Goal: Task Accomplishment & Management: Use online tool/utility

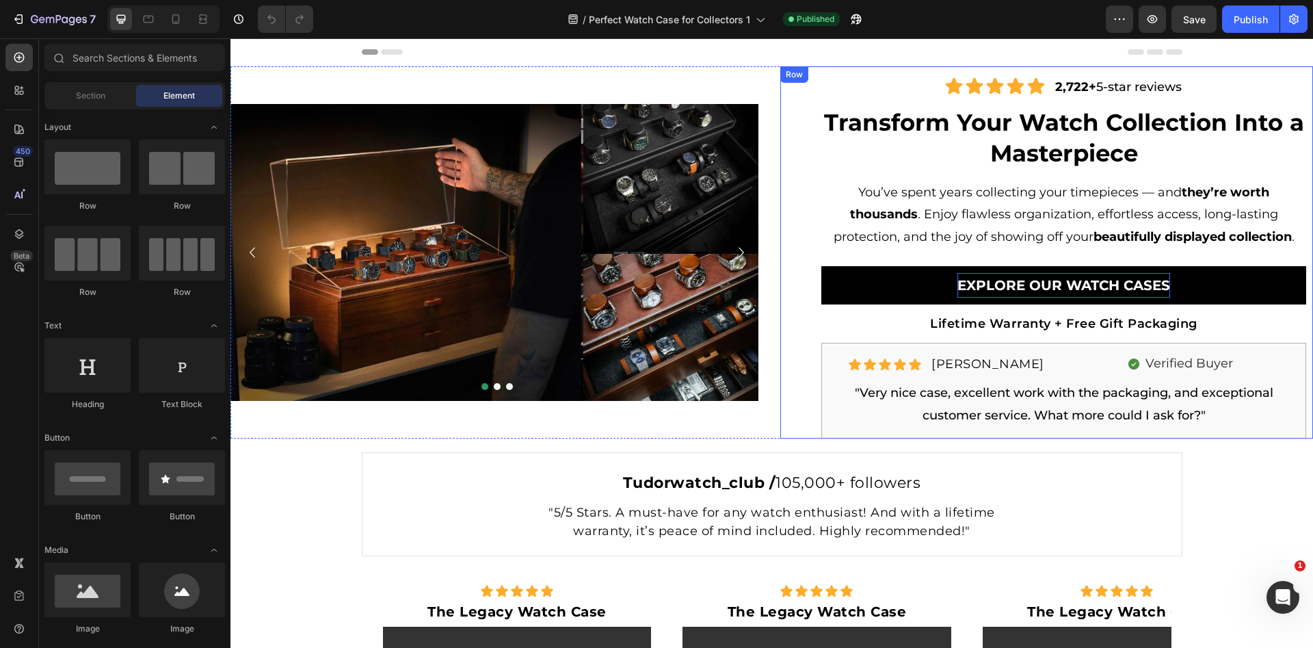
click at [1004, 284] on p "Explore Our WATCH Cases" at bounding box center [1063, 285] width 213 height 25
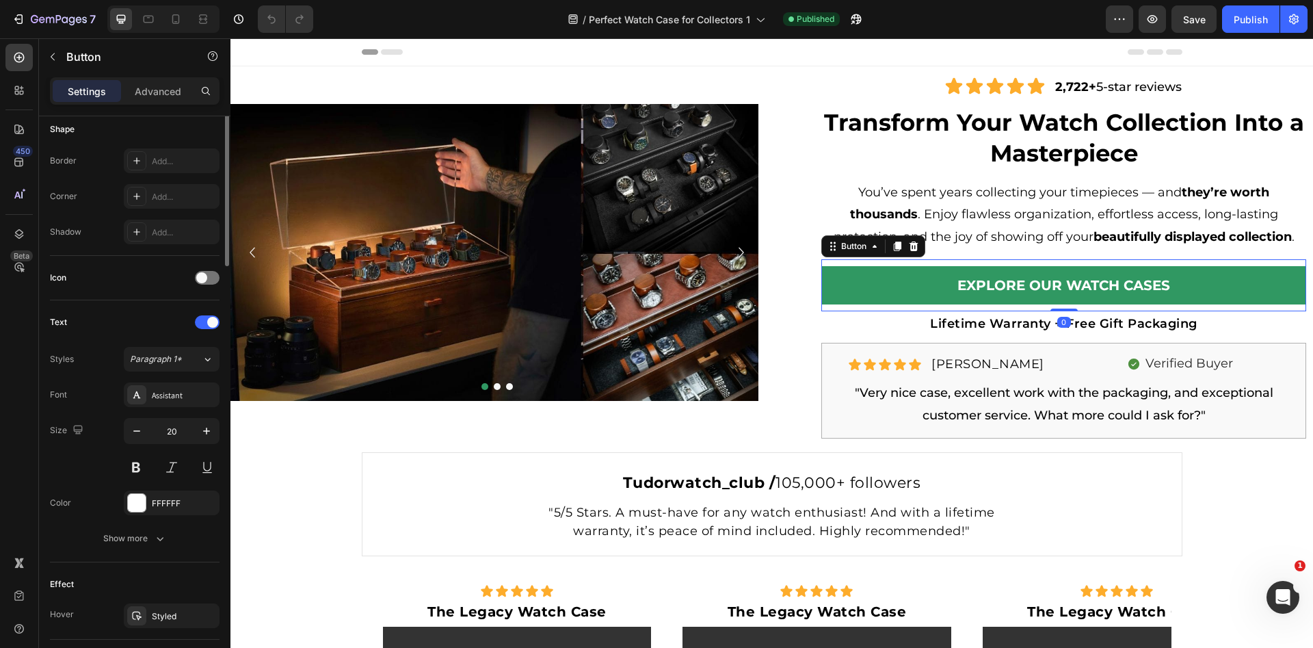
scroll to position [517, 0]
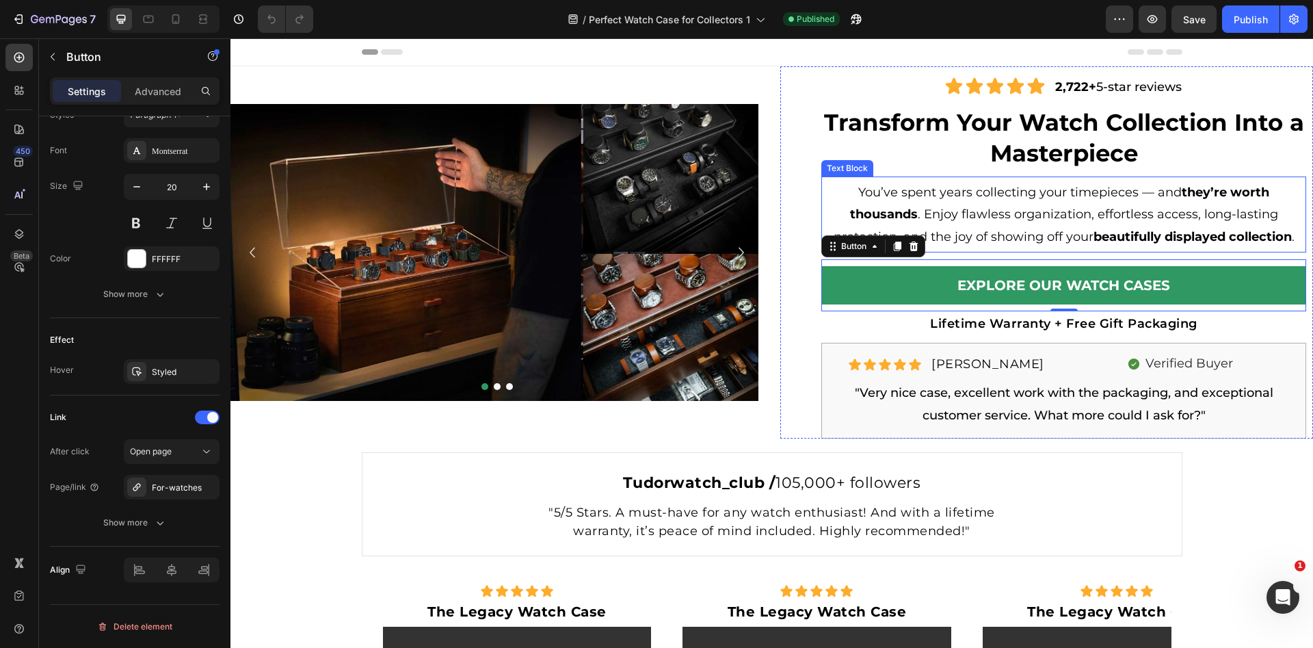
click at [1148, 211] on p "You’ve spent years collecting your timepieces — and they’re worth thousands . E…" at bounding box center [1064, 214] width 482 height 66
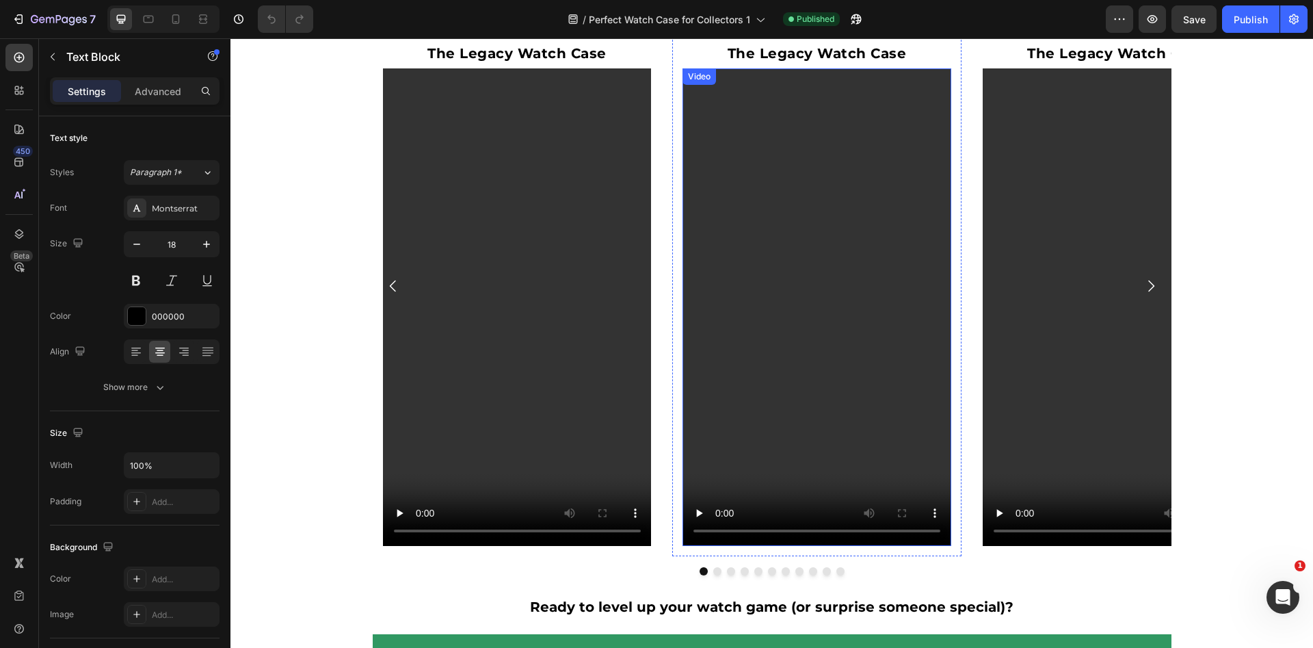
scroll to position [607, 0]
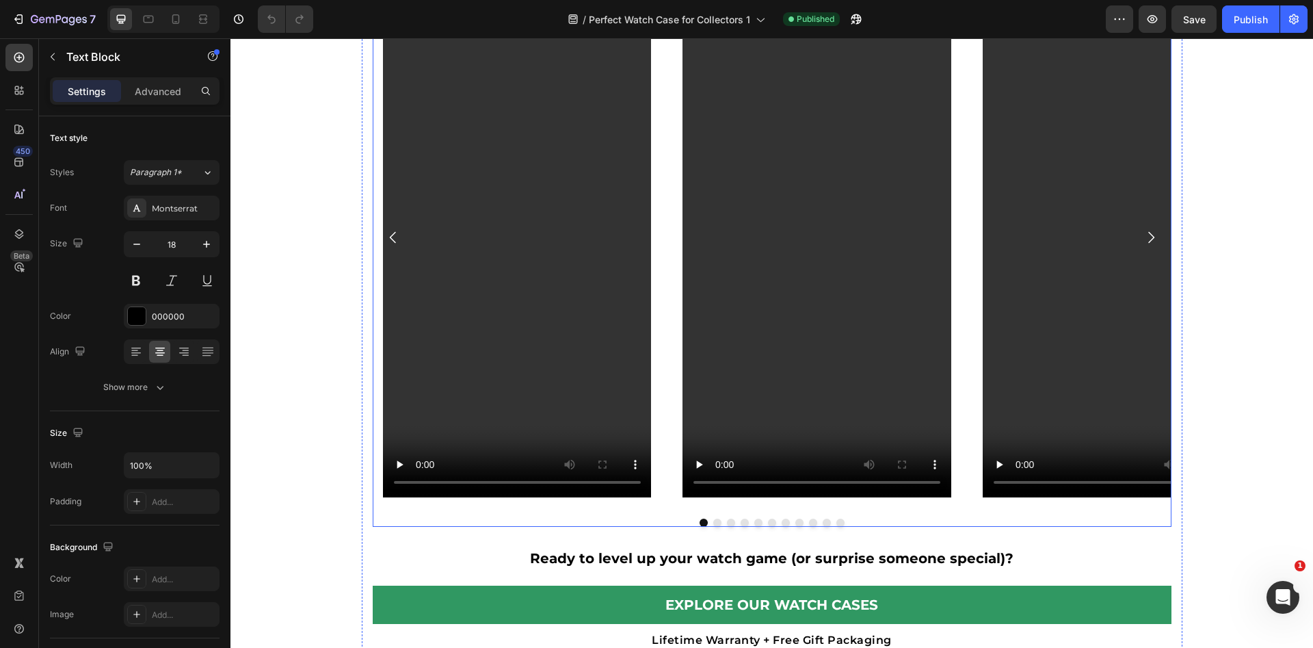
click at [713, 524] on button "Dot" at bounding box center [717, 522] width 8 height 8
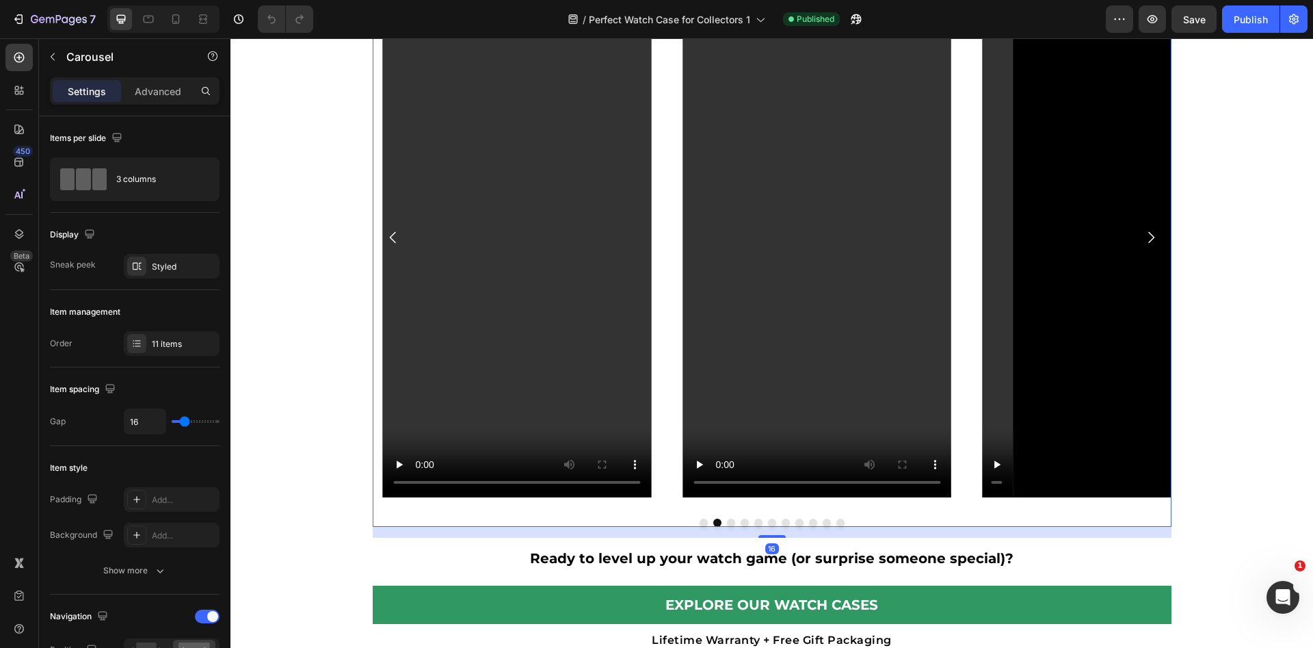
click at [727, 522] on button "Dot" at bounding box center [731, 522] width 8 height 8
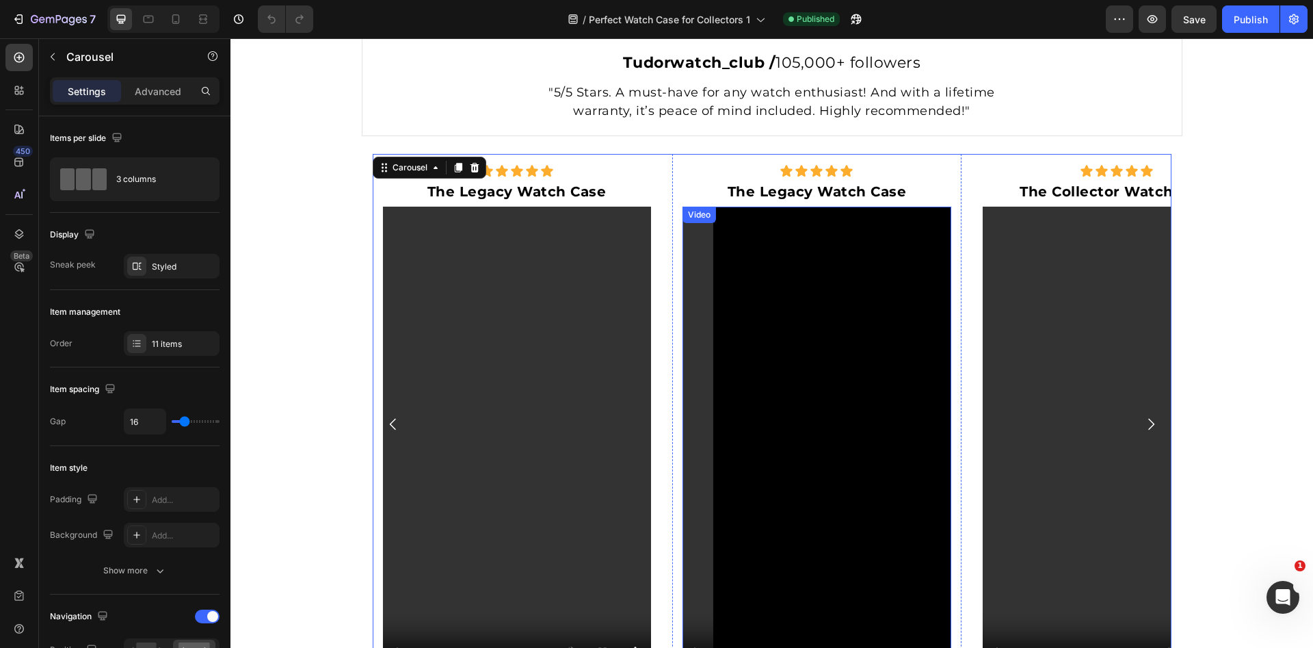
click at [797, 420] on video at bounding box center [816, 445] width 269 height 477
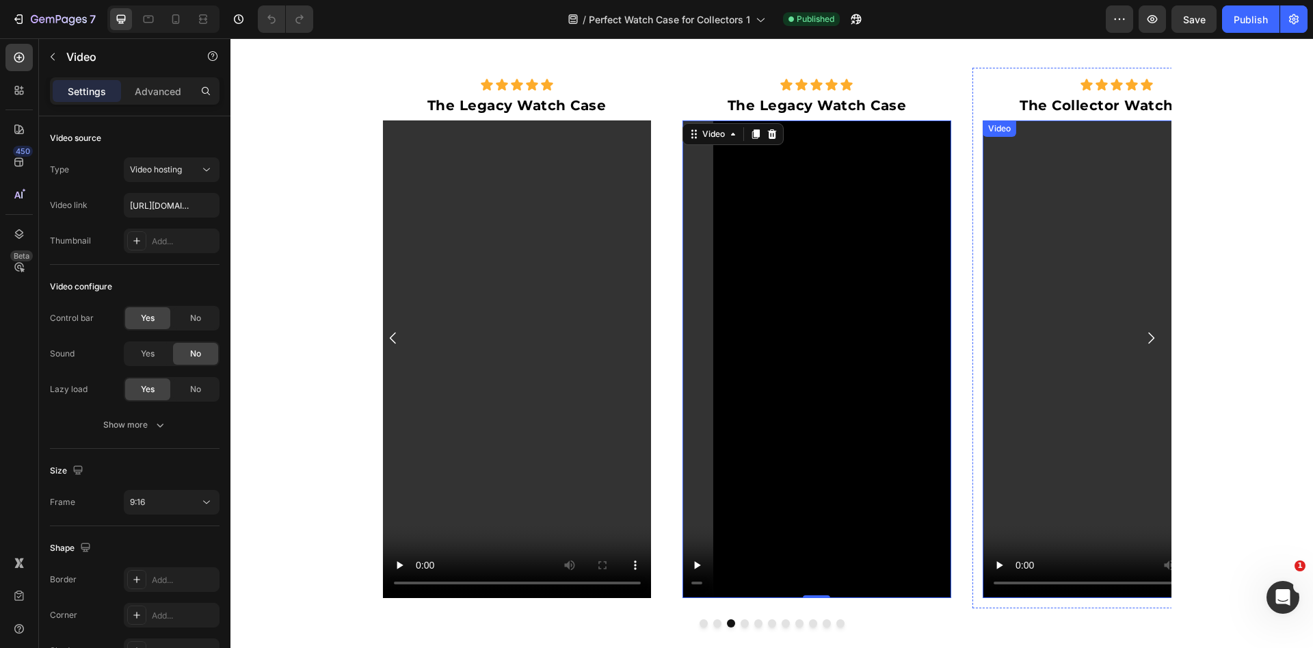
scroll to position [605, 0]
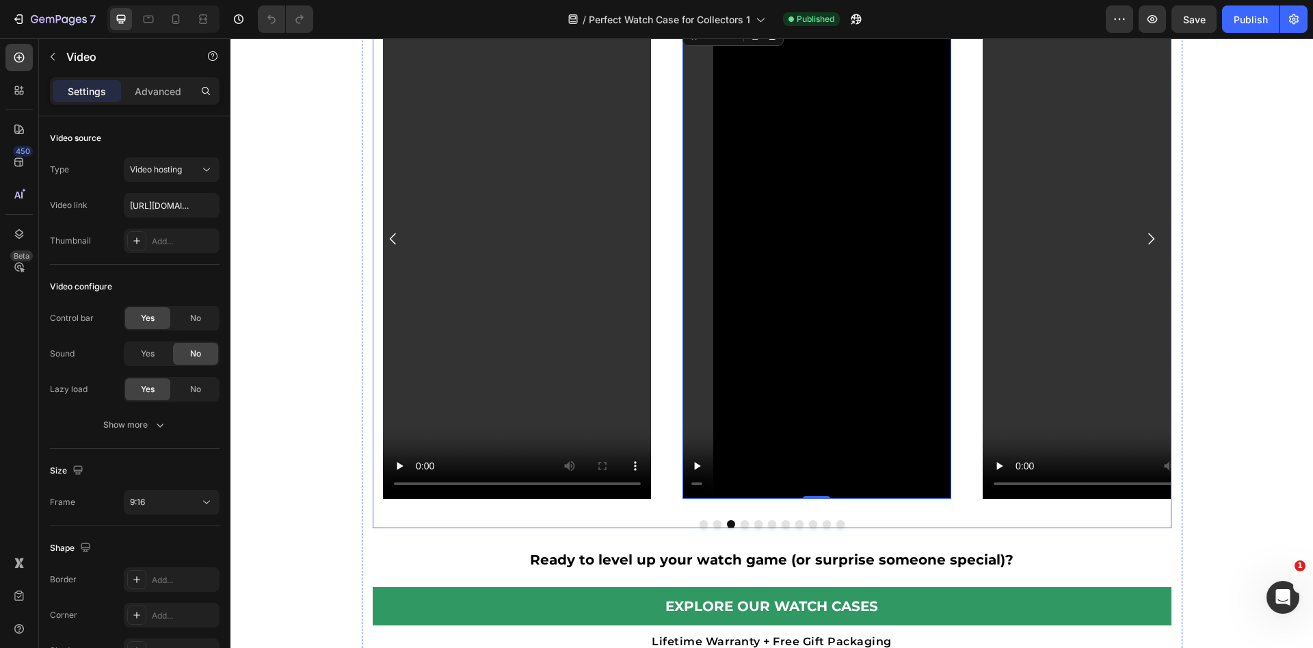
click at [743, 520] on div at bounding box center [772, 524] width 799 height 8
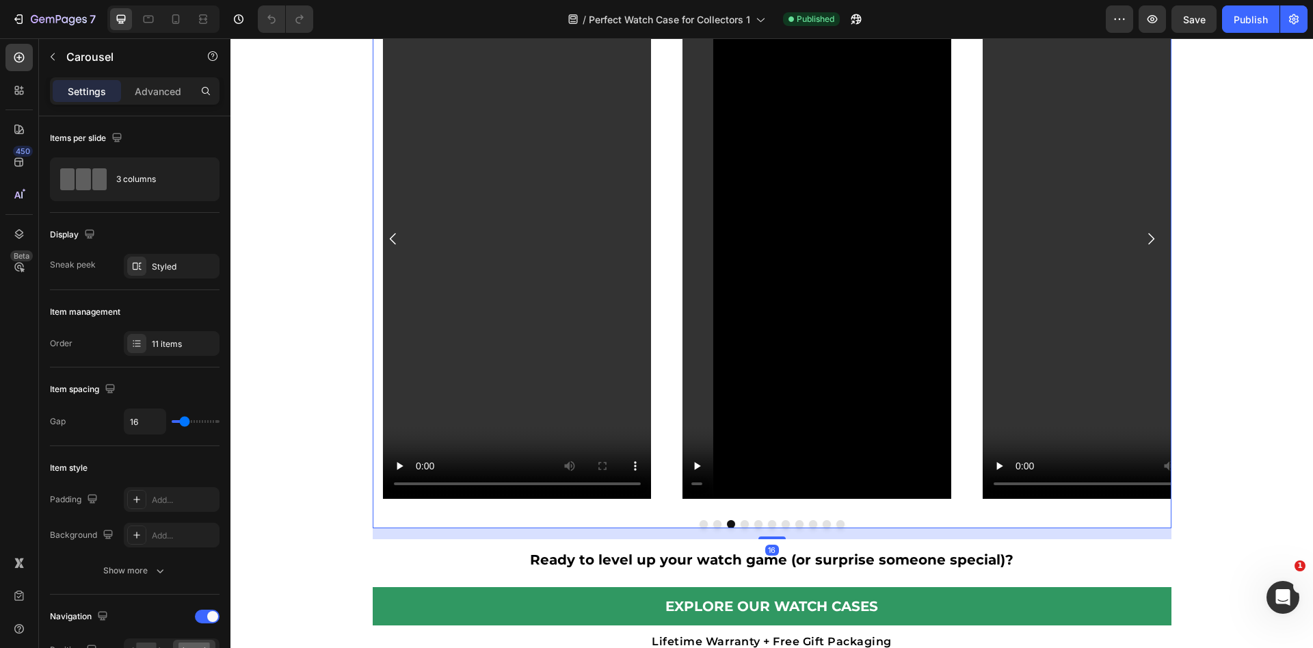
click at [742, 522] on button "Dot" at bounding box center [745, 524] width 8 height 8
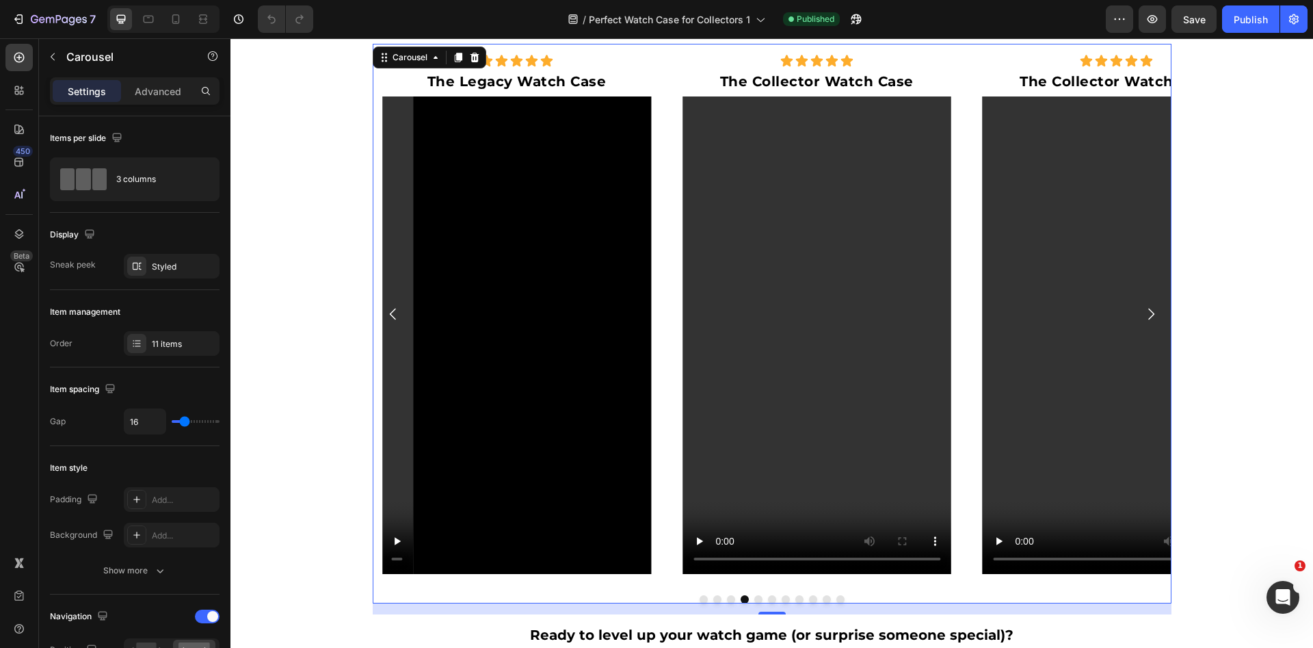
scroll to position [527, 0]
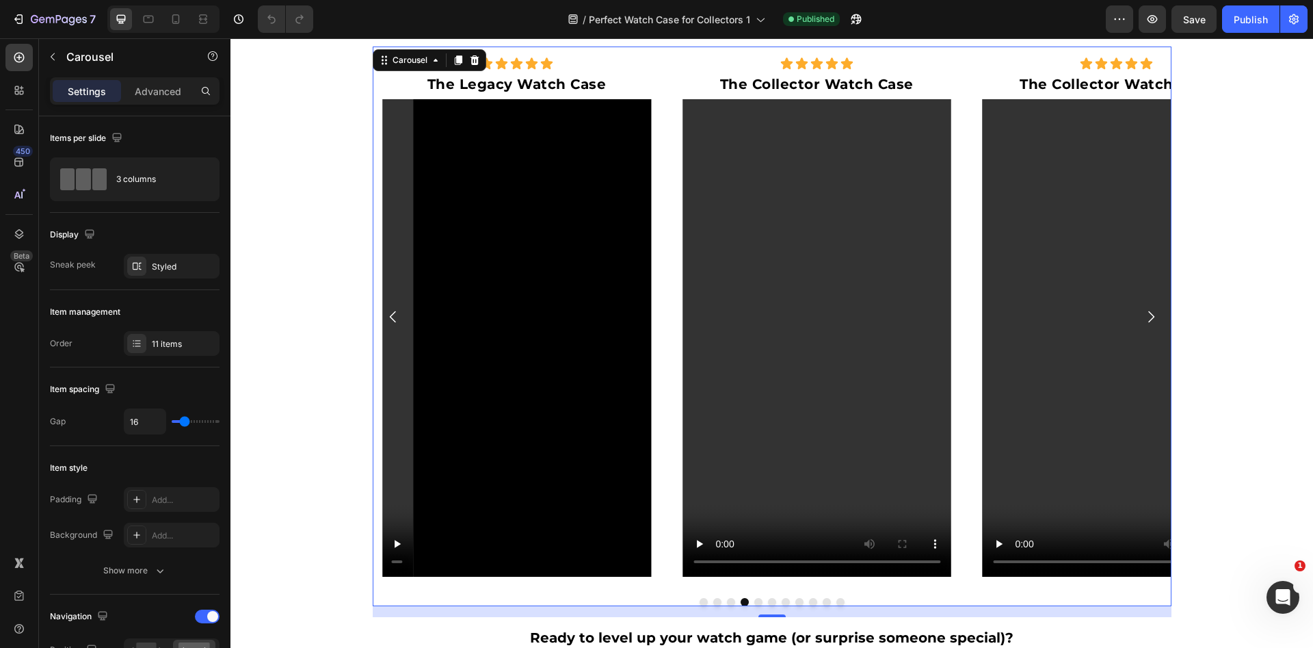
click at [754, 600] on button "Dot" at bounding box center [758, 602] width 8 height 8
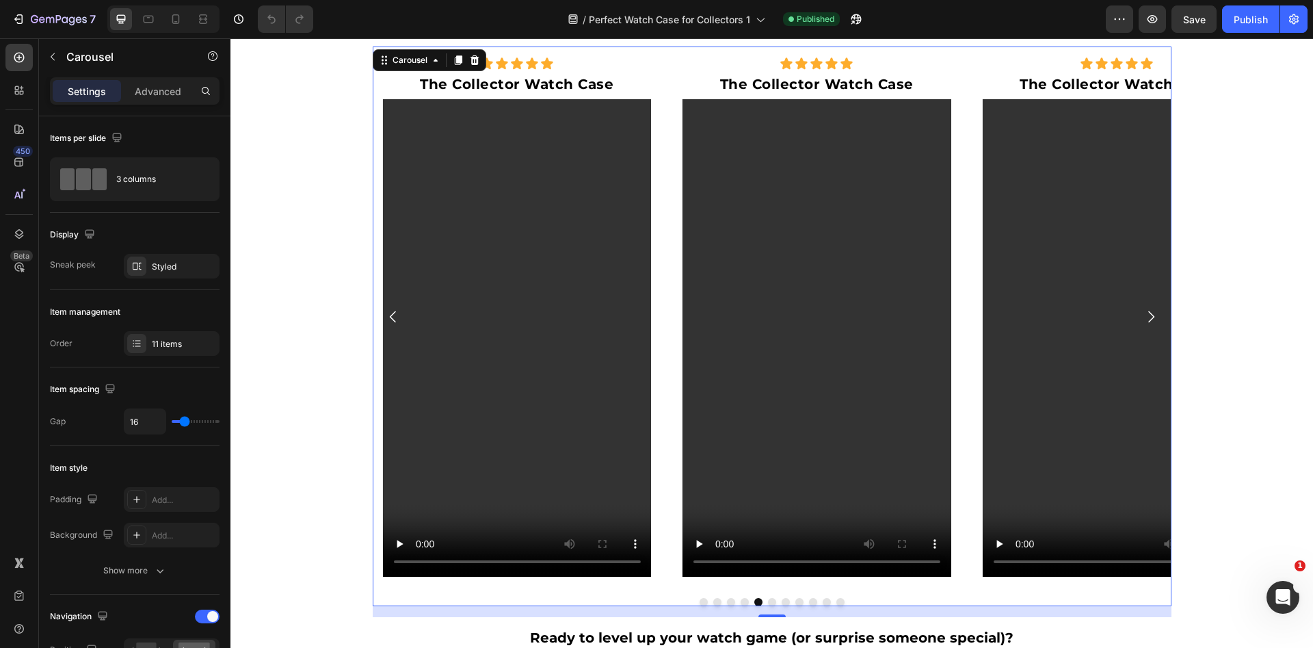
click at [768, 602] on button "Dot" at bounding box center [772, 602] width 8 height 8
click at [782, 601] on button "Dot" at bounding box center [786, 602] width 8 height 8
click at [795, 602] on button "Dot" at bounding box center [799, 602] width 8 height 8
click at [809, 600] on button "Dot" at bounding box center [813, 602] width 8 height 8
click at [581, 80] on p "The Watch Deck Case" at bounding box center [517, 84] width 266 height 21
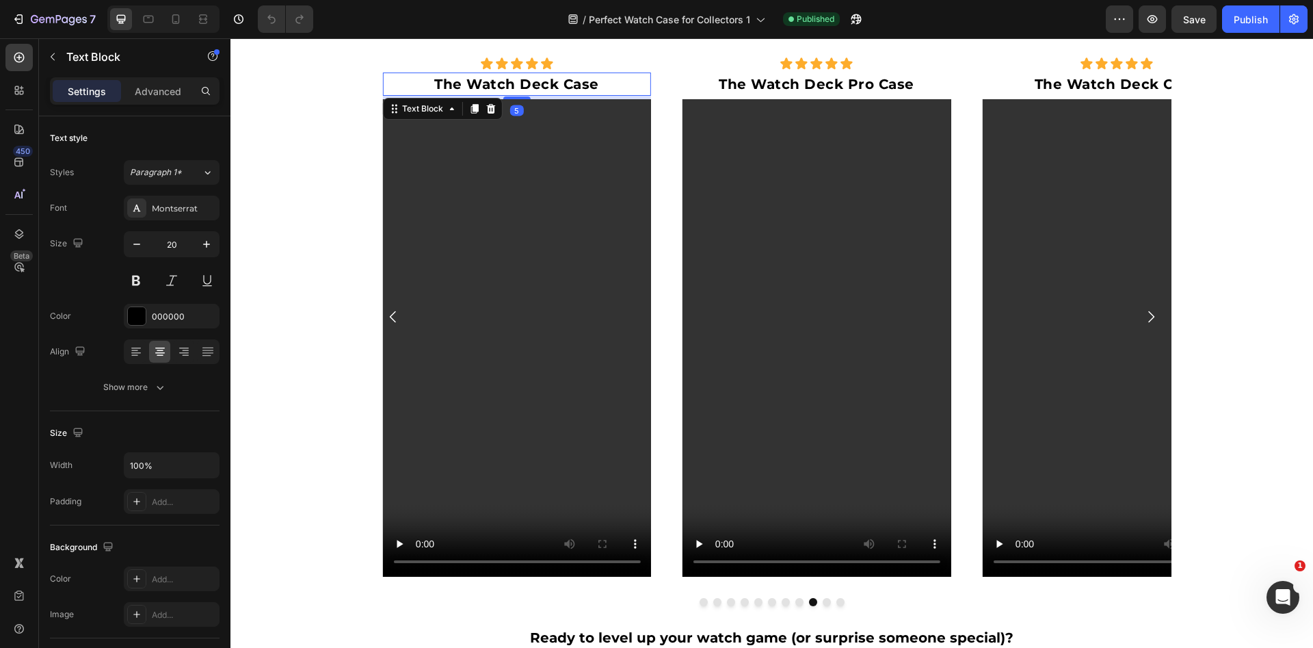
click at [581, 80] on p "The Watch Deck Case" at bounding box center [517, 84] width 266 height 21
click at [891, 85] on p "The Watch Deck Pro Case" at bounding box center [817, 84] width 266 height 21
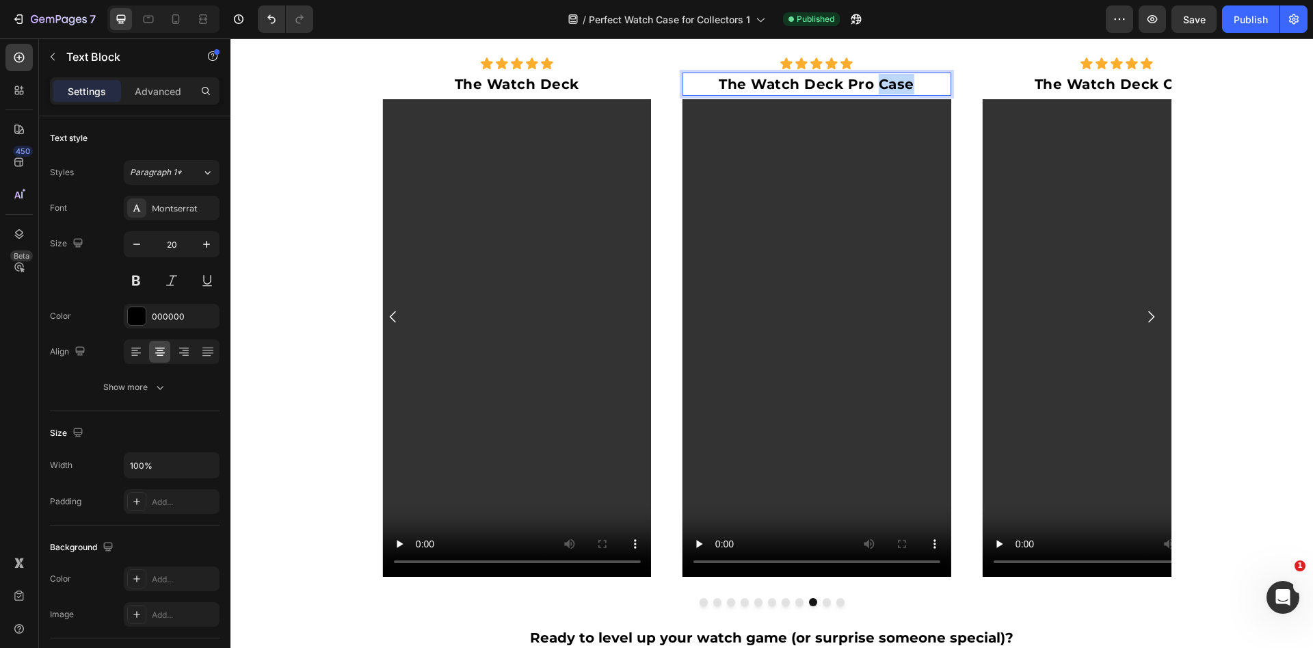
click at [891, 85] on p "The Watch Deck Pro Case" at bounding box center [817, 84] width 266 height 21
click at [823, 600] on button "Dot" at bounding box center [827, 602] width 8 height 8
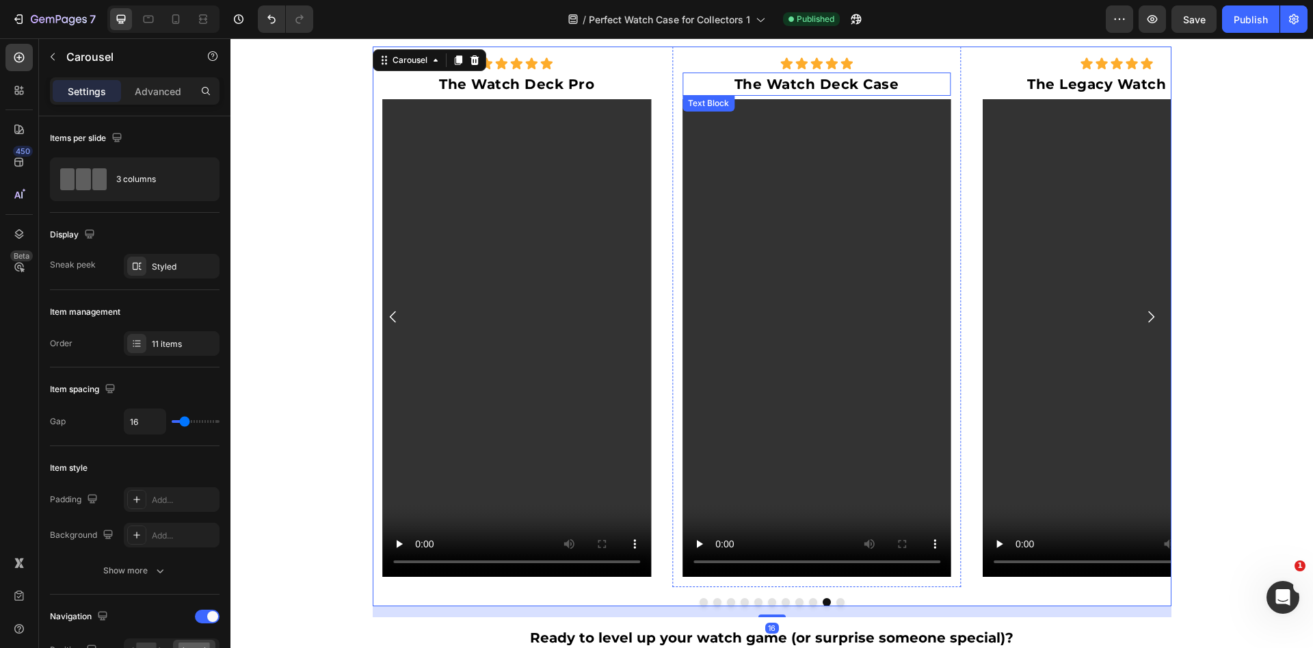
click at [864, 80] on p "The Watch Deck Case" at bounding box center [817, 84] width 266 height 21
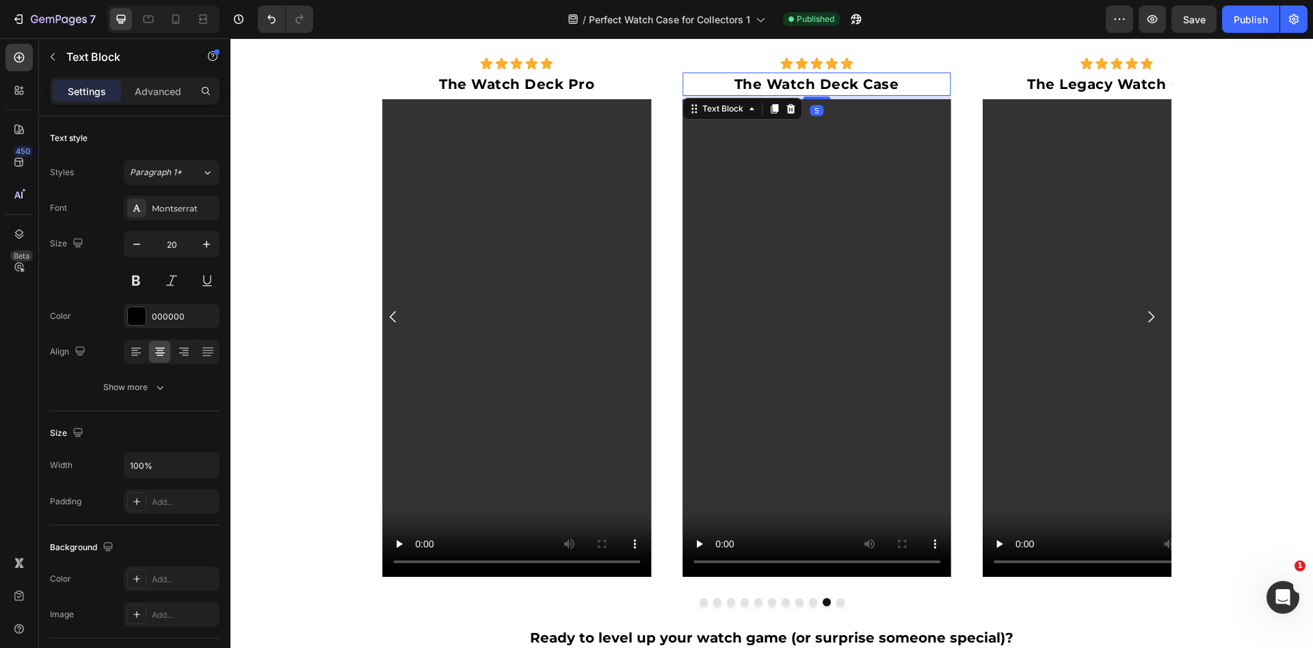
click at [864, 80] on p "The Watch Deck Case" at bounding box center [817, 84] width 266 height 21
click at [836, 601] on button "Dot" at bounding box center [840, 602] width 8 height 8
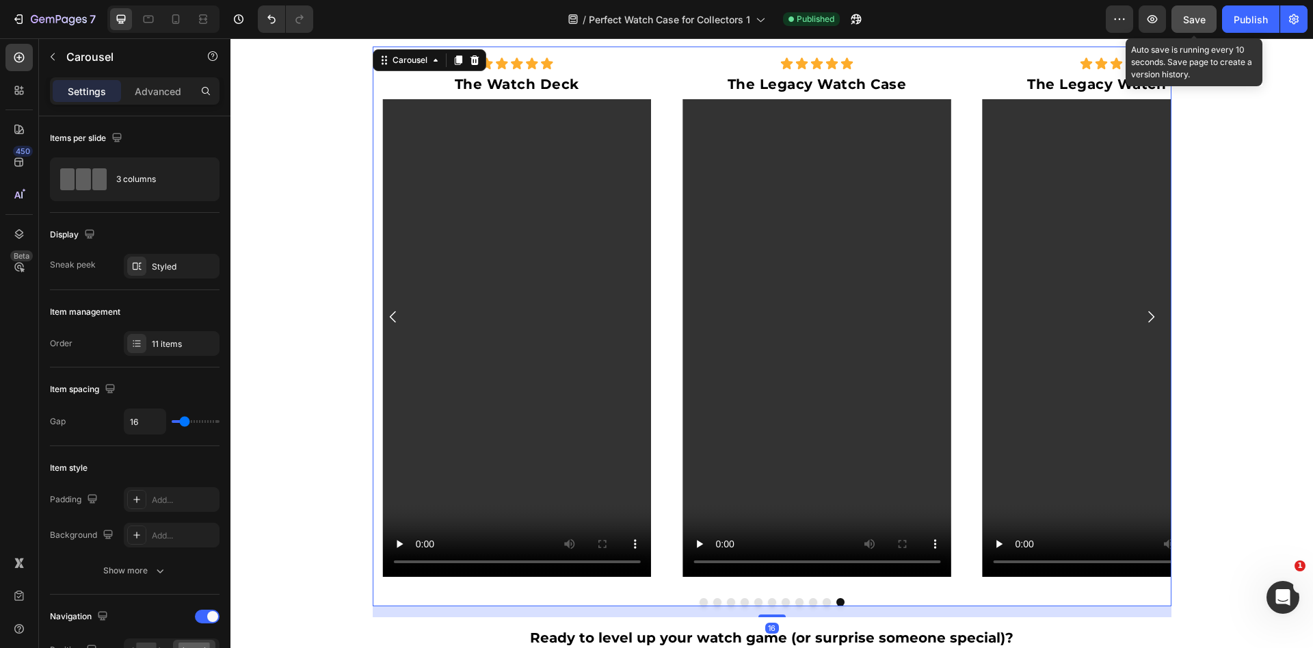
click at [1195, 23] on span "Save" at bounding box center [1194, 20] width 23 height 12
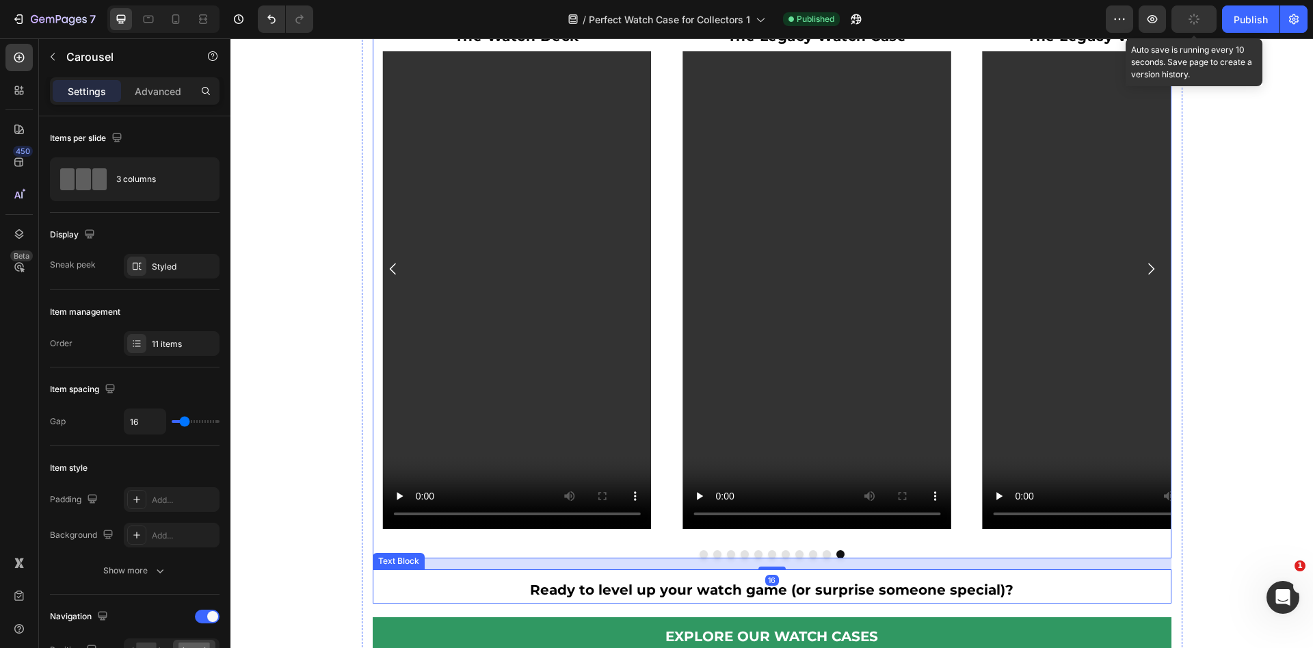
scroll to position [894, 0]
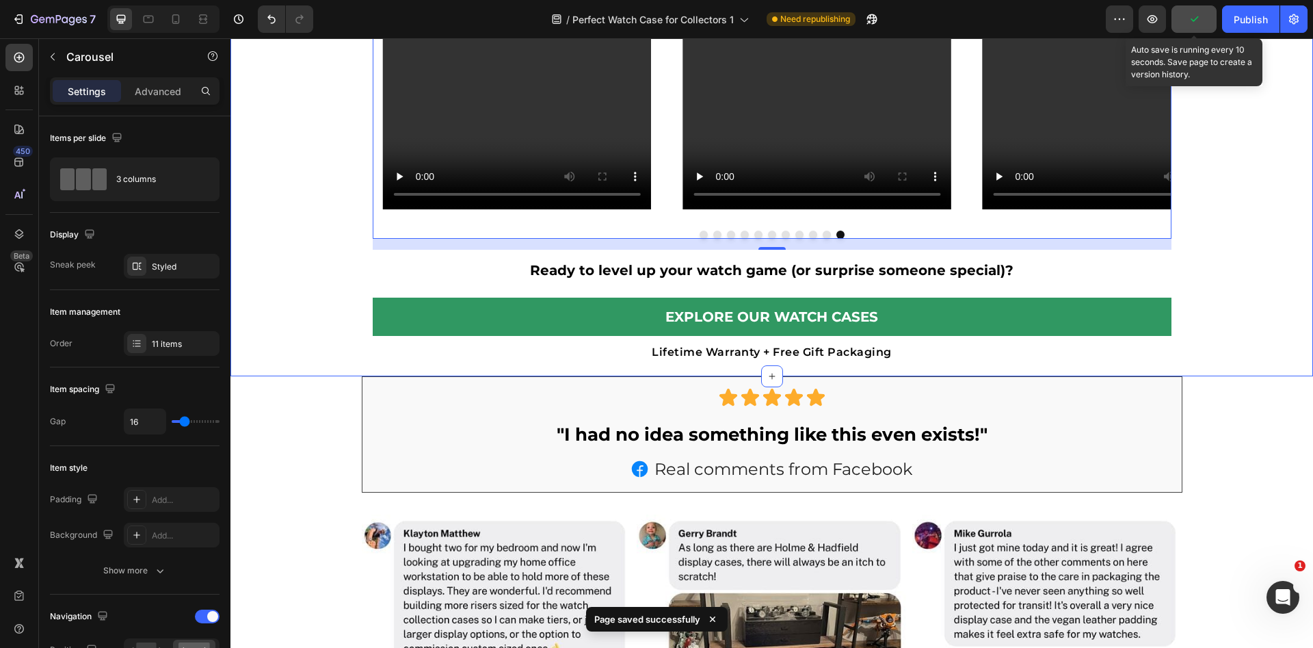
click at [338, 242] on div "Icon Icon Icon Icon Icon Icon List The Legacy Watch Case Text Block Video Row I…" at bounding box center [771, 22] width 1041 height 686
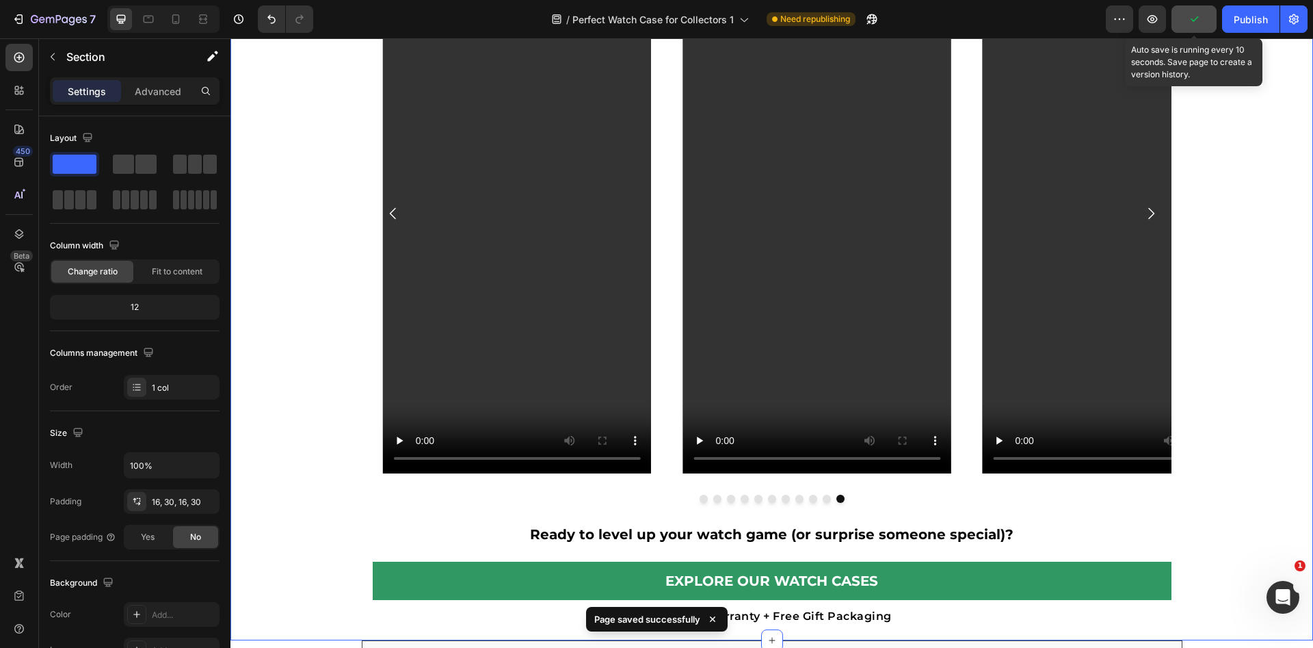
scroll to position [896, 0]
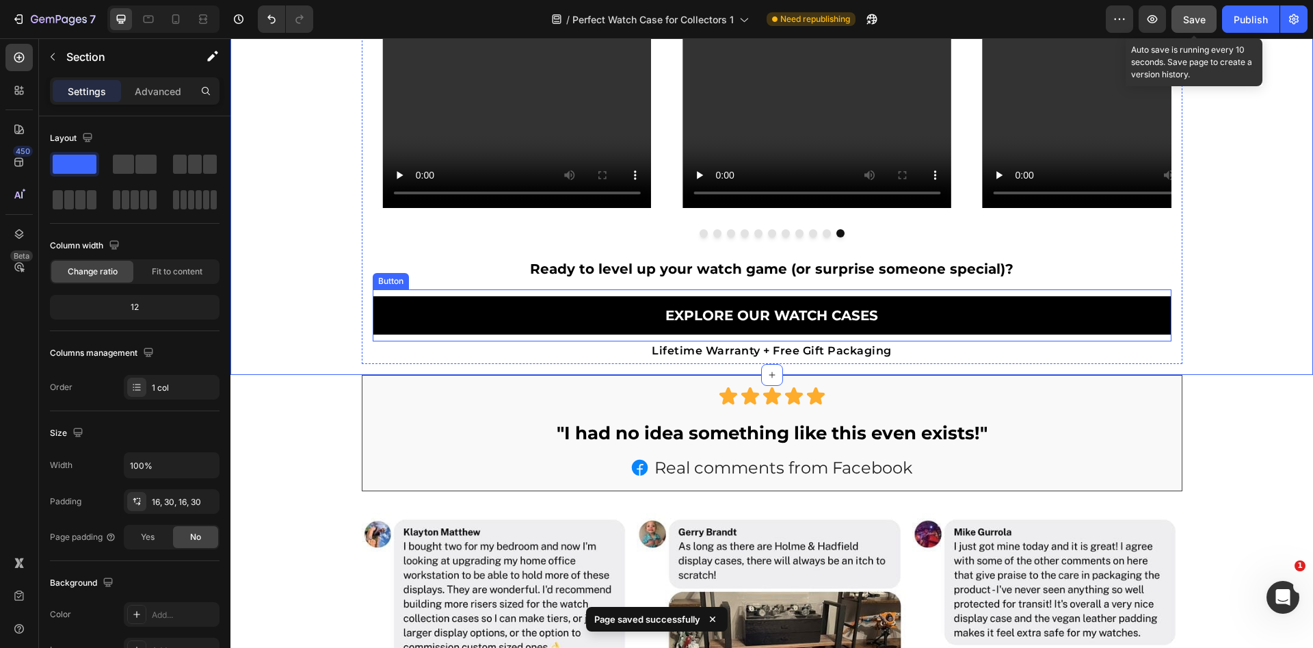
click at [540, 303] on link "Explore Our WATCH Cases" at bounding box center [772, 315] width 799 height 38
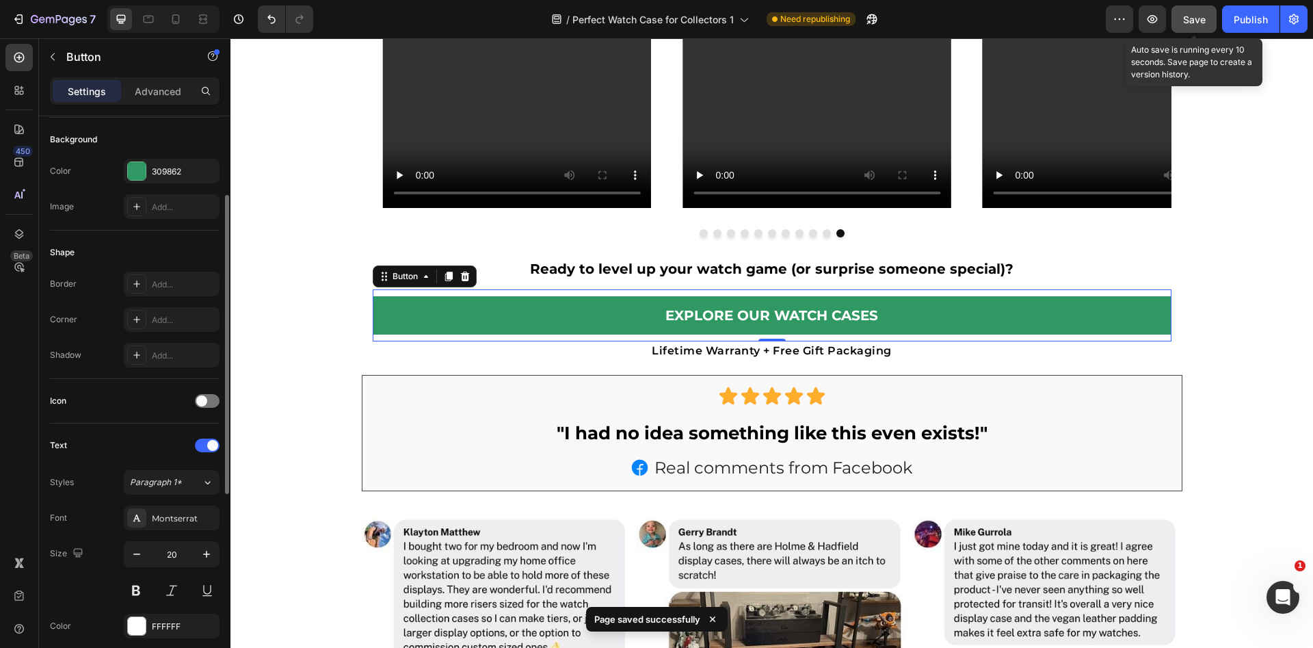
scroll to position [0, 0]
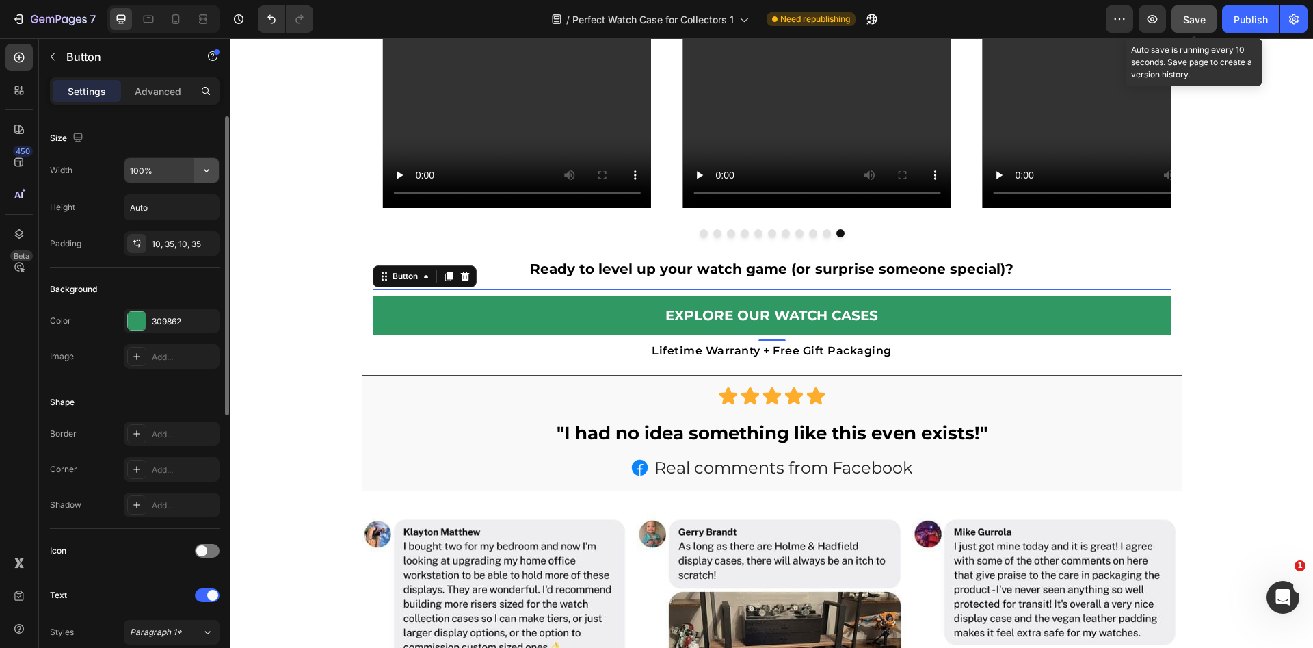
click at [202, 177] on button "button" at bounding box center [206, 170] width 25 height 25
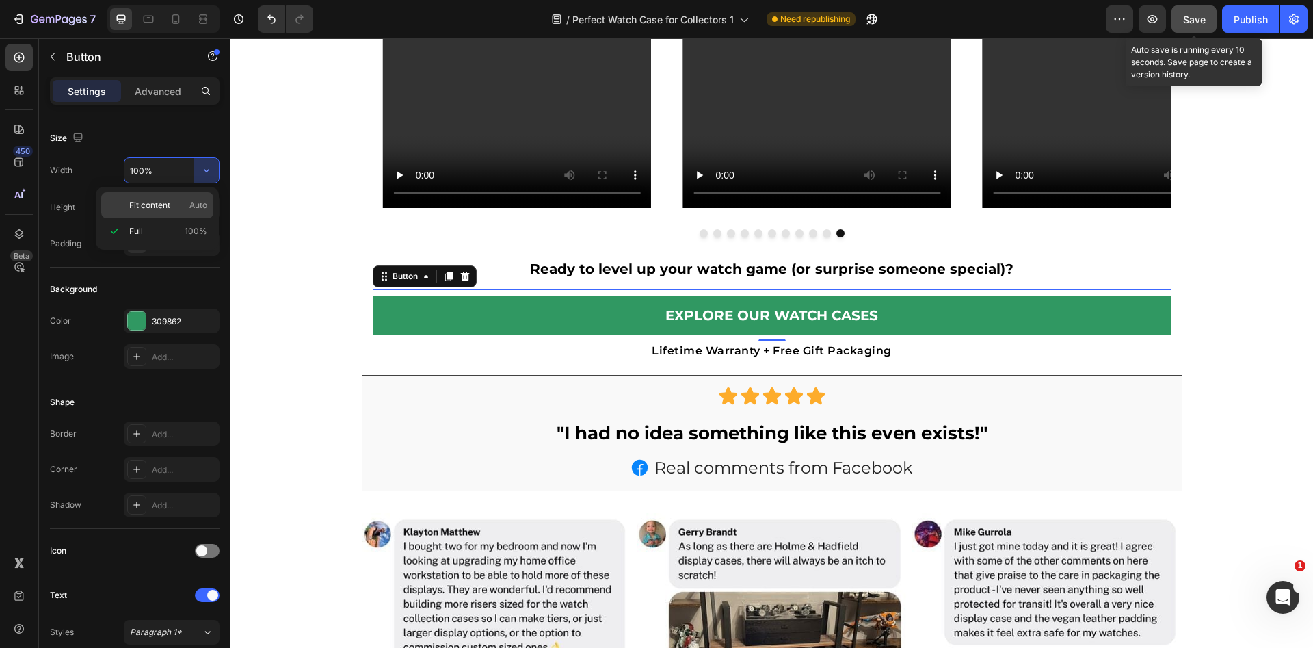
click at [163, 213] on div "Fit content Auto" at bounding box center [157, 205] width 112 height 26
type input "Auto"
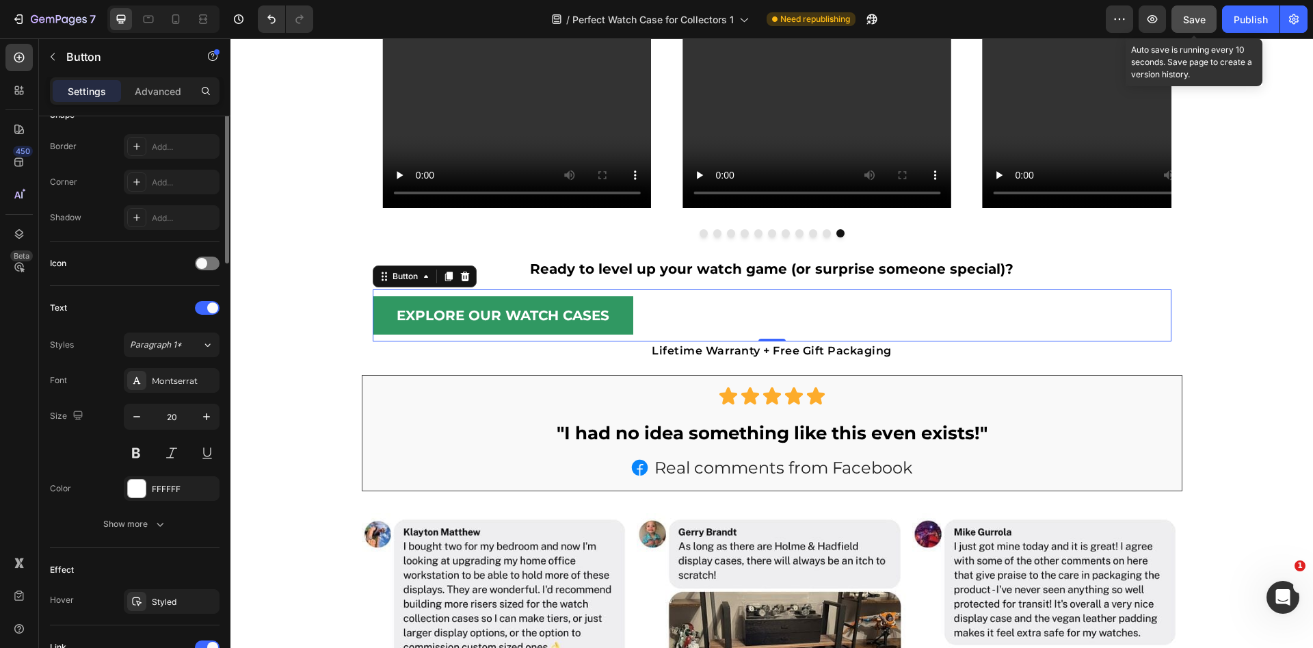
scroll to position [517, 0]
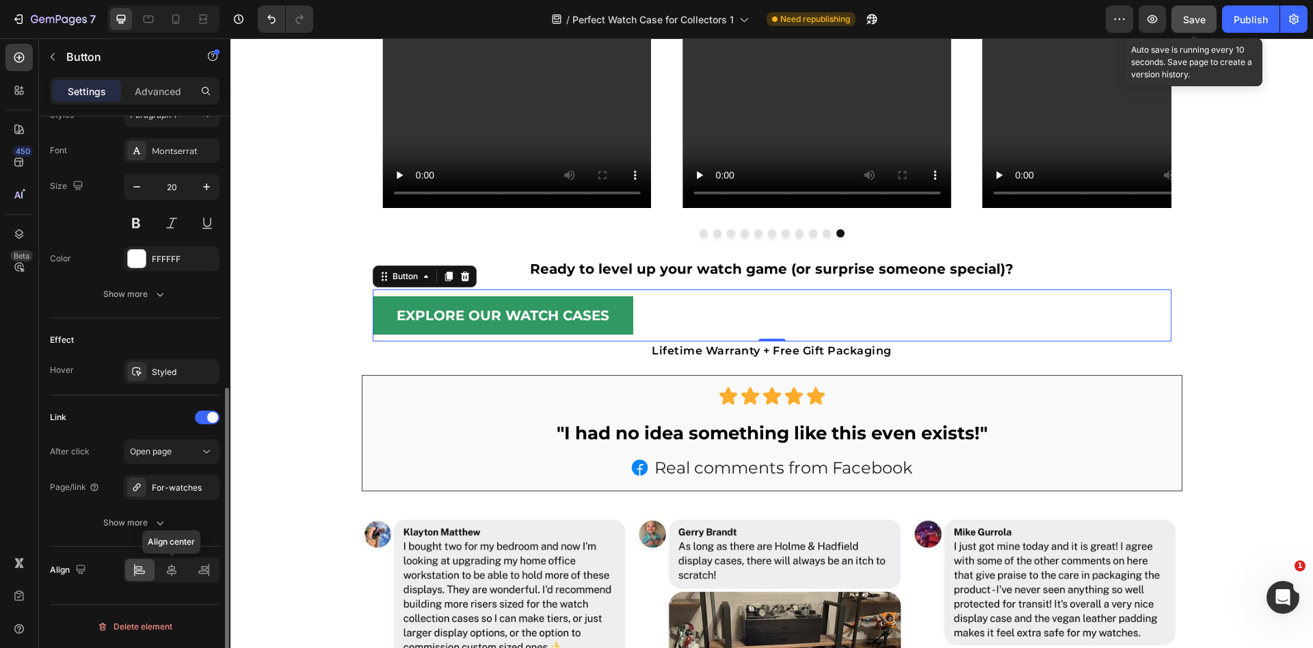
drag, startPoint x: 172, startPoint y: 573, endPoint x: 190, endPoint y: 407, distance: 167.2
click at [172, 573] on icon at bounding box center [172, 569] width 10 height 12
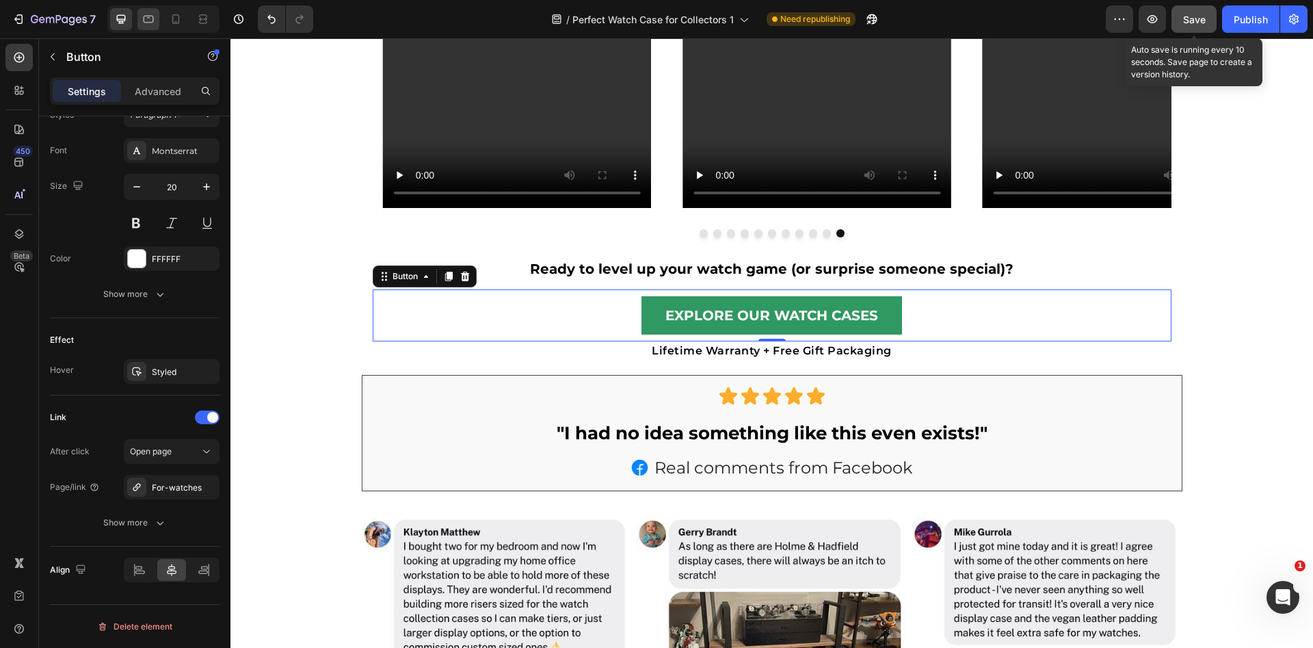
click at [140, 19] on div at bounding box center [148, 19] width 22 height 22
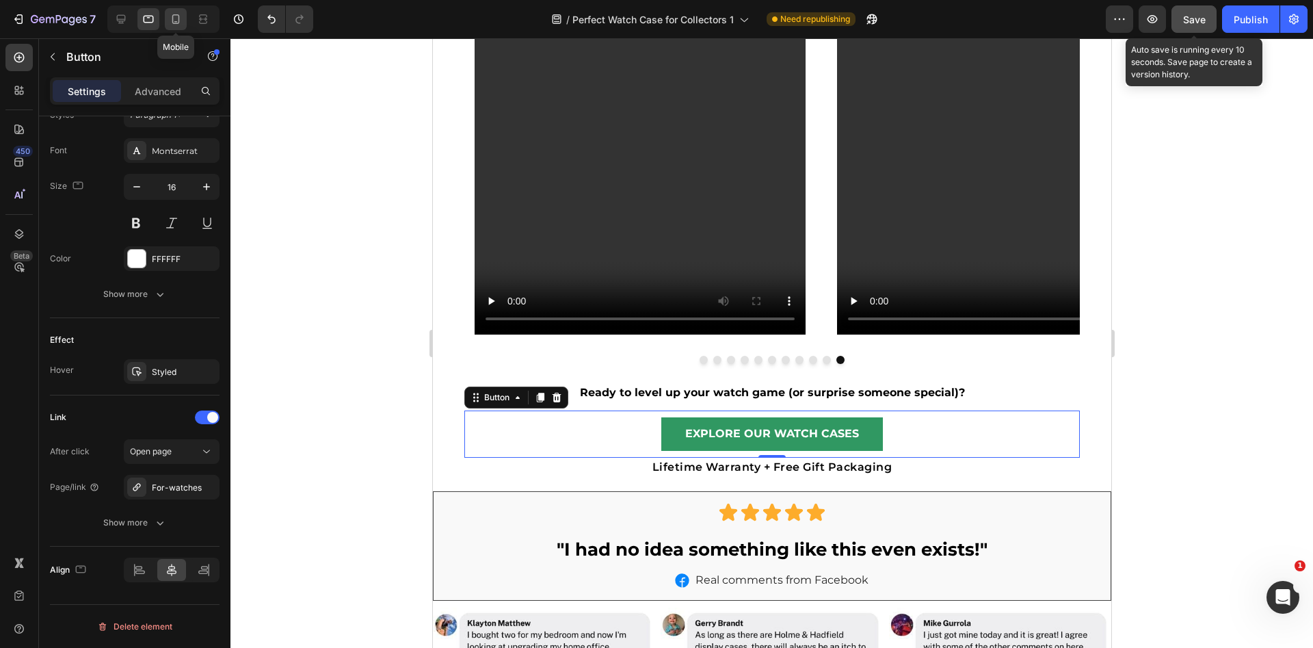
click at [176, 18] on icon at bounding box center [176, 19] width 14 height 14
type input "17"
type input "100%"
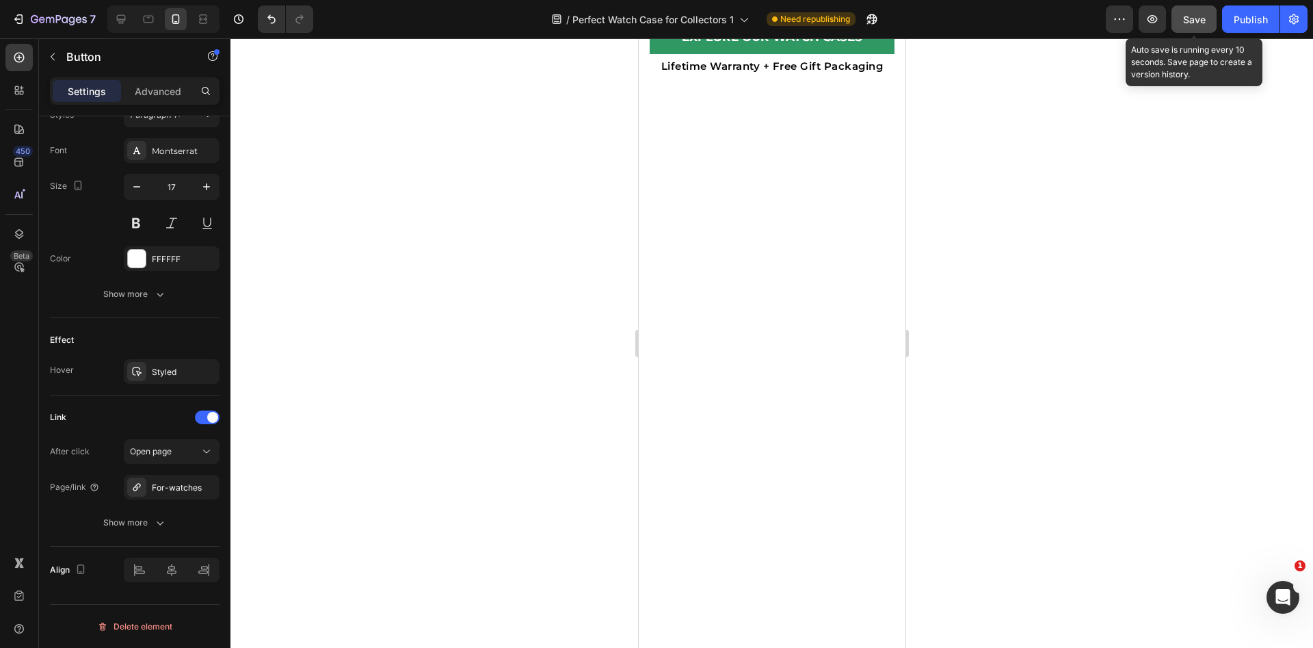
scroll to position [524, 0]
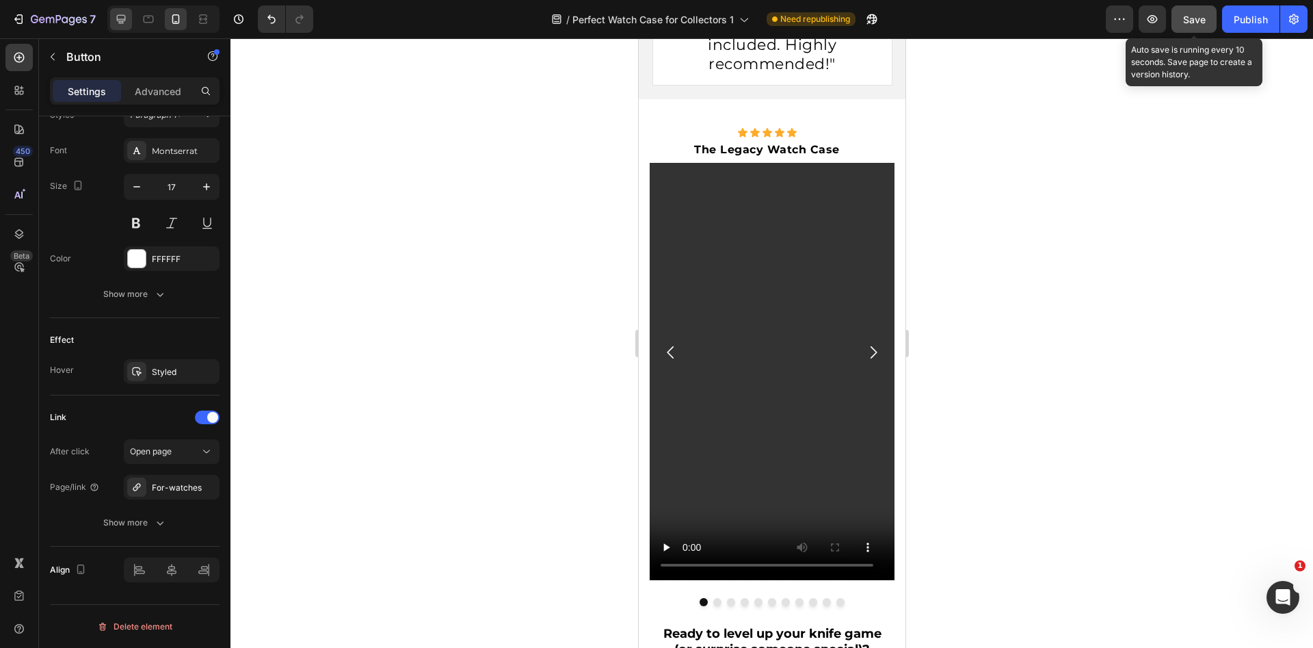
drag, startPoint x: 117, startPoint y: 21, endPoint x: 126, endPoint y: 24, distance: 9.5
click at [117, 21] on icon at bounding box center [121, 19] width 14 height 14
type input "20"
type input "Auto"
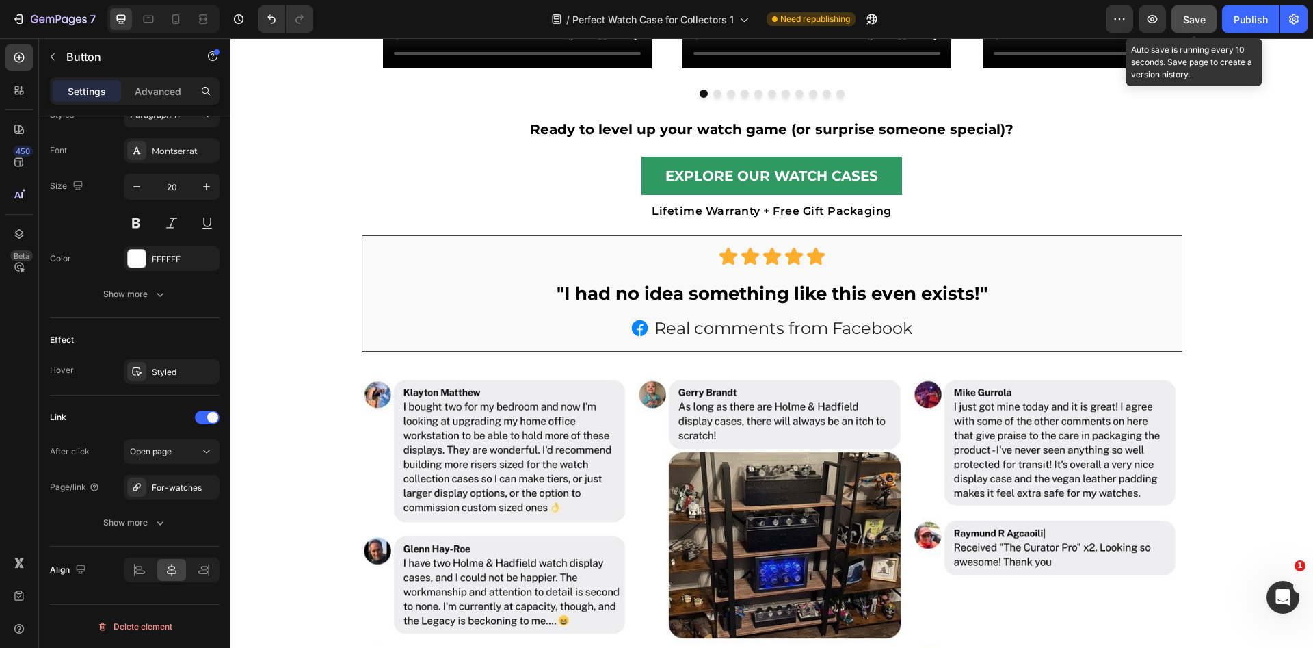
scroll to position [1033, 0]
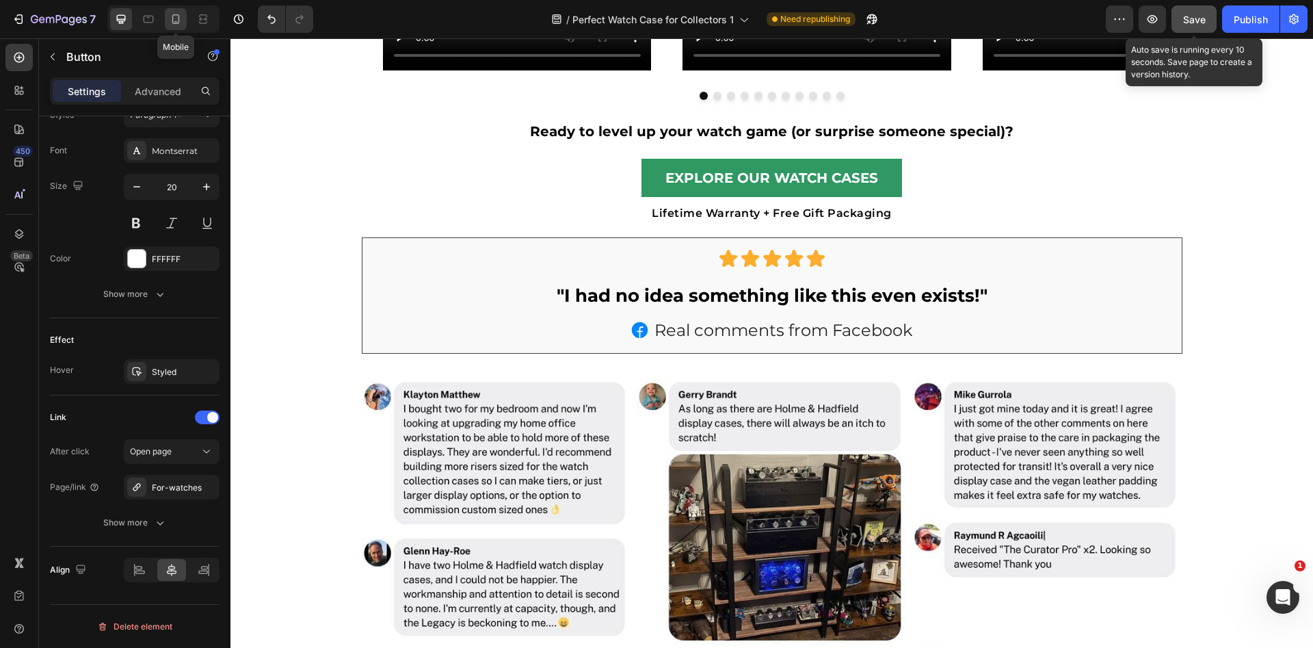
click at [169, 14] on icon at bounding box center [176, 19] width 14 height 14
type input "17"
type input "100%"
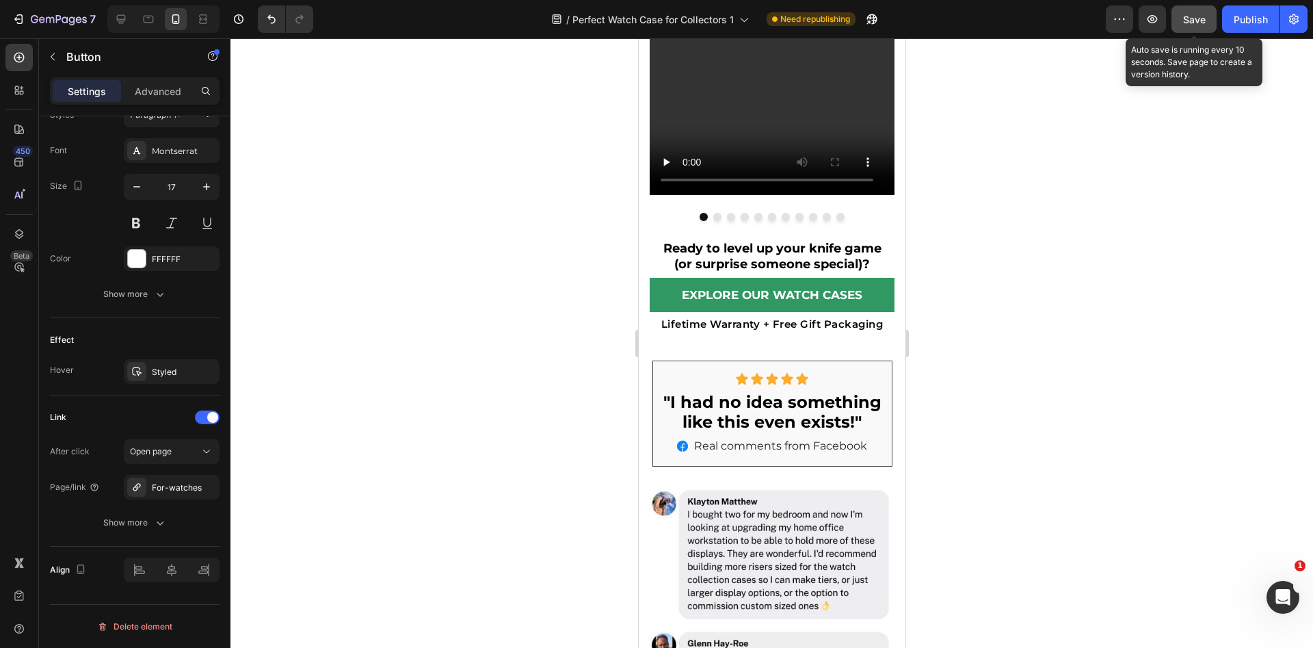
scroll to position [847, 0]
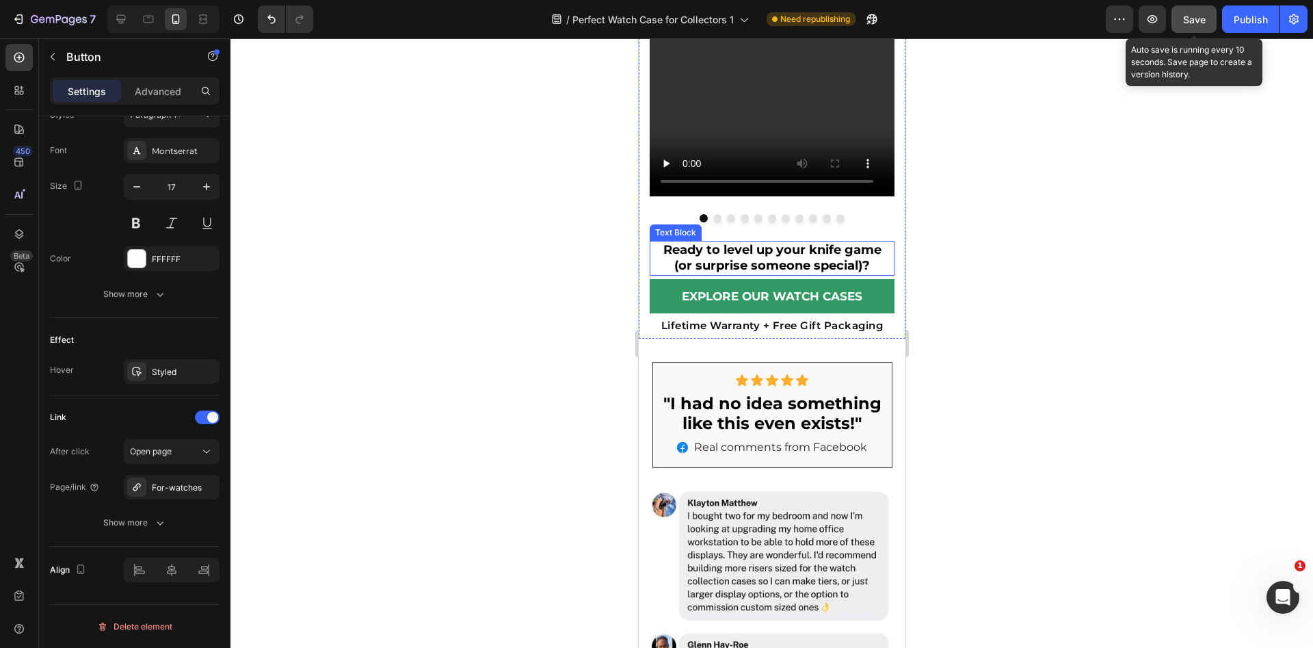
click at [1041, 250] on div at bounding box center [771, 342] width 1082 height 609
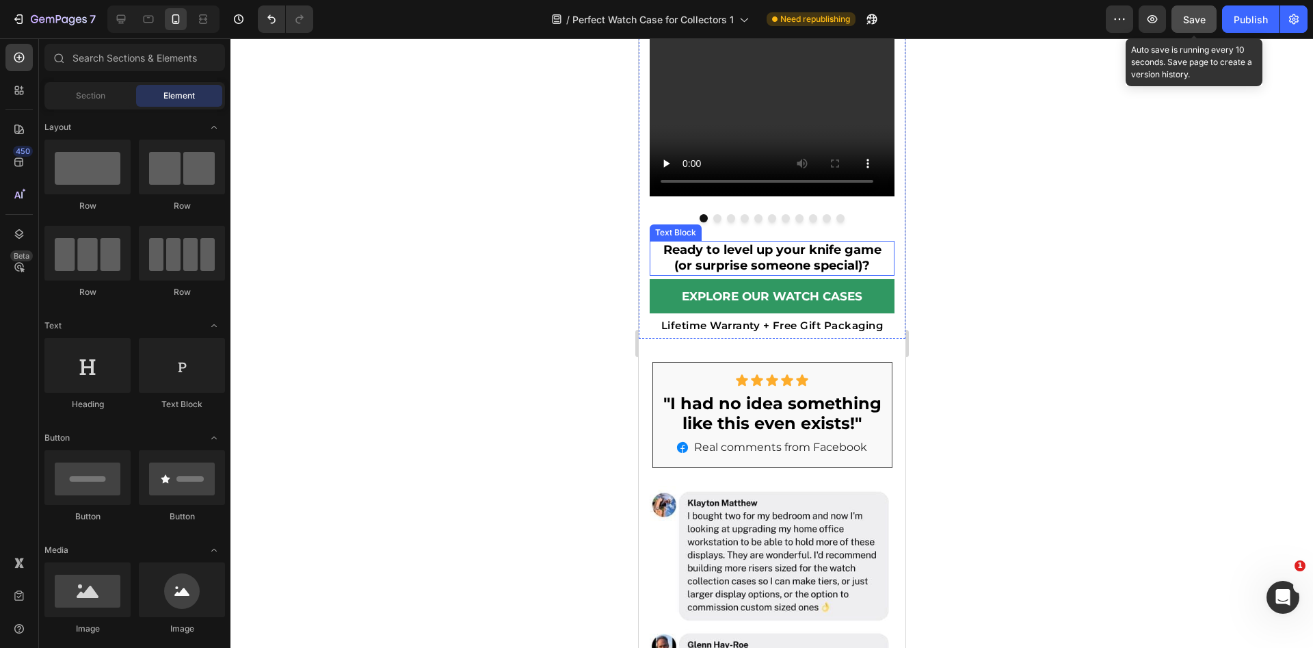
click at [747, 248] on p "Ready to level up your knife game" at bounding box center [771, 250] width 242 height 16
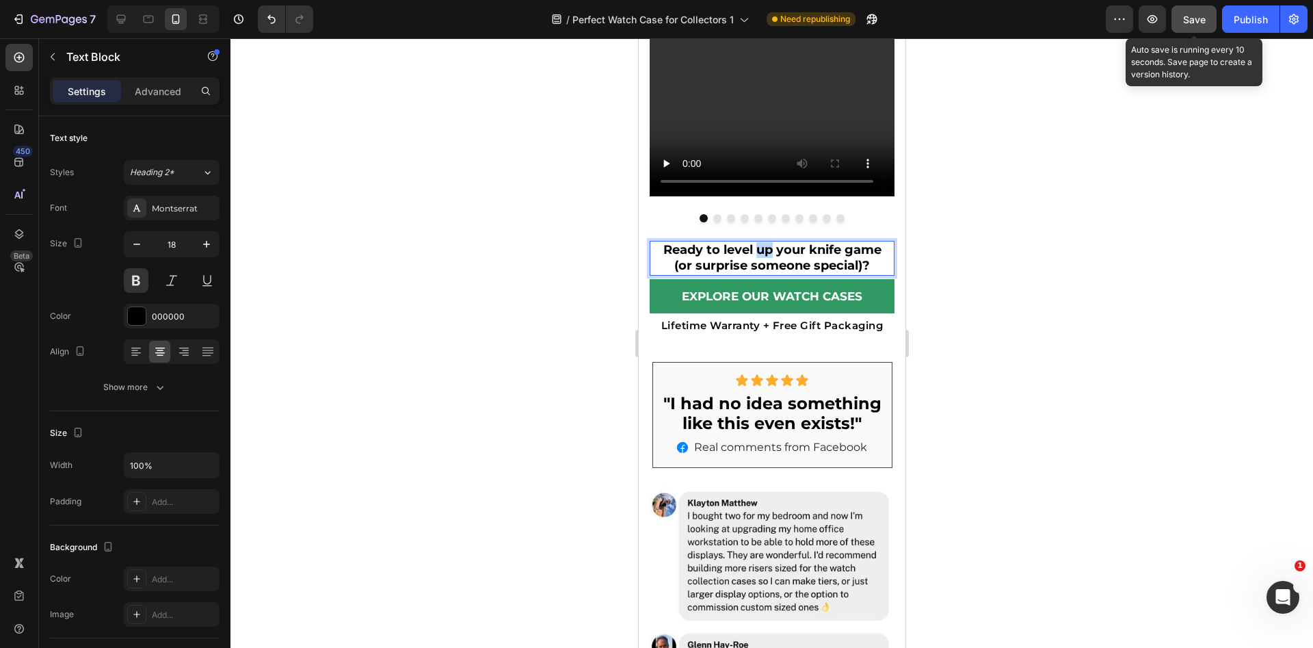
click at [747, 248] on p "Ready to level up your knife game" at bounding box center [771, 250] width 242 height 16
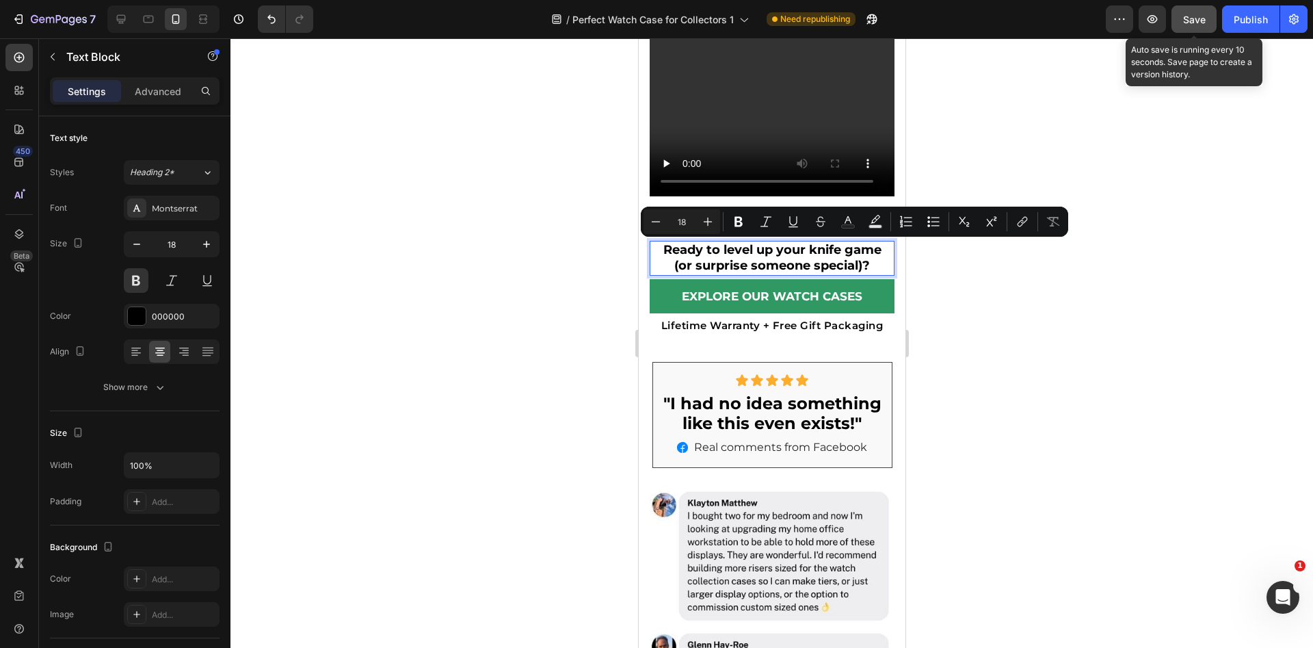
click at [816, 250] on p "Ready to level up your knife game" at bounding box center [771, 250] width 242 height 16
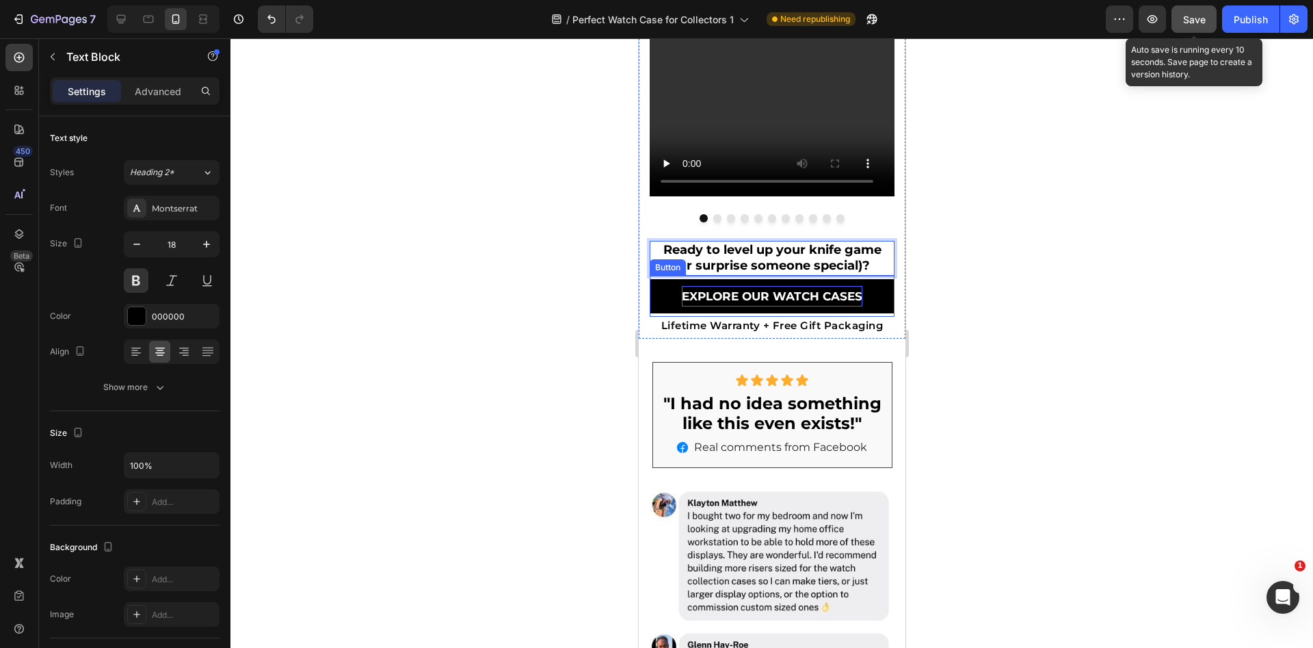
click at [749, 303] on p "Explore Our WATCH Cases" at bounding box center [771, 296] width 181 height 21
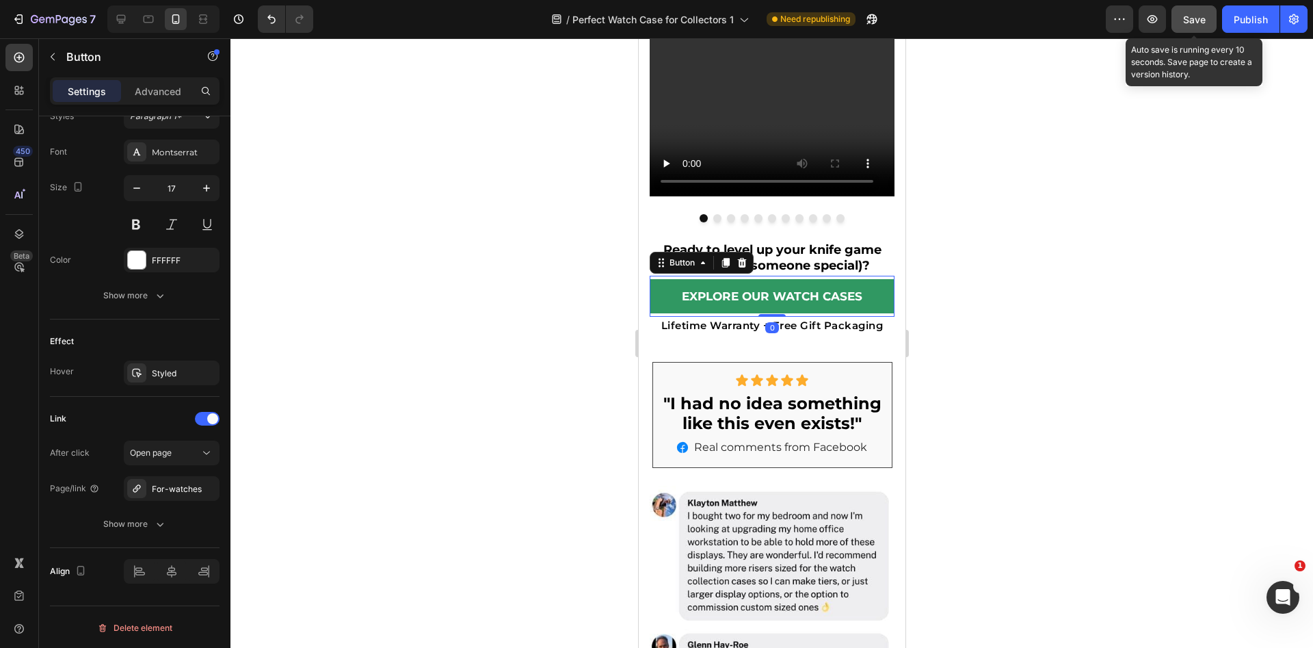
scroll to position [517, 0]
click at [816, 248] on p "Ready to level up your knife game" at bounding box center [771, 250] width 242 height 16
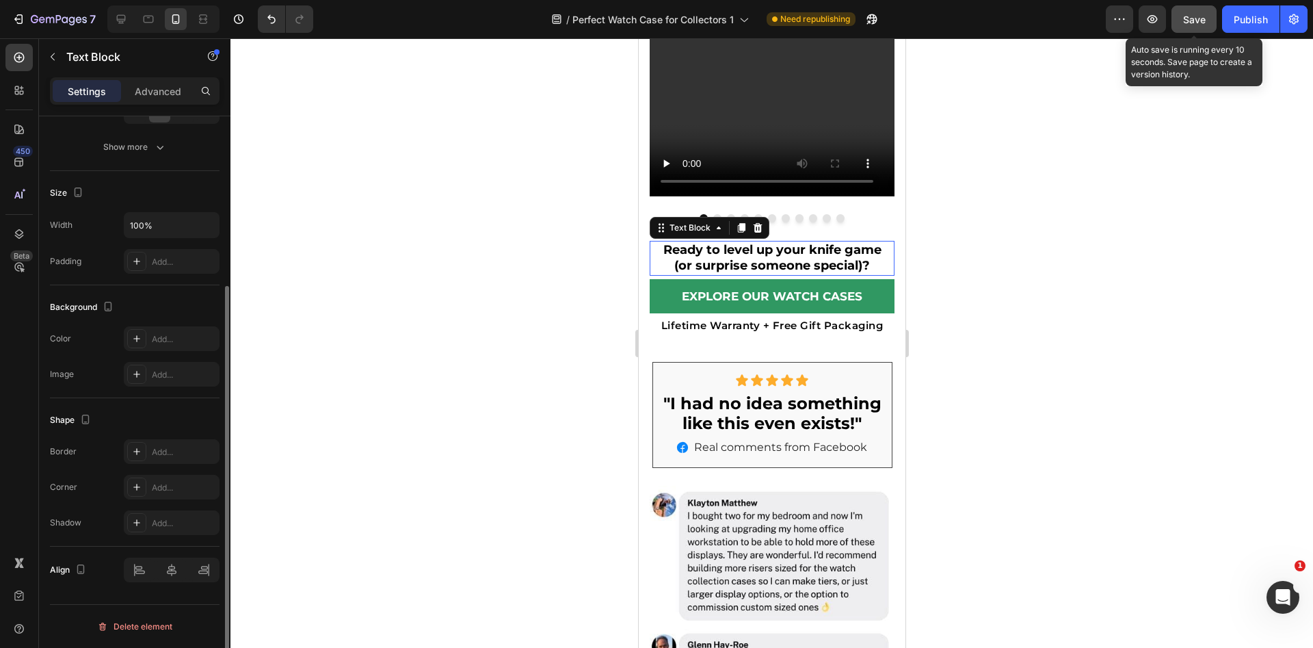
scroll to position [0, 0]
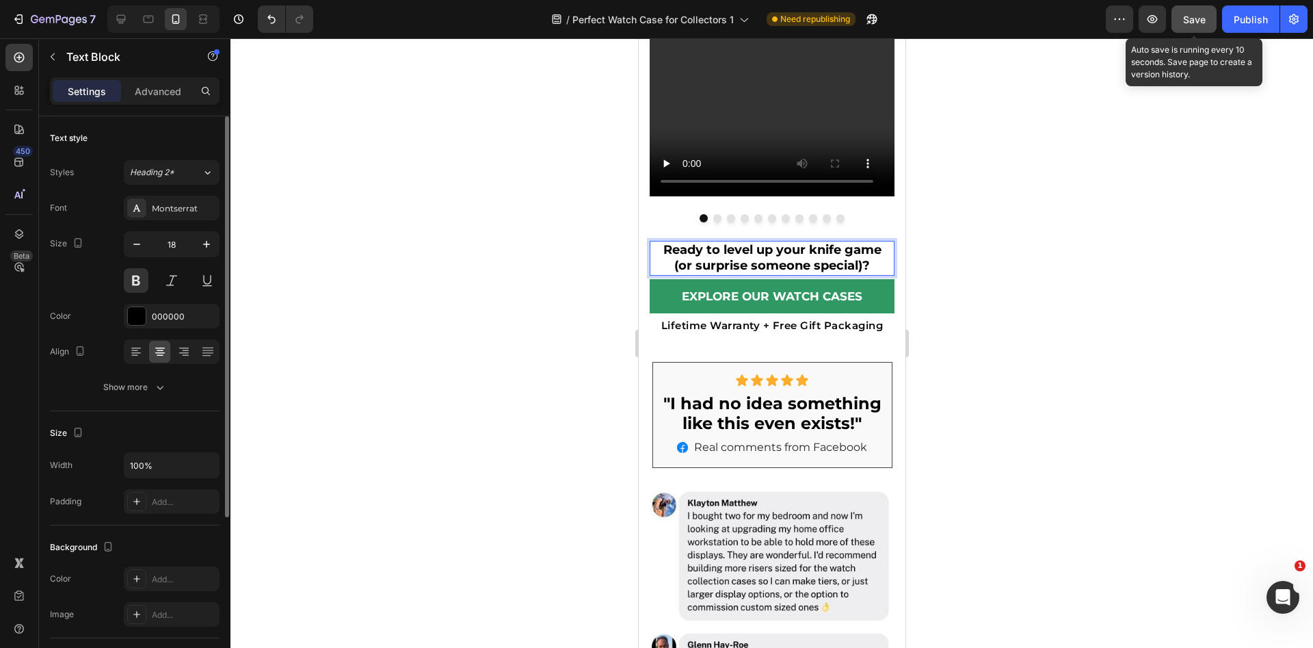
click at [819, 248] on p "Ready to level up your knife game" at bounding box center [771, 250] width 242 height 16
click at [996, 314] on div at bounding box center [771, 342] width 1082 height 609
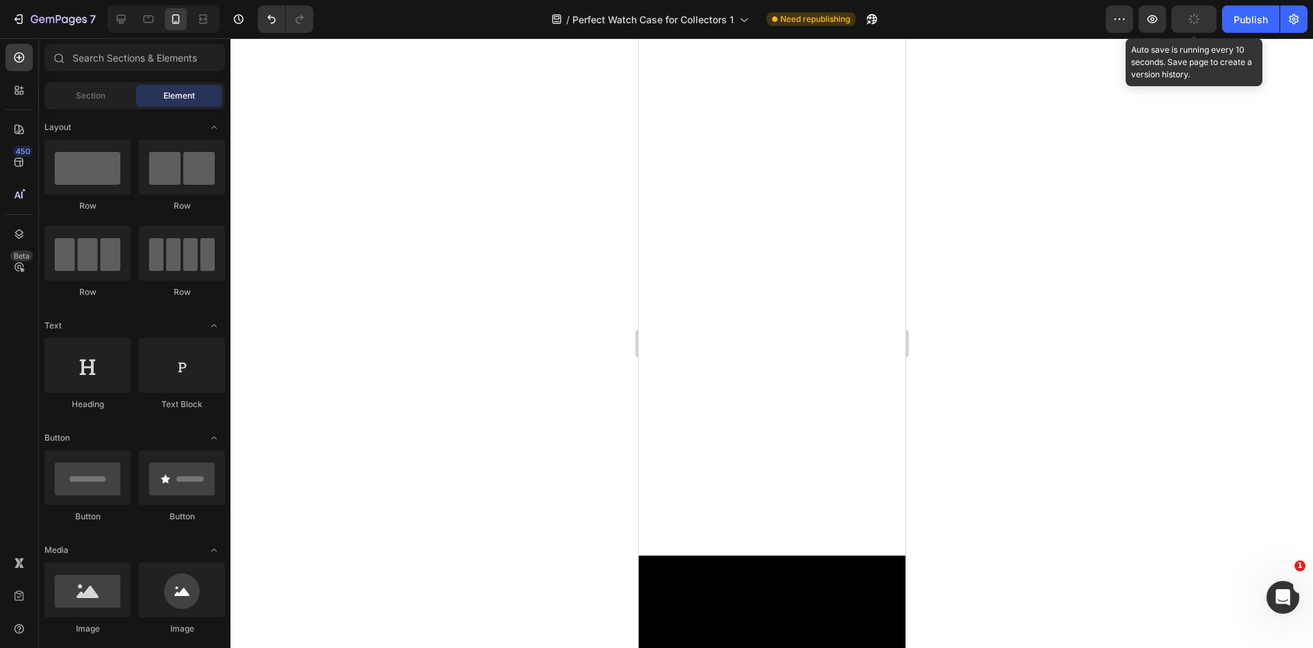
scroll to position [3937, 0]
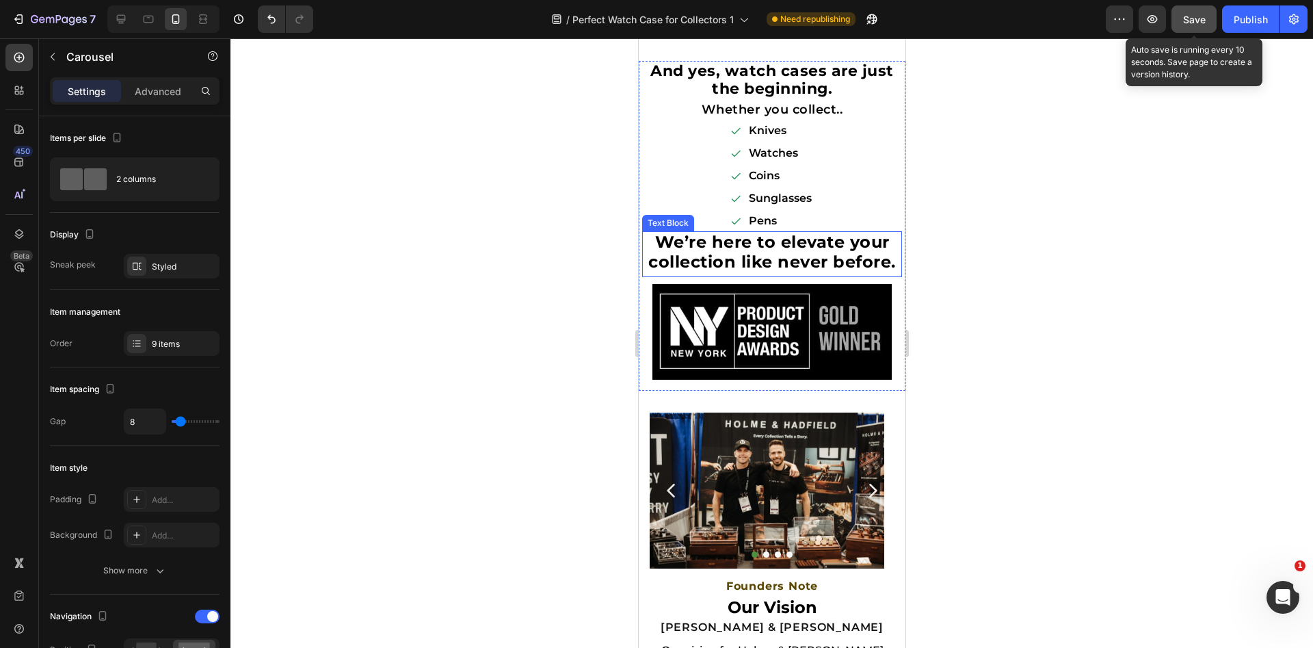
scroll to position [4148, 0]
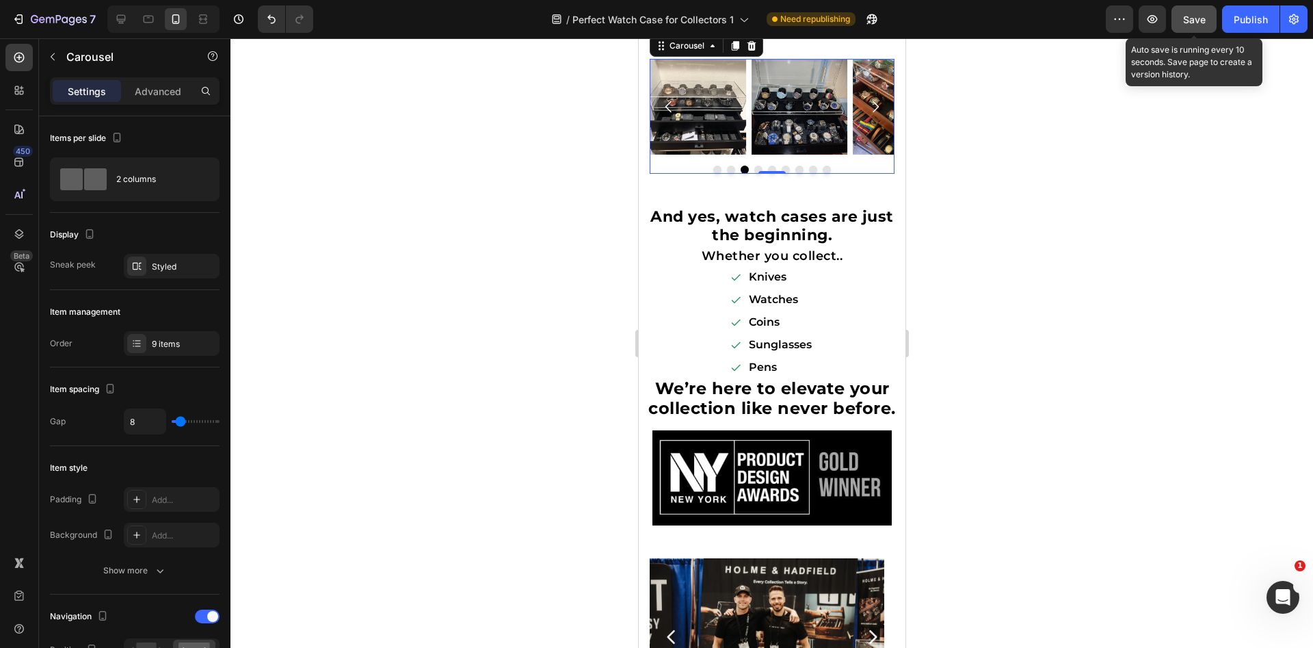
click at [1037, 245] on div at bounding box center [771, 342] width 1082 height 609
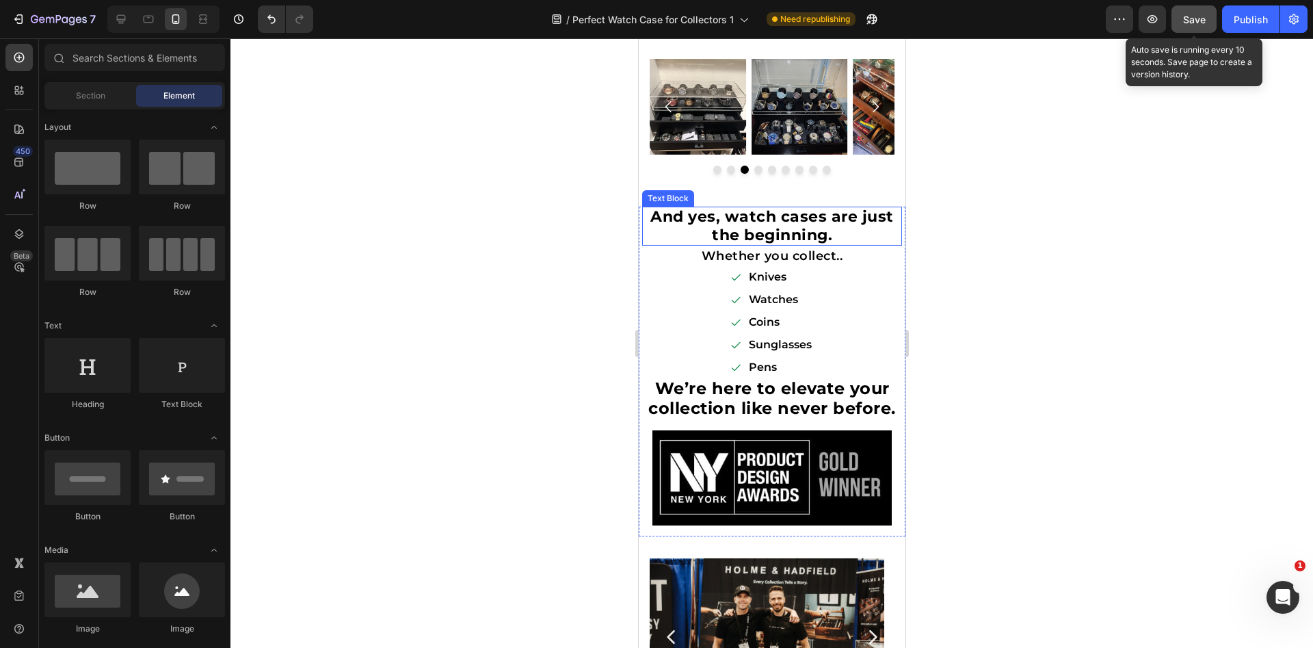
drag, startPoint x: 851, startPoint y: 230, endPoint x: 829, endPoint y: 230, distance: 21.9
click at [852, 230] on p "And yes, watch cases are just the beginning." at bounding box center [771, 226] width 257 height 36
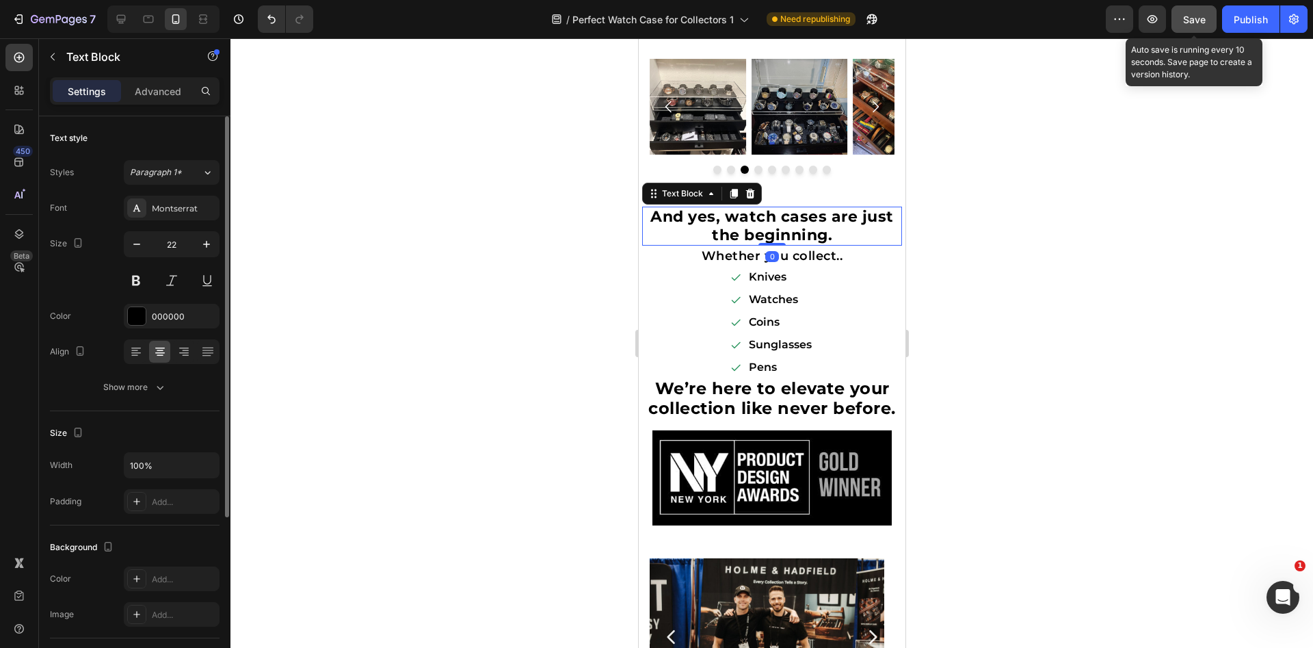
click at [173, 97] on p "Advanced" at bounding box center [158, 91] width 46 height 14
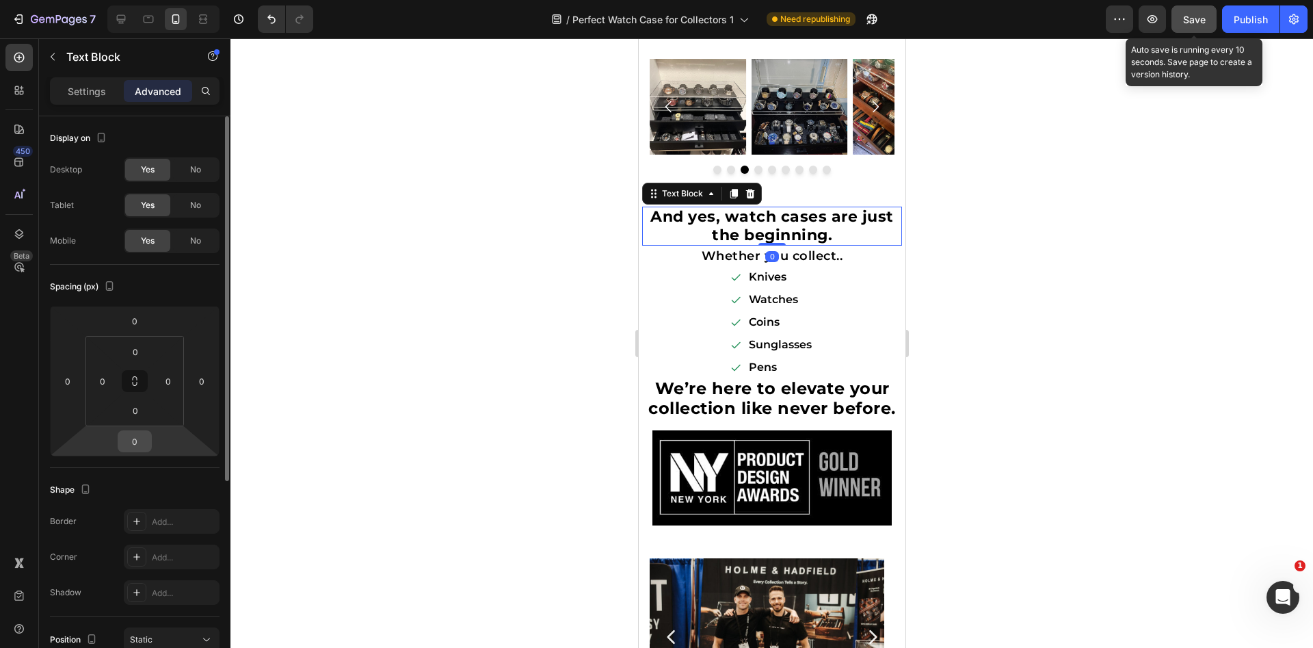
click at [138, 444] on input "0" at bounding box center [134, 441] width 27 height 21
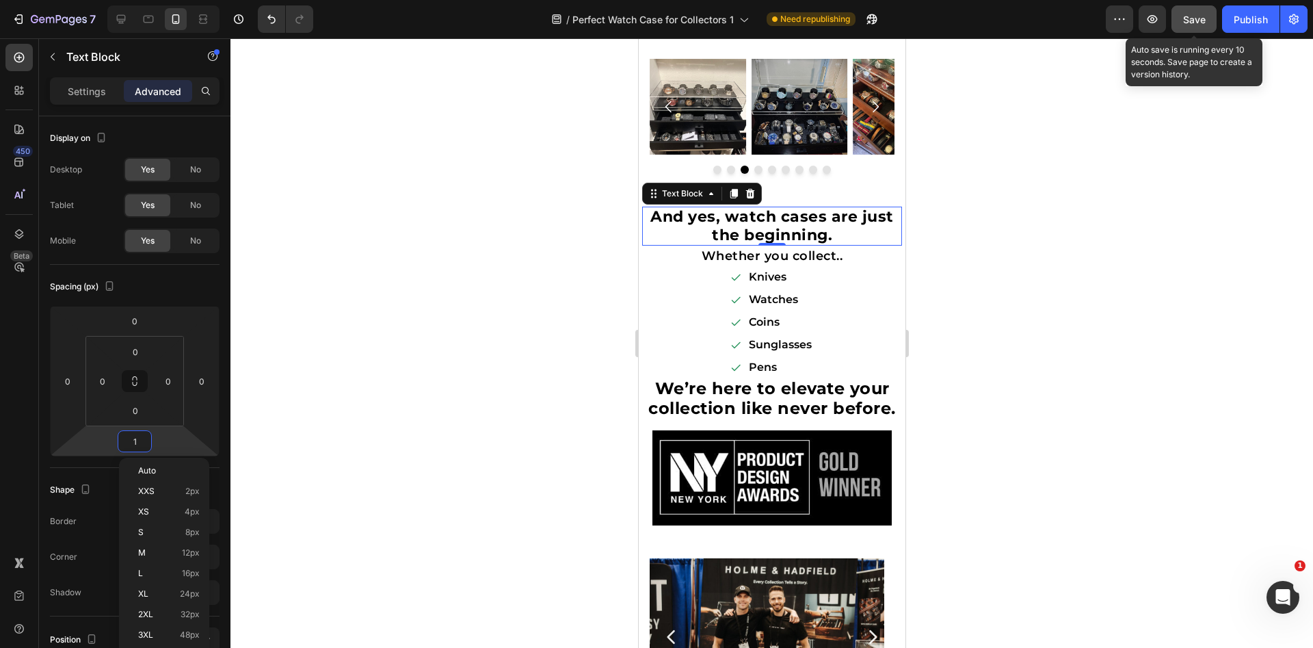
type input "10"
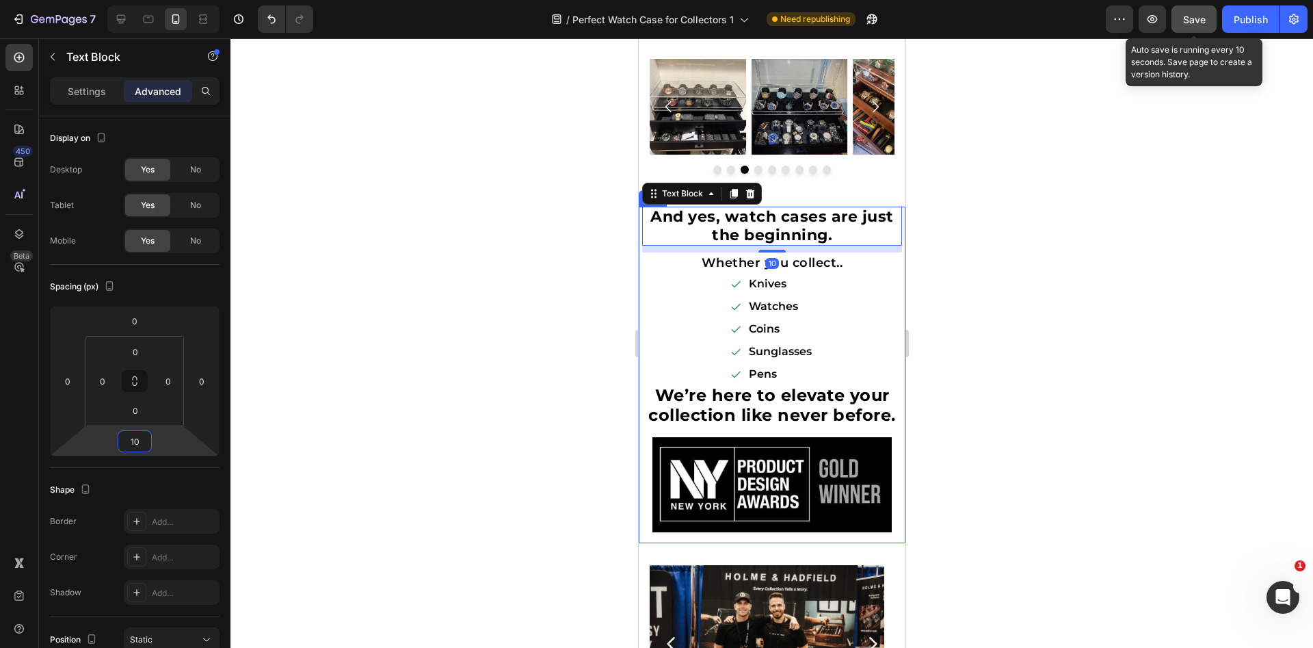
click at [1030, 325] on div at bounding box center [771, 342] width 1082 height 609
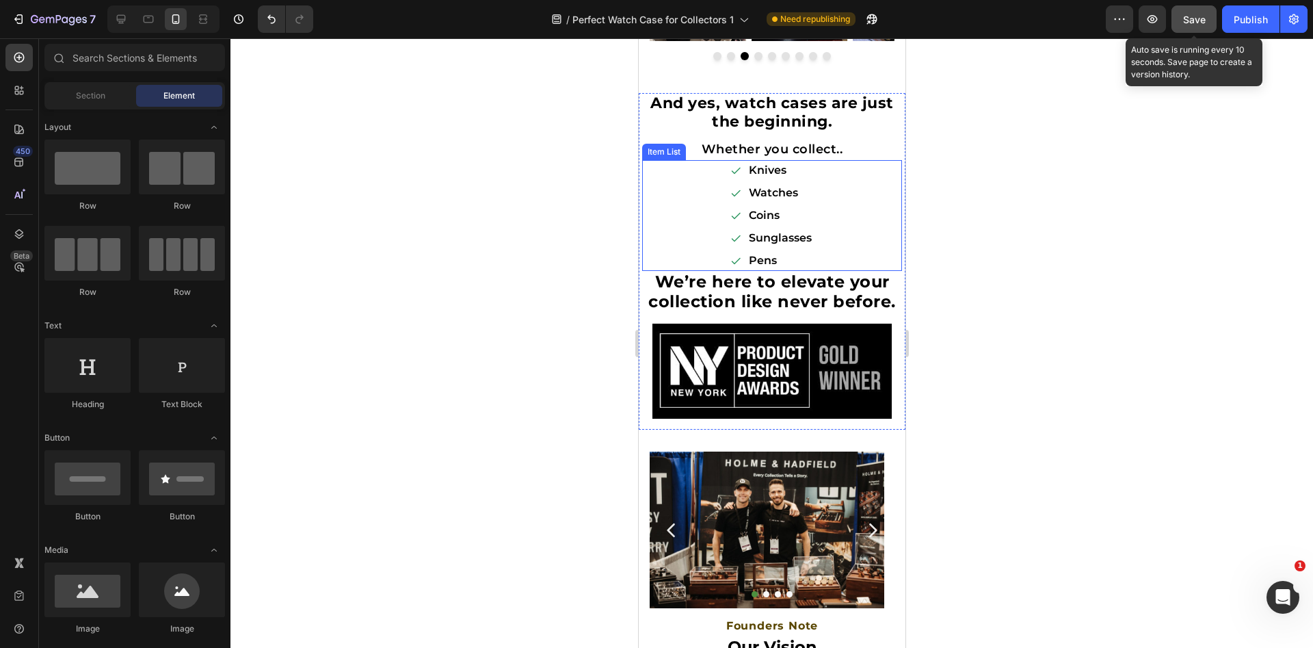
scroll to position [4269, 0]
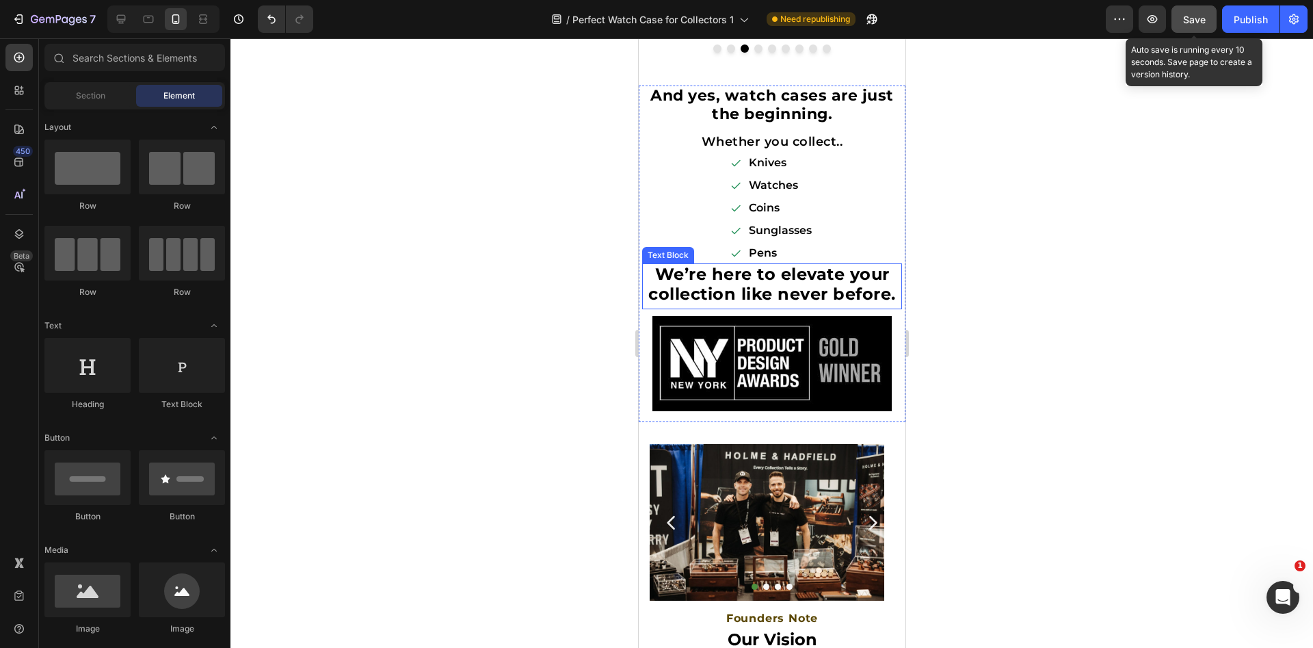
click at [726, 304] on p "We’re here to elevate your collection like never before." at bounding box center [771, 285] width 257 height 40
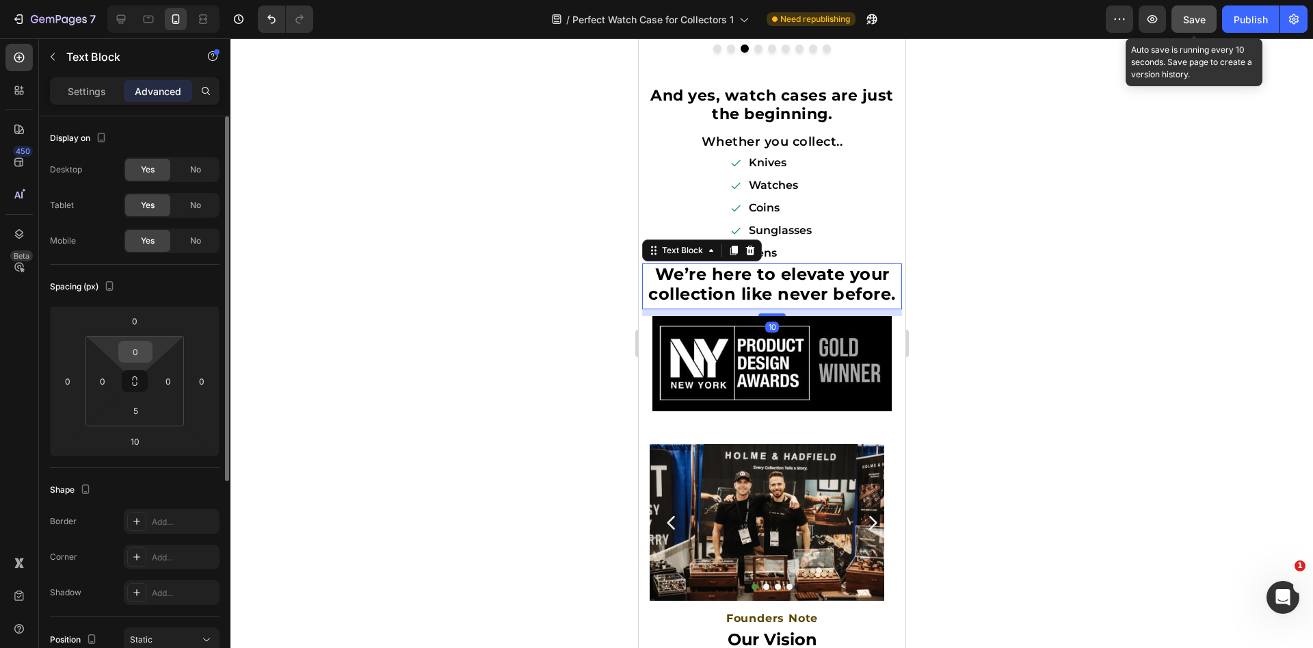
click at [131, 347] on input "0" at bounding box center [135, 351] width 27 height 21
click at [135, 315] on input "0" at bounding box center [134, 320] width 27 height 21
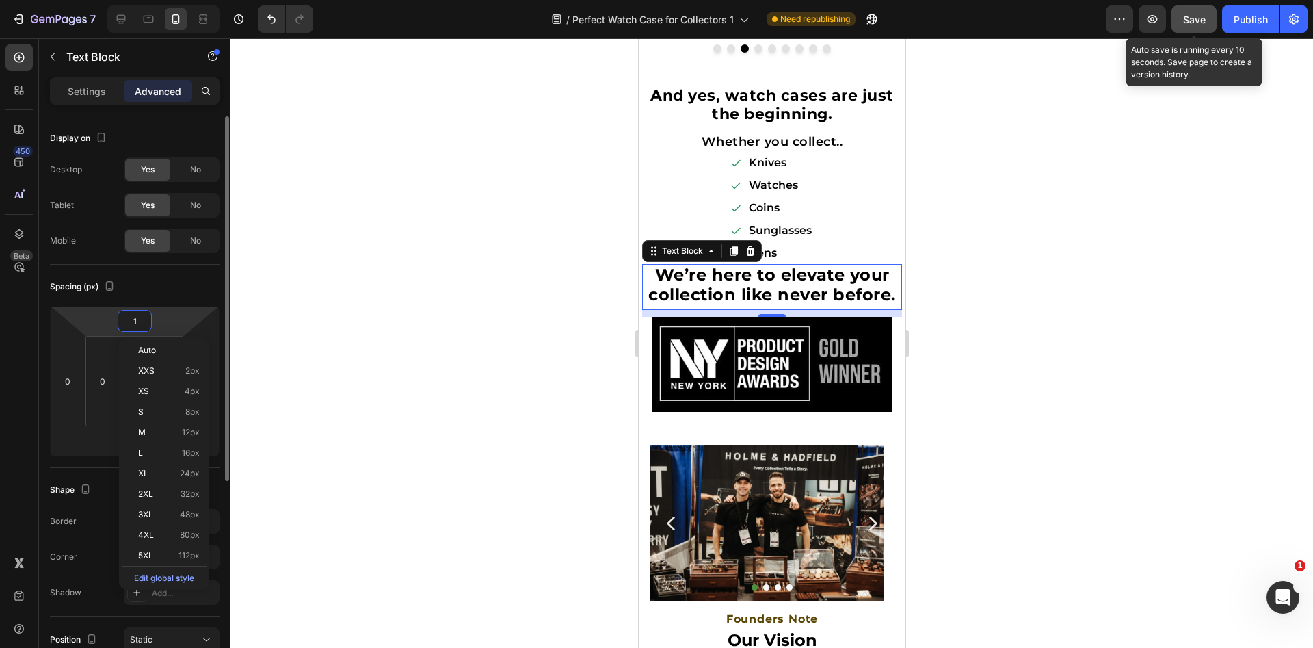
type input "10"
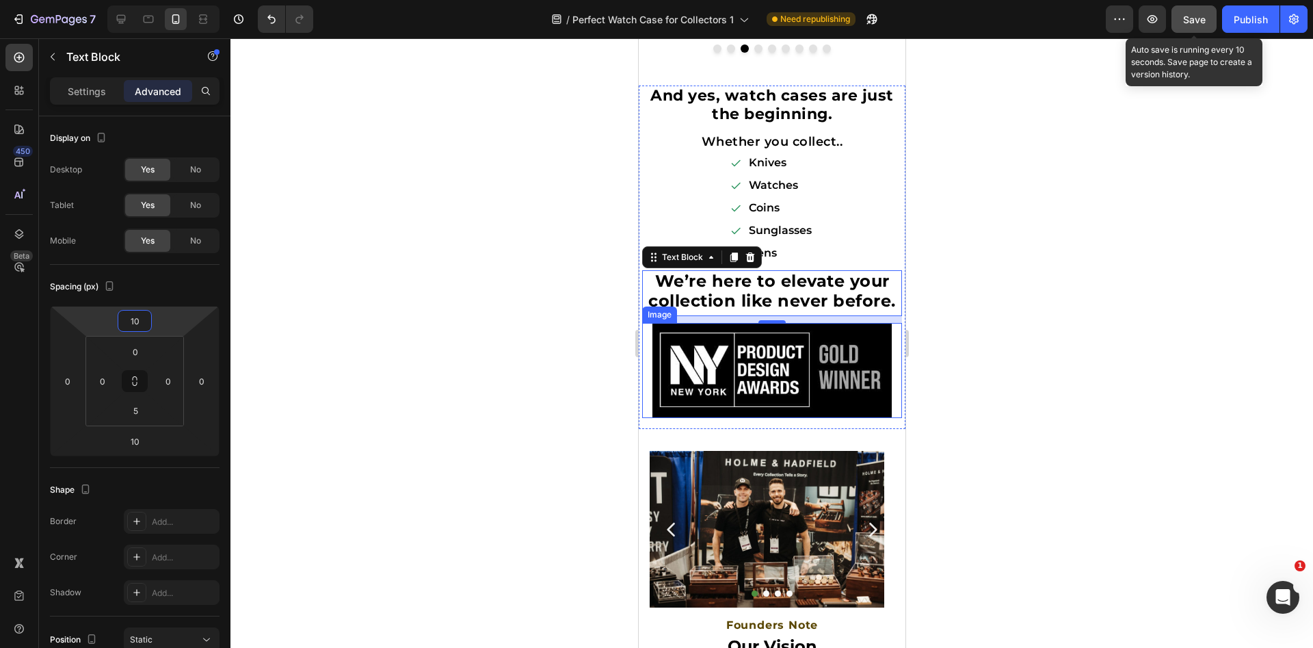
click at [1150, 348] on div at bounding box center [771, 342] width 1082 height 609
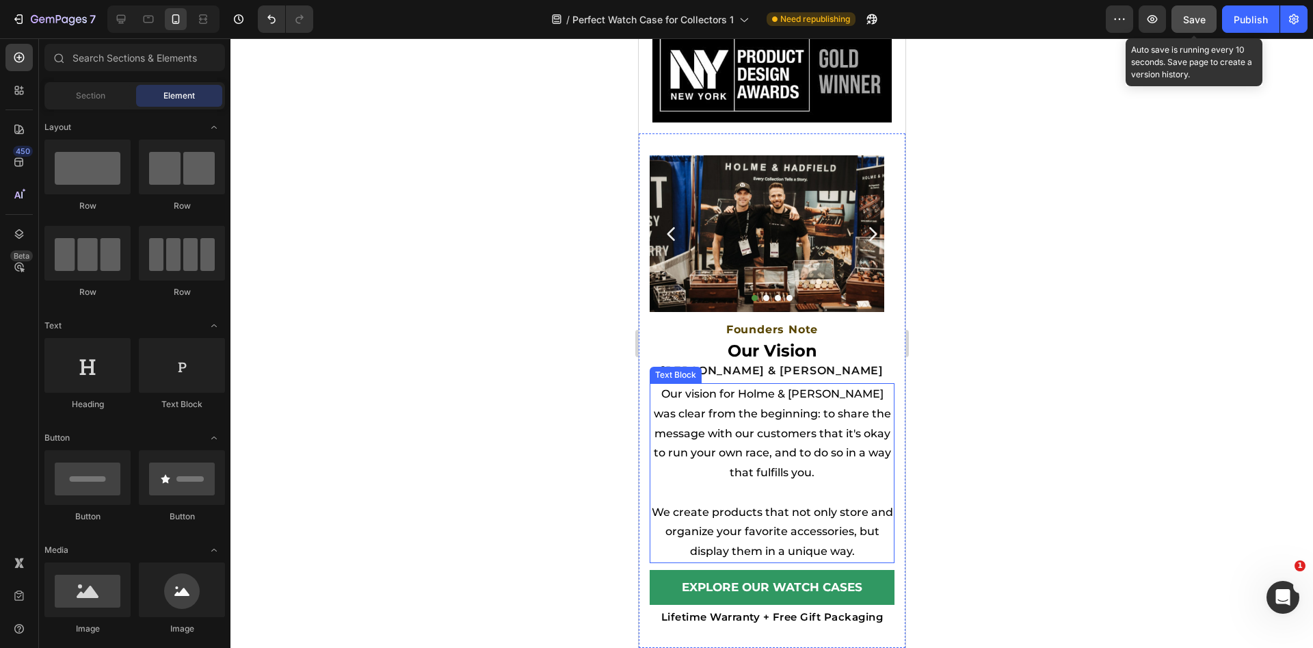
scroll to position [4673, 0]
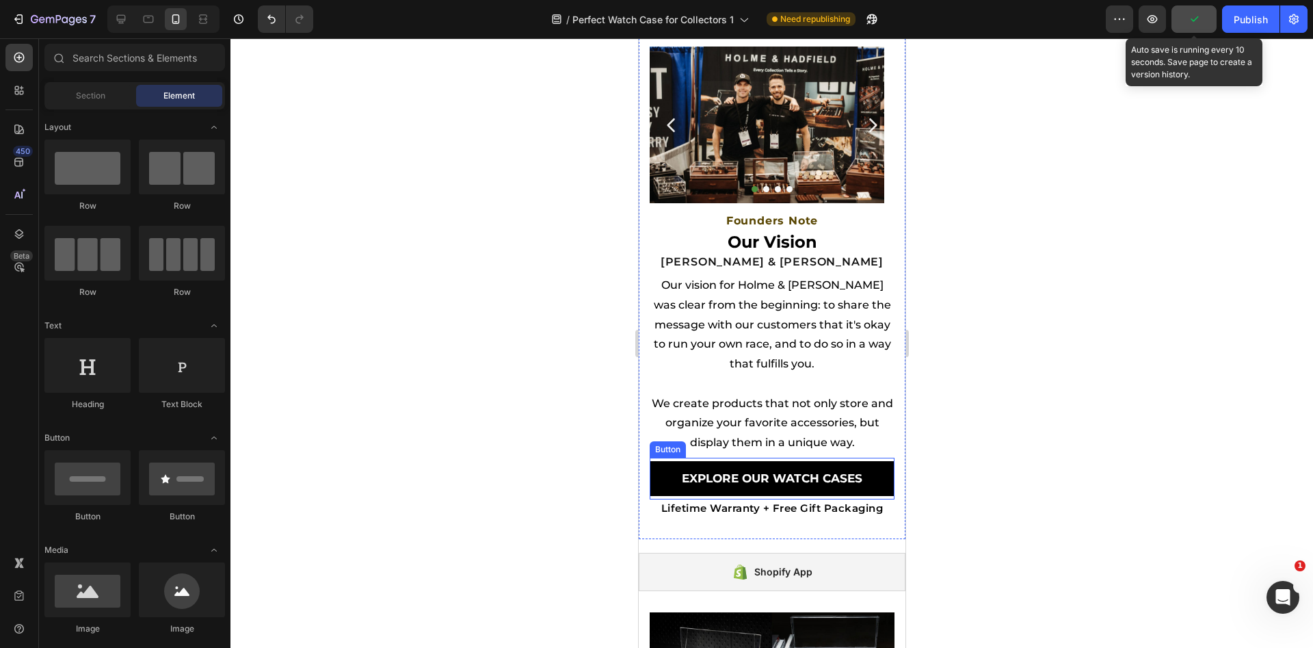
click at [786, 496] on link "Explore Our WATCH Cases" at bounding box center [771, 478] width 245 height 35
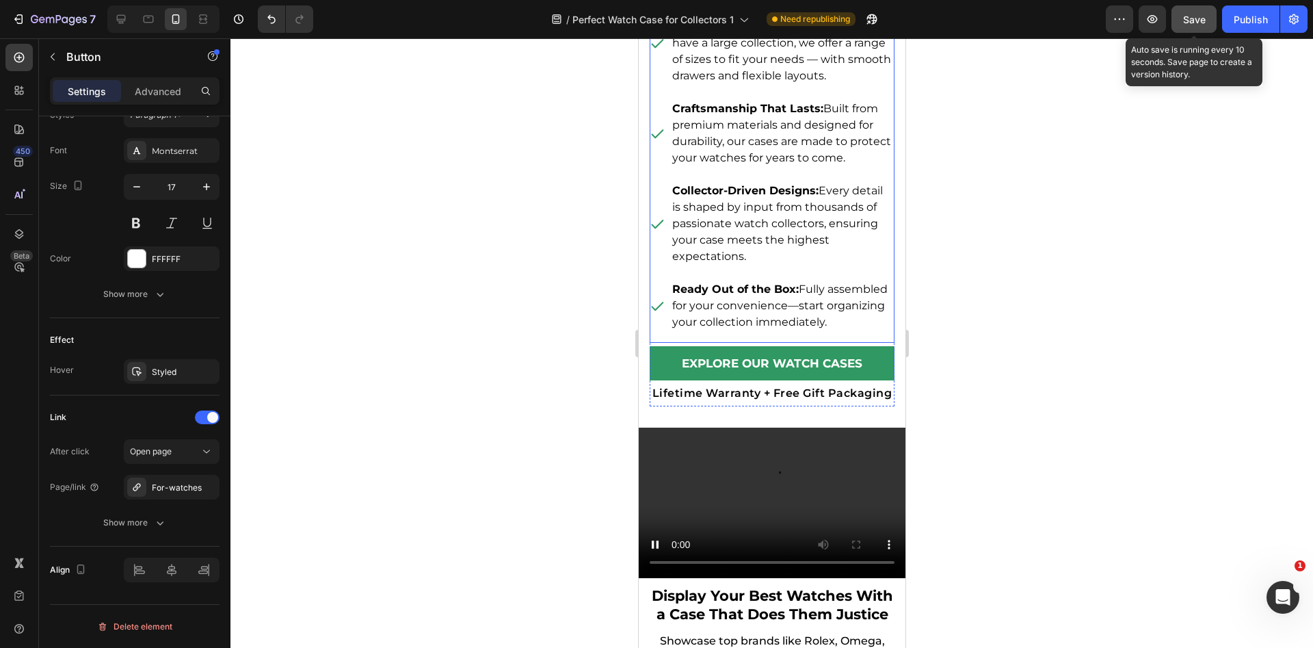
scroll to position [5862, 0]
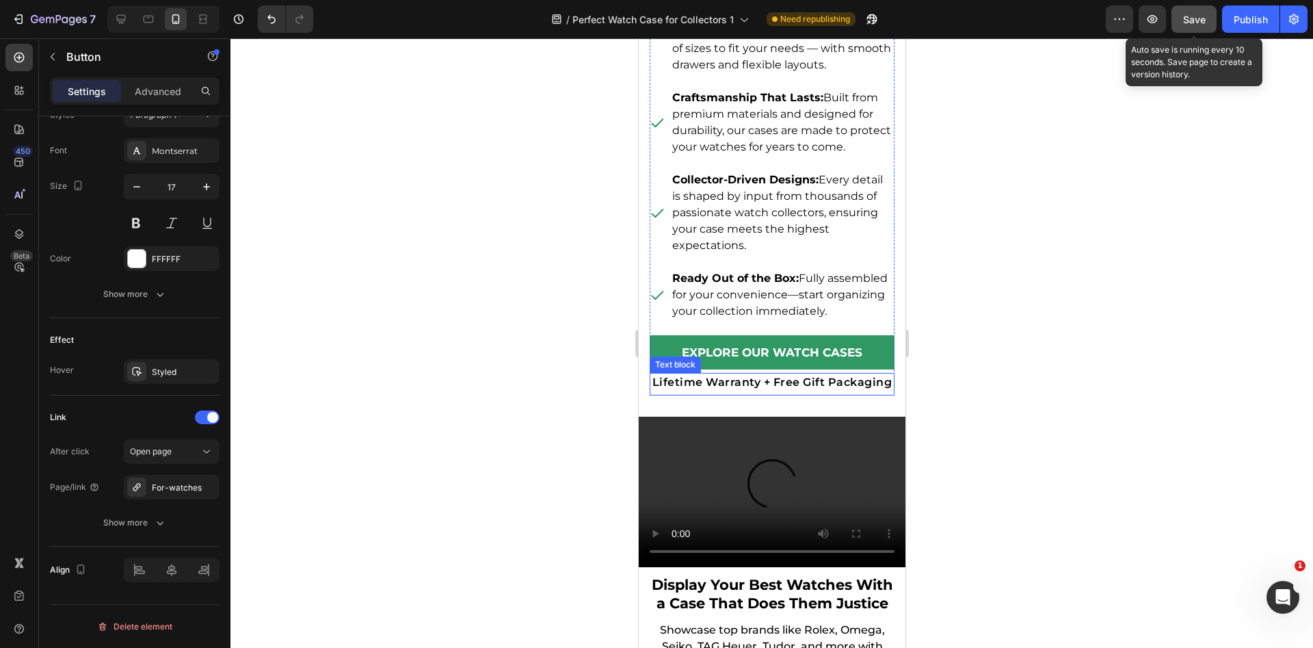
click at [798, 390] on p "Lifetime Warranty + Free Gift Packaging" at bounding box center [771, 382] width 242 height 16
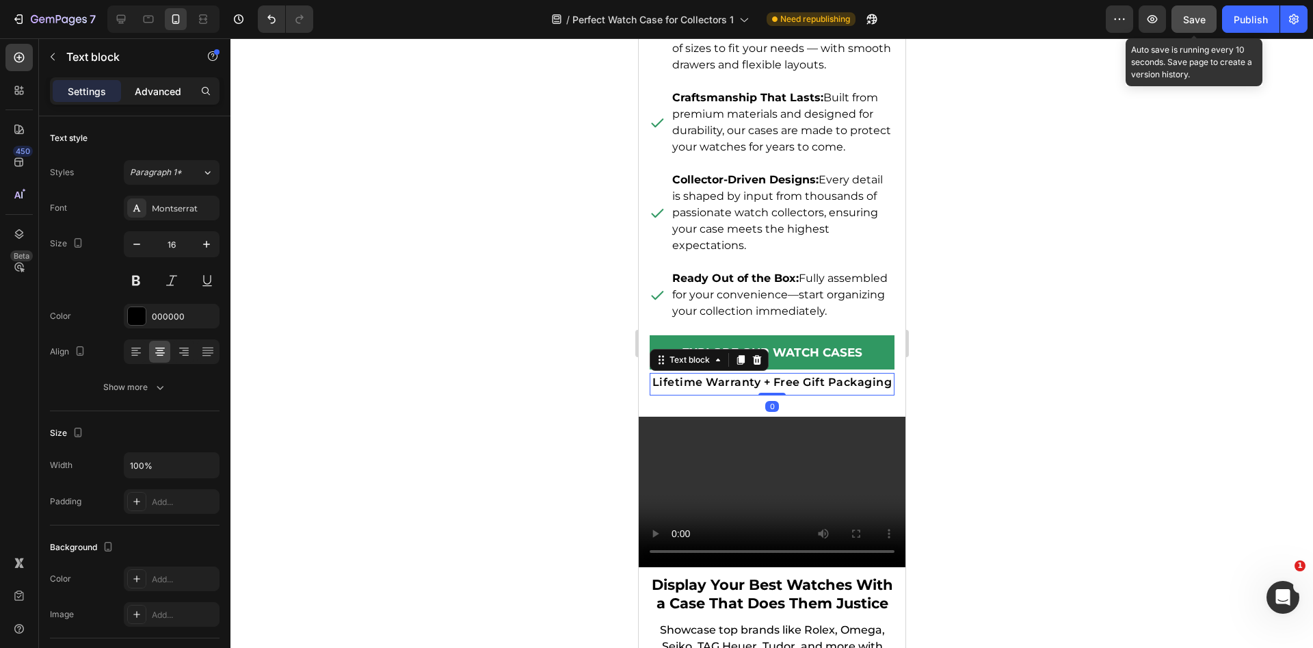
click at [174, 90] on p "Advanced" at bounding box center [158, 91] width 46 height 14
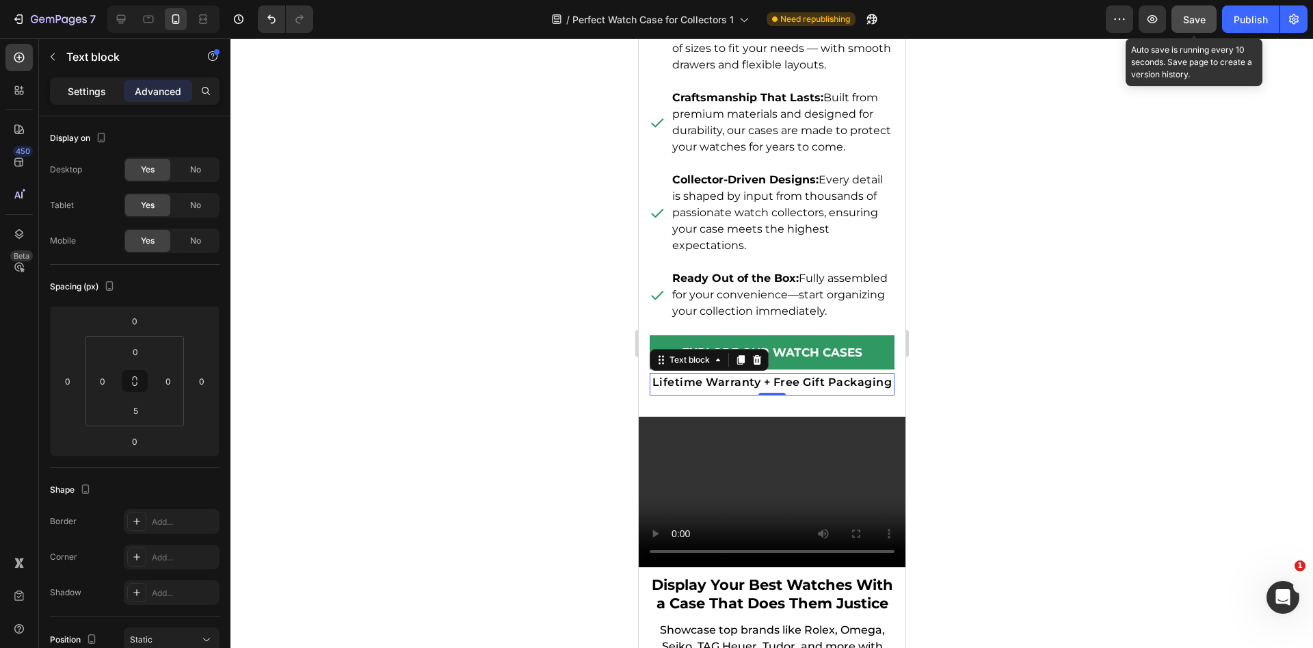
click at [91, 100] on div "Settings" at bounding box center [87, 91] width 68 height 22
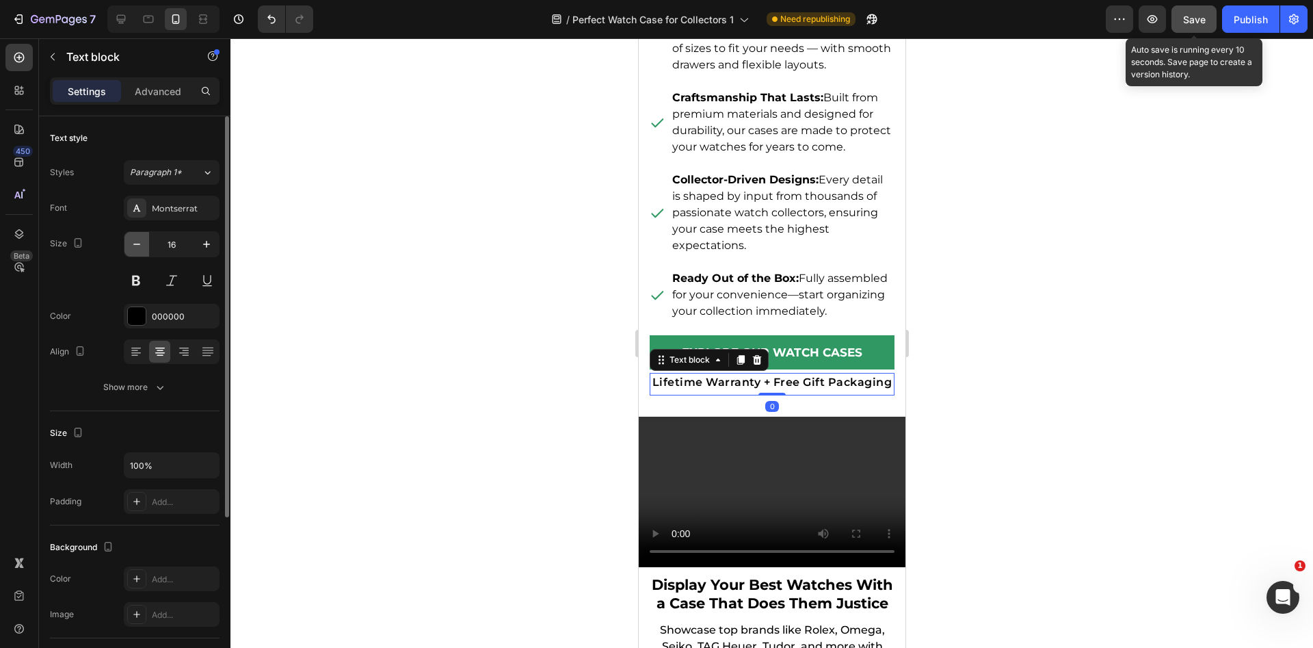
click at [138, 244] on icon "button" at bounding box center [137, 244] width 14 height 14
type input "15"
click at [1085, 386] on div at bounding box center [771, 342] width 1082 height 609
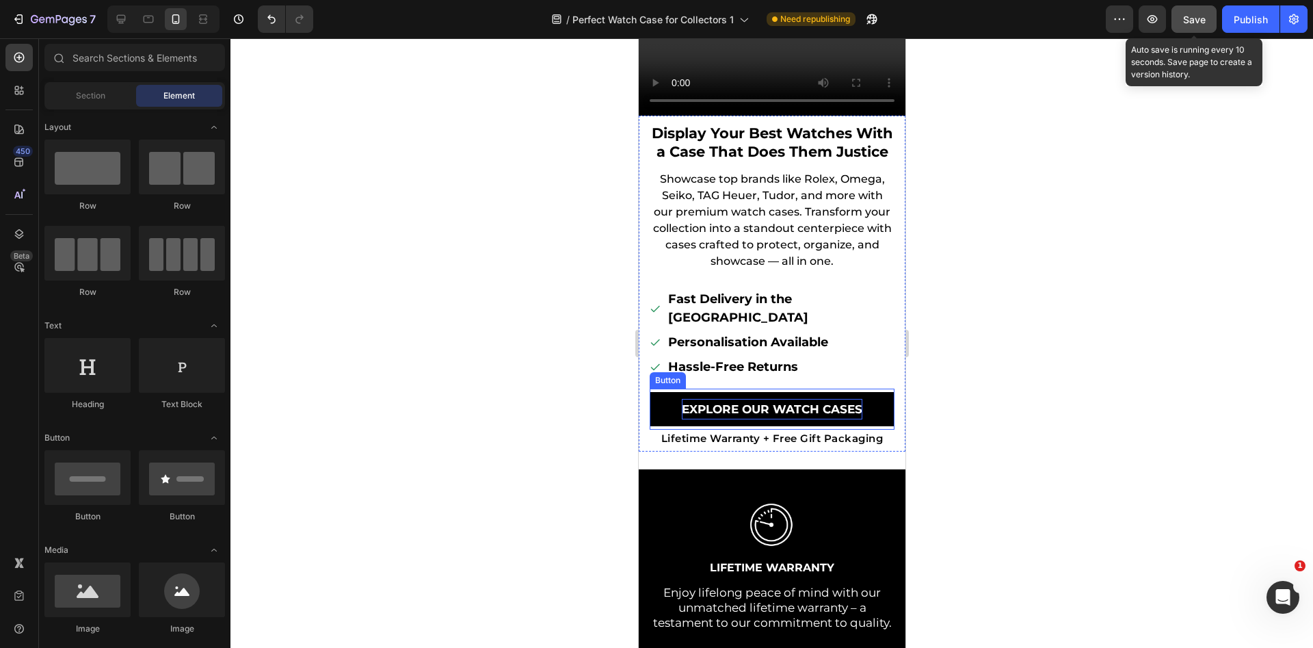
scroll to position [6361, 0]
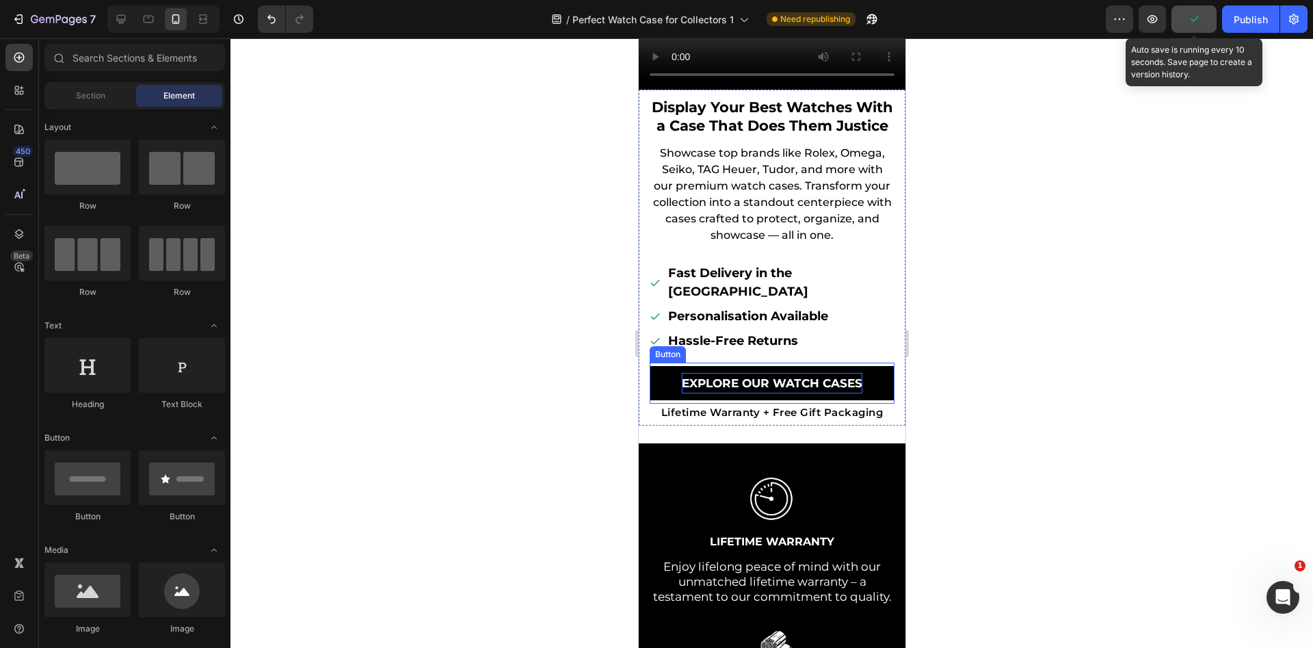
click at [734, 380] on p "Explore Our WATCH Cases" at bounding box center [771, 383] width 181 height 21
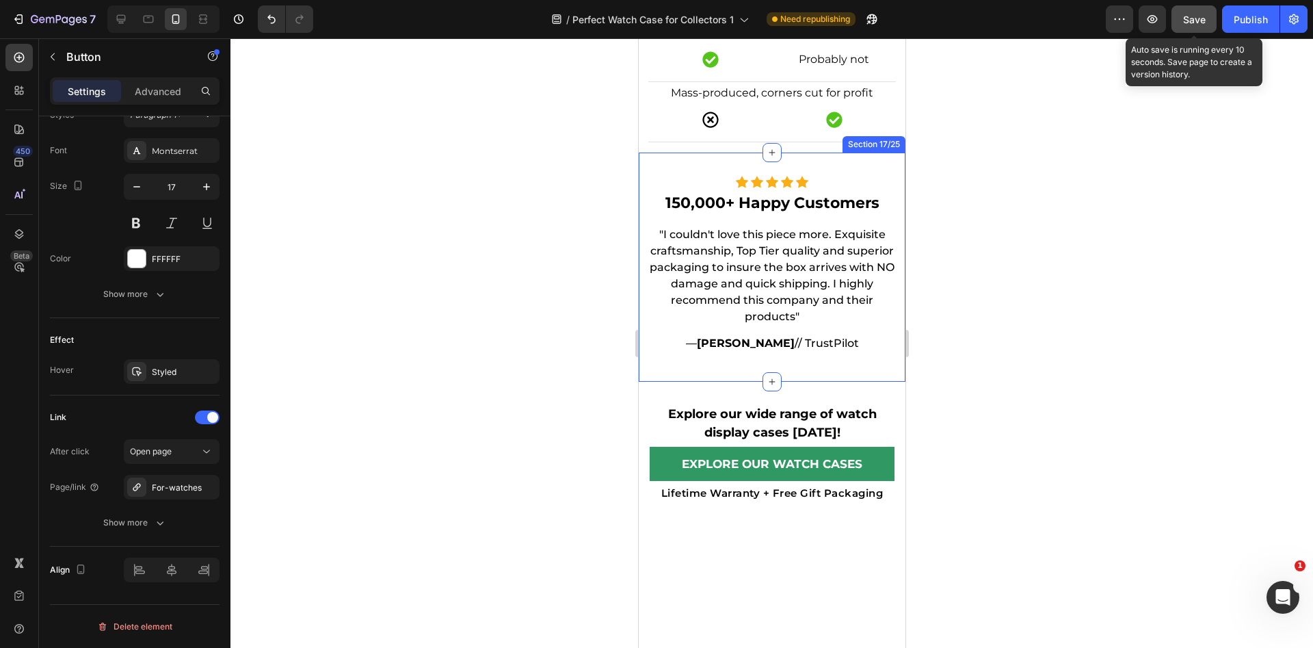
scroll to position [8194, 0]
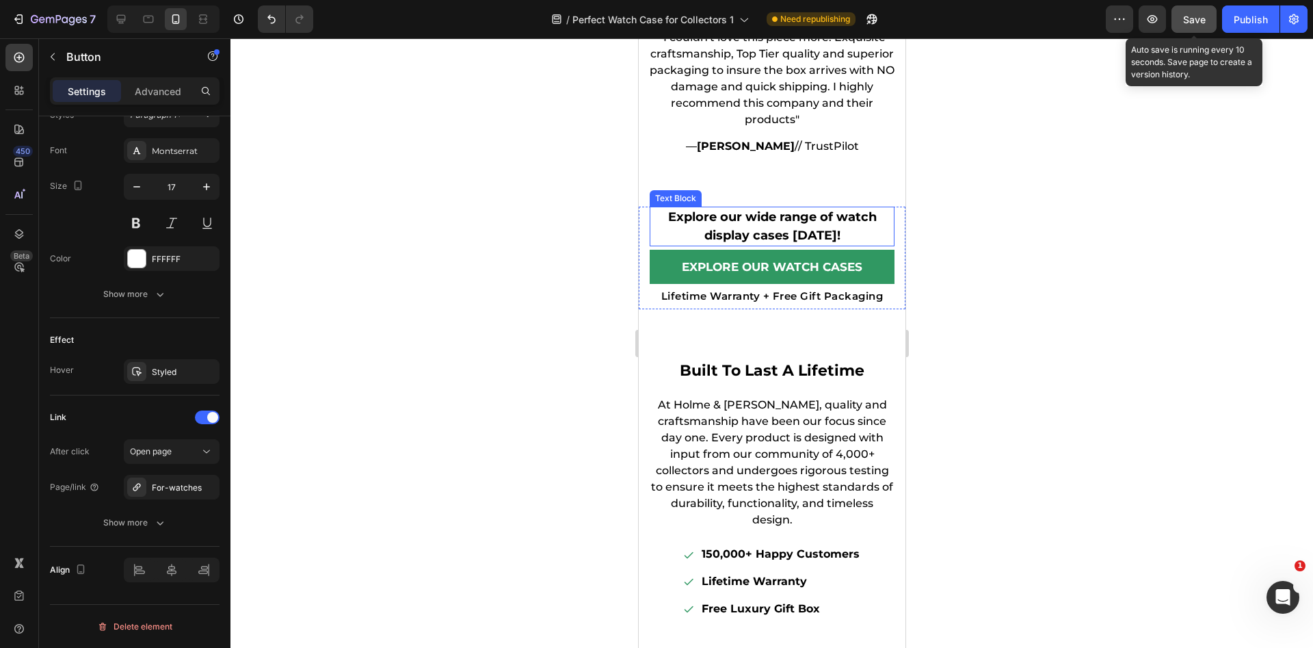
click at [785, 248] on div "Explore Our WATCH Cases Button" at bounding box center [771, 267] width 245 height 42
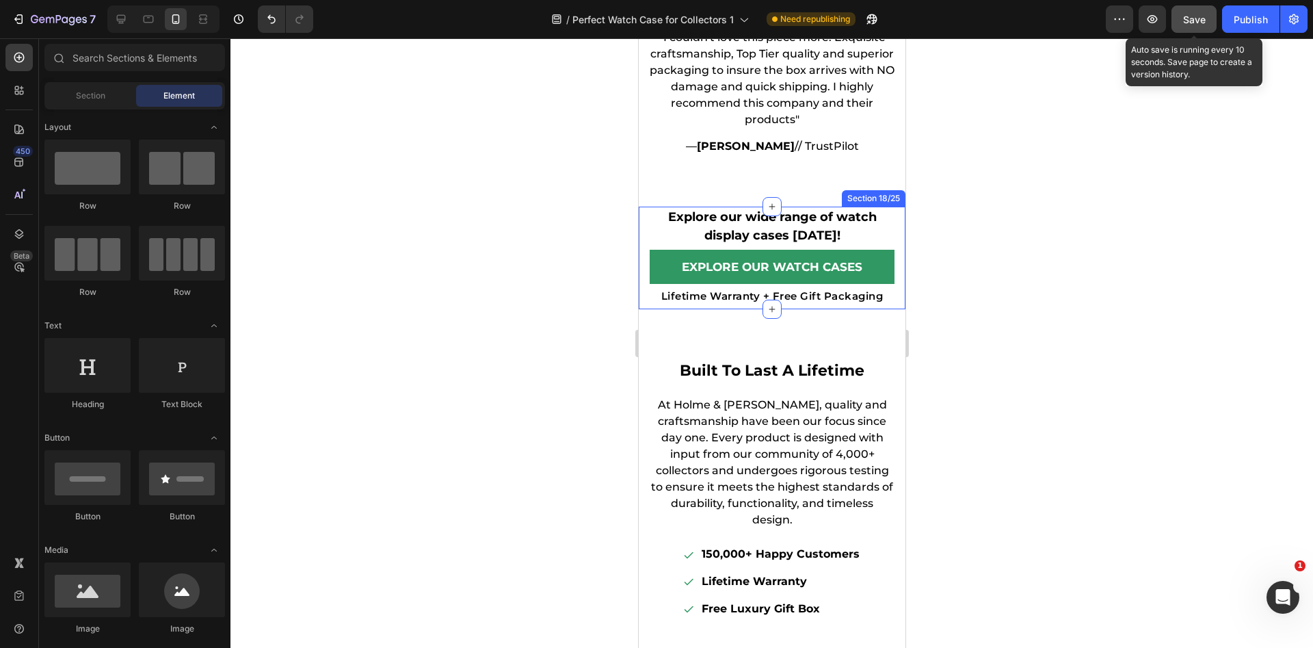
click at [890, 211] on div "Explore our wide range of watch display cases [DATE]! Text Block Explore Our WA…" at bounding box center [771, 258] width 267 height 103
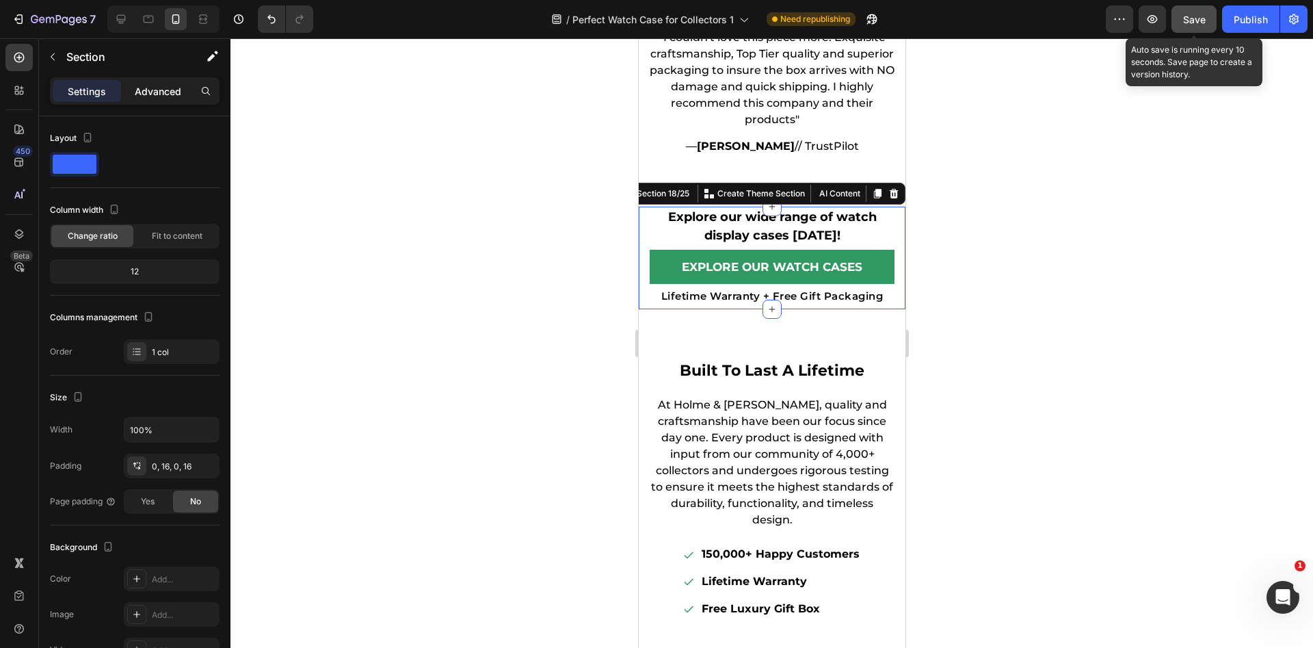
click at [149, 91] on p "Advanced" at bounding box center [158, 91] width 46 height 14
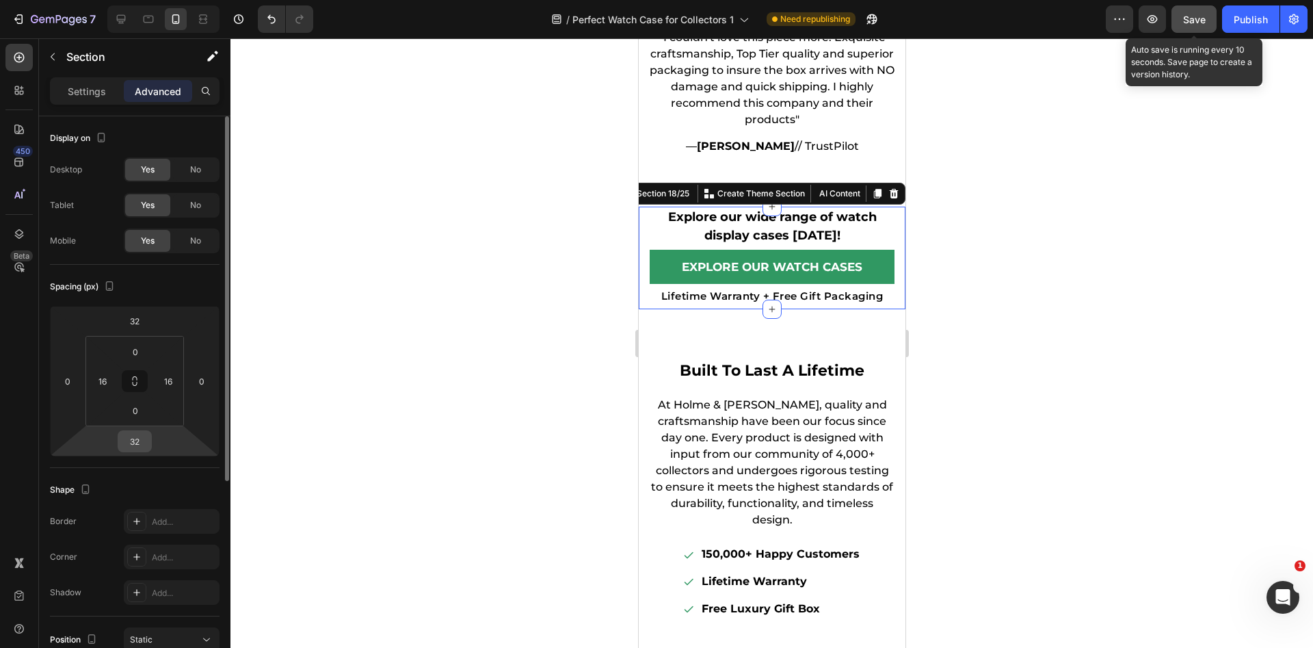
click at [148, 440] on div "32" at bounding box center [135, 441] width 34 height 22
click at [148, 440] on input "32" at bounding box center [134, 441] width 27 height 21
type input "10"
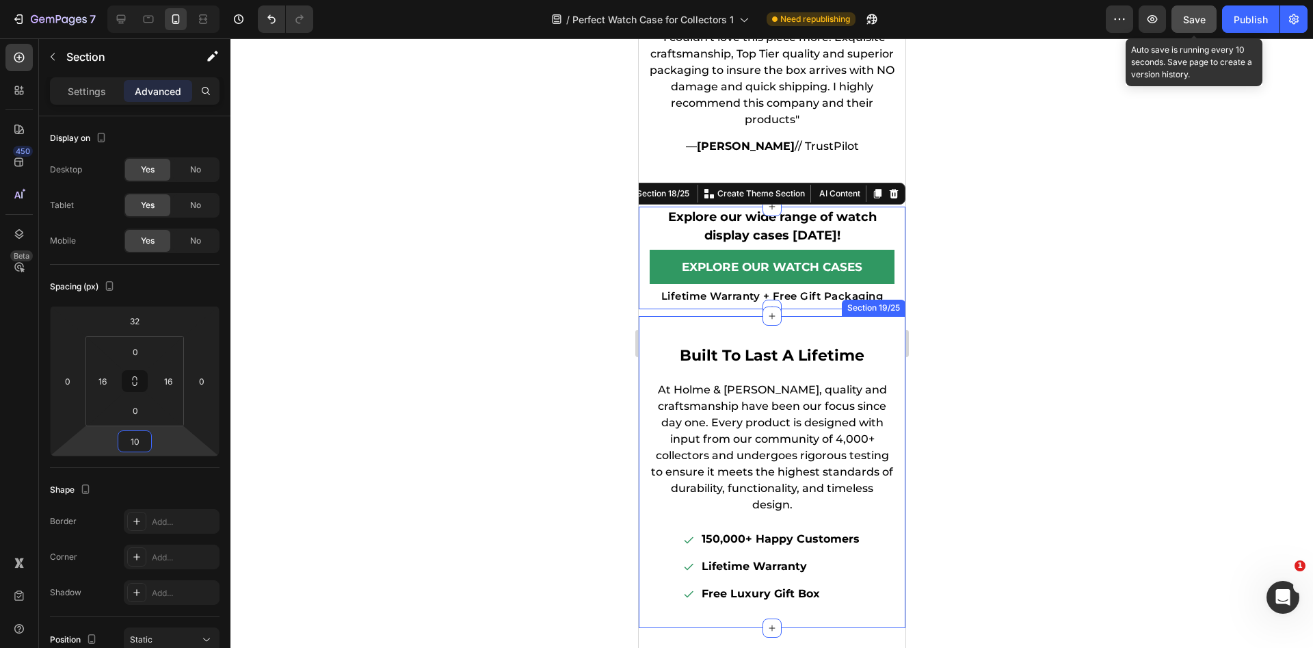
click at [691, 319] on div "Built To Last A Lifetime Heading At Holme & [PERSON_NAME], quality and craftsma…" at bounding box center [771, 472] width 267 height 312
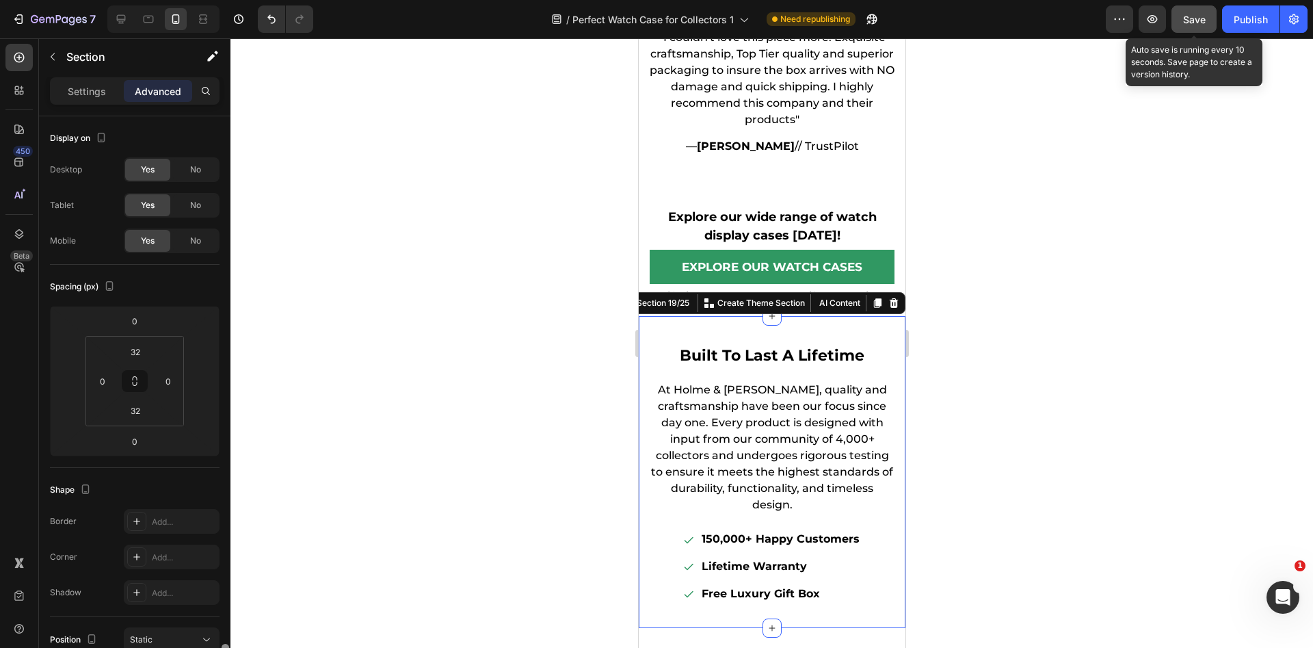
scroll to position [321, 0]
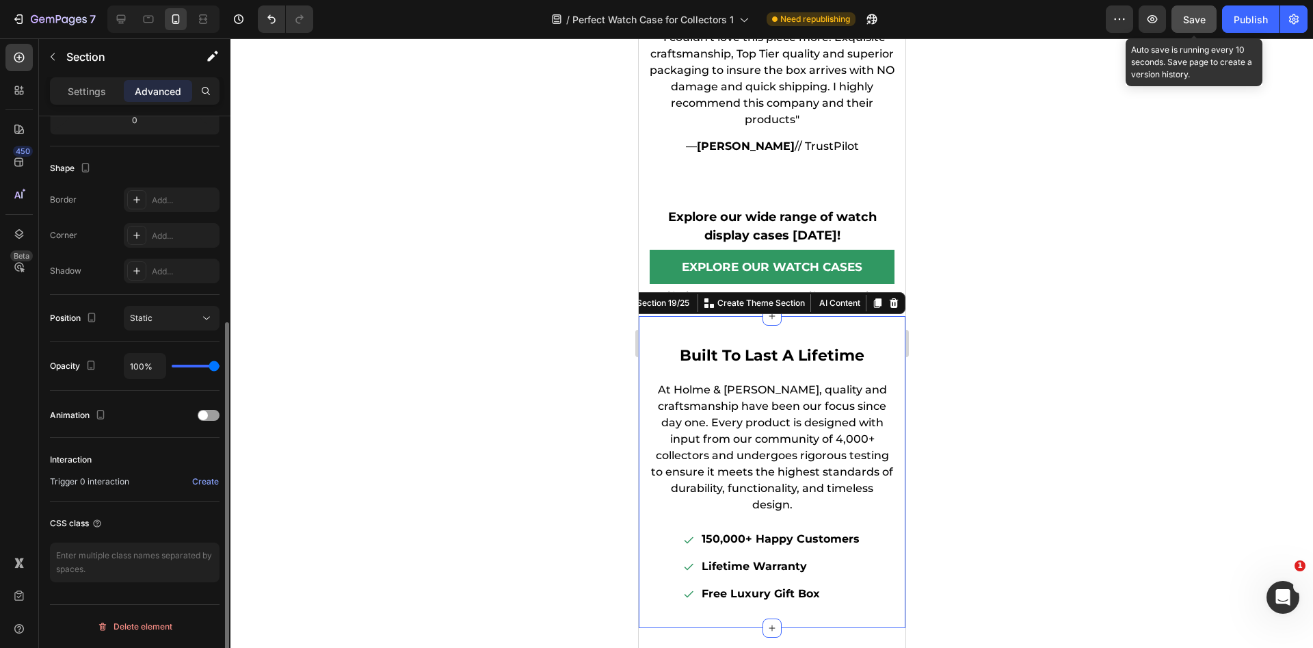
click at [165, 87] on p "Advanced" at bounding box center [158, 91] width 46 height 14
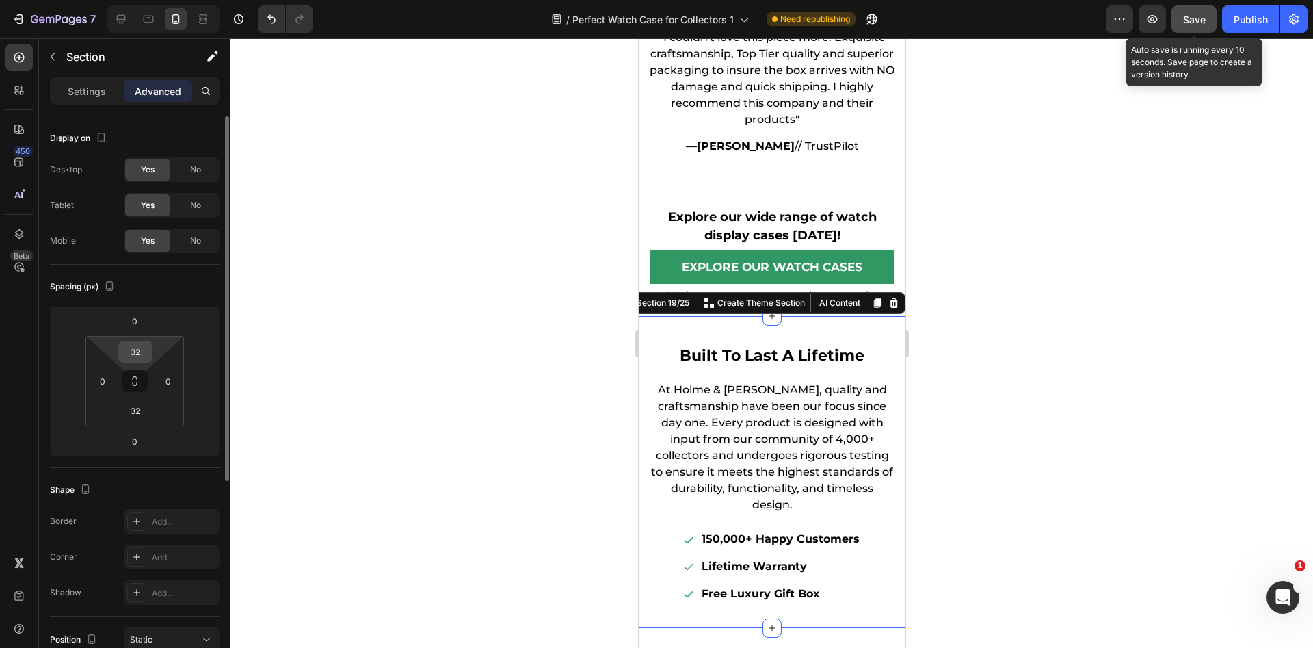
click at [139, 355] on input "32" at bounding box center [135, 351] width 27 height 21
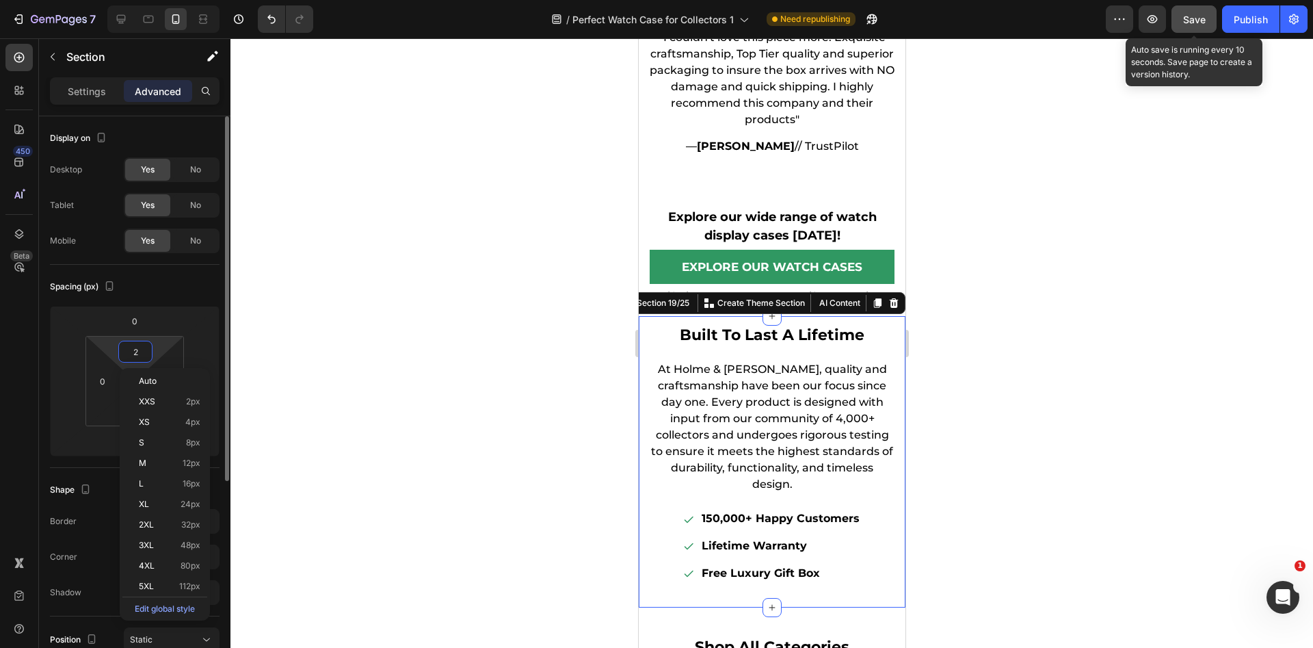
type input "20"
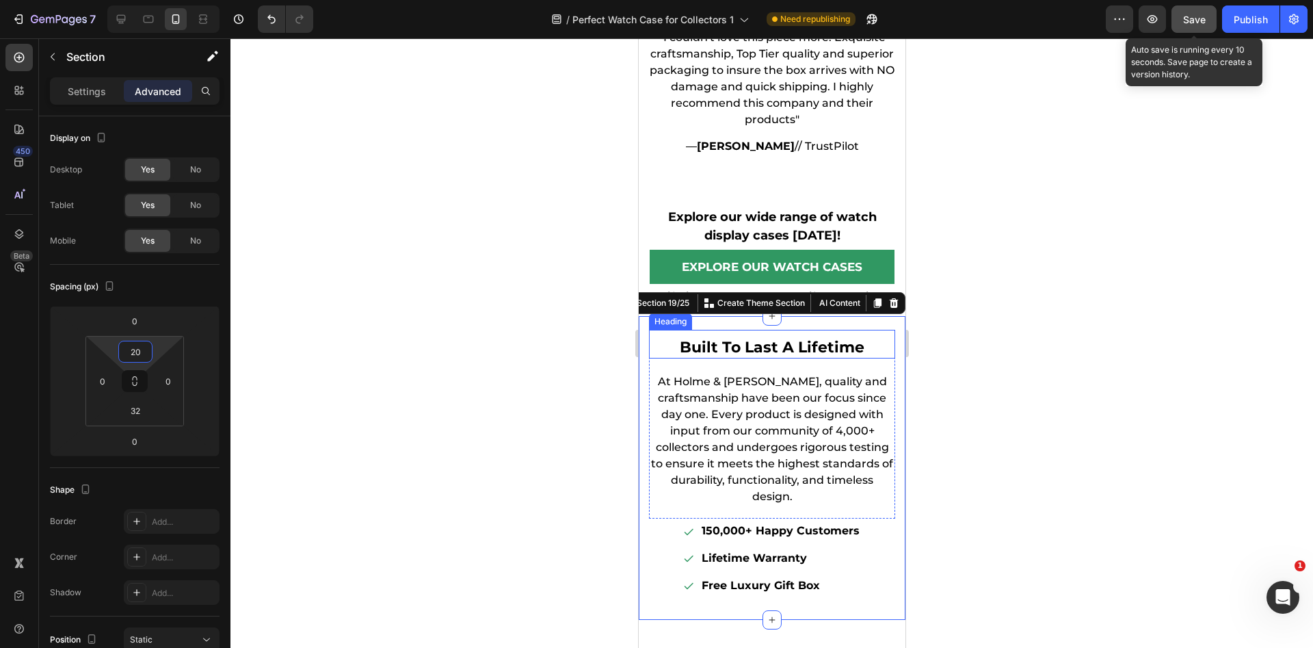
click at [1056, 297] on div at bounding box center [771, 342] width 1082 height 609
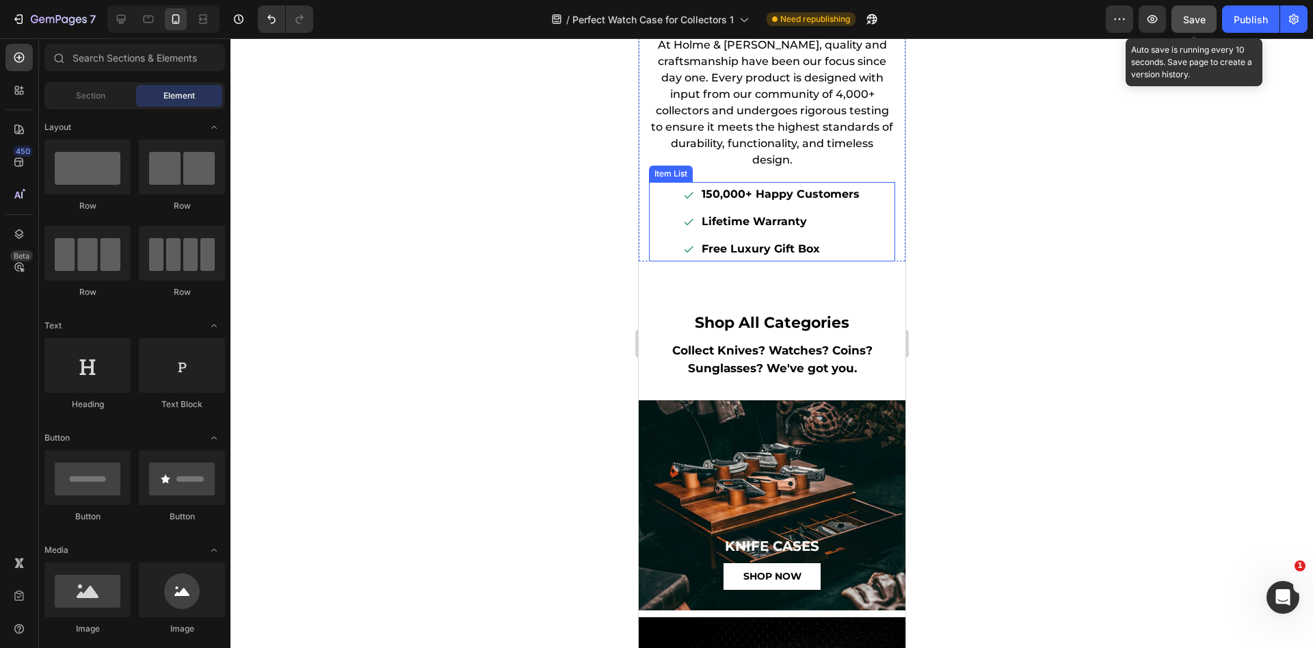
scroll to position [8890, 0]
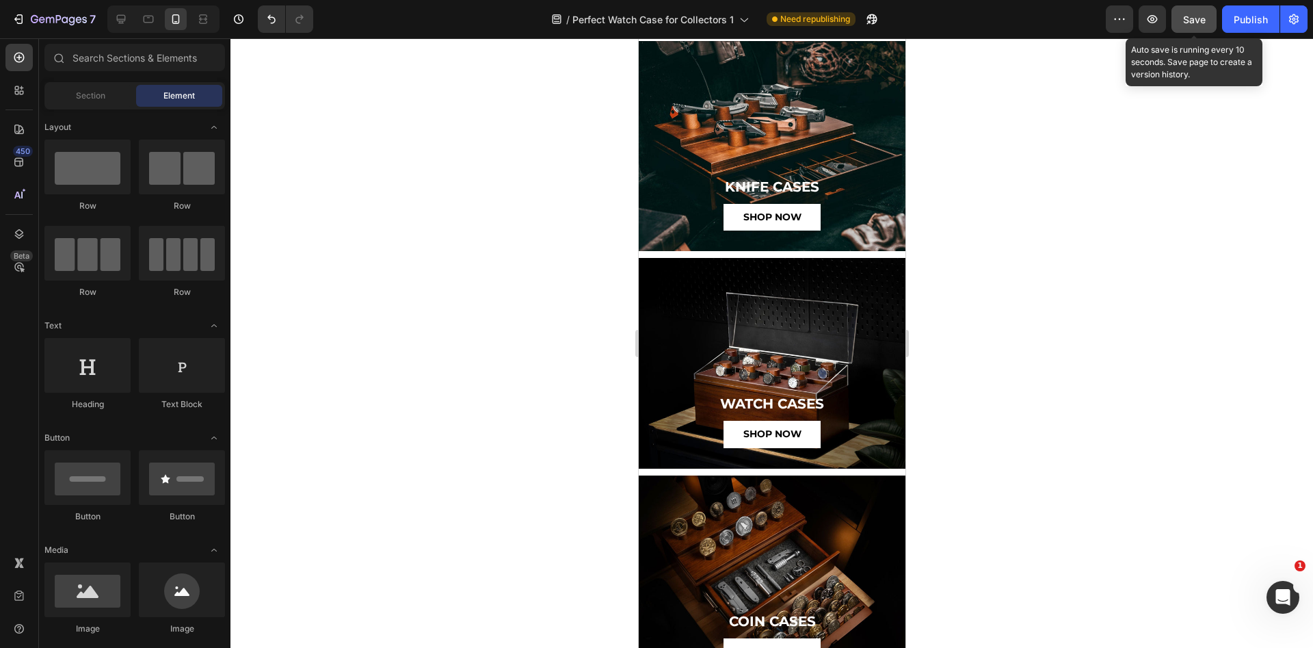
click at [1187, 12] on div "Save" at bounding box center [1194, 19] width 23 height 14
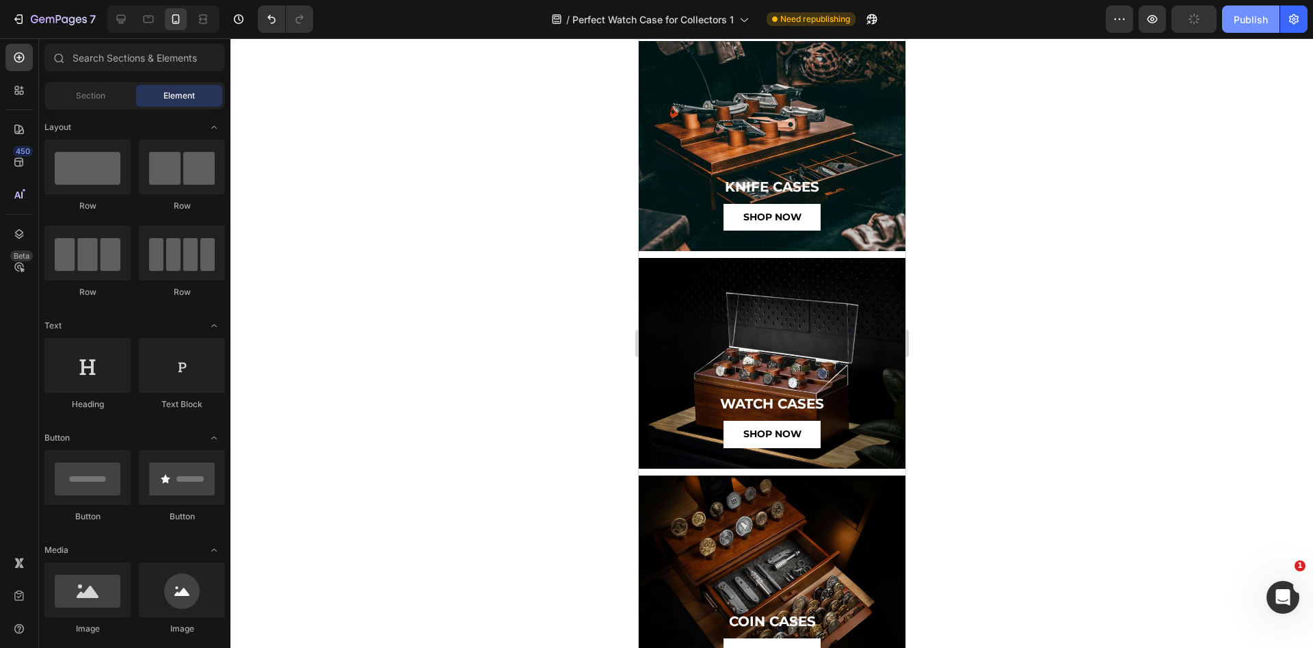
click at [1236, 21] on div "Publish" at bounding box center [1251, 19] width 34 height 14
click at [124, 23] on icon at bounding box center [121, 19] width 14 height 14
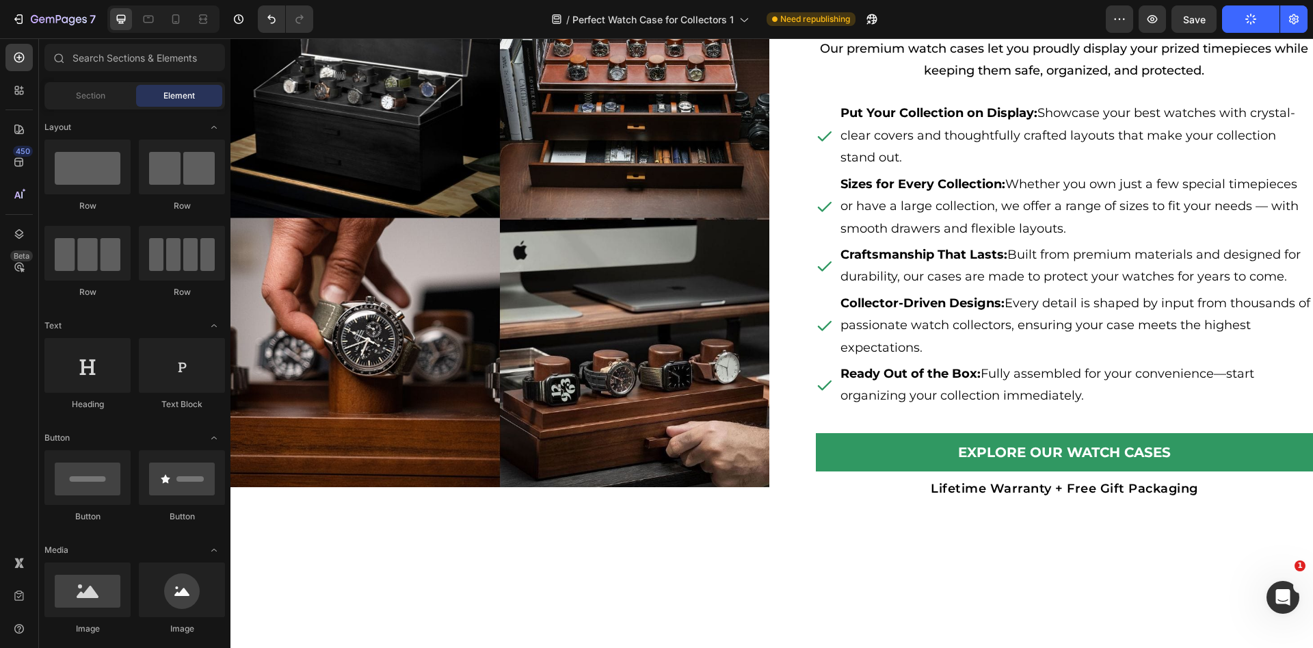
scroll to position [5187, 0]
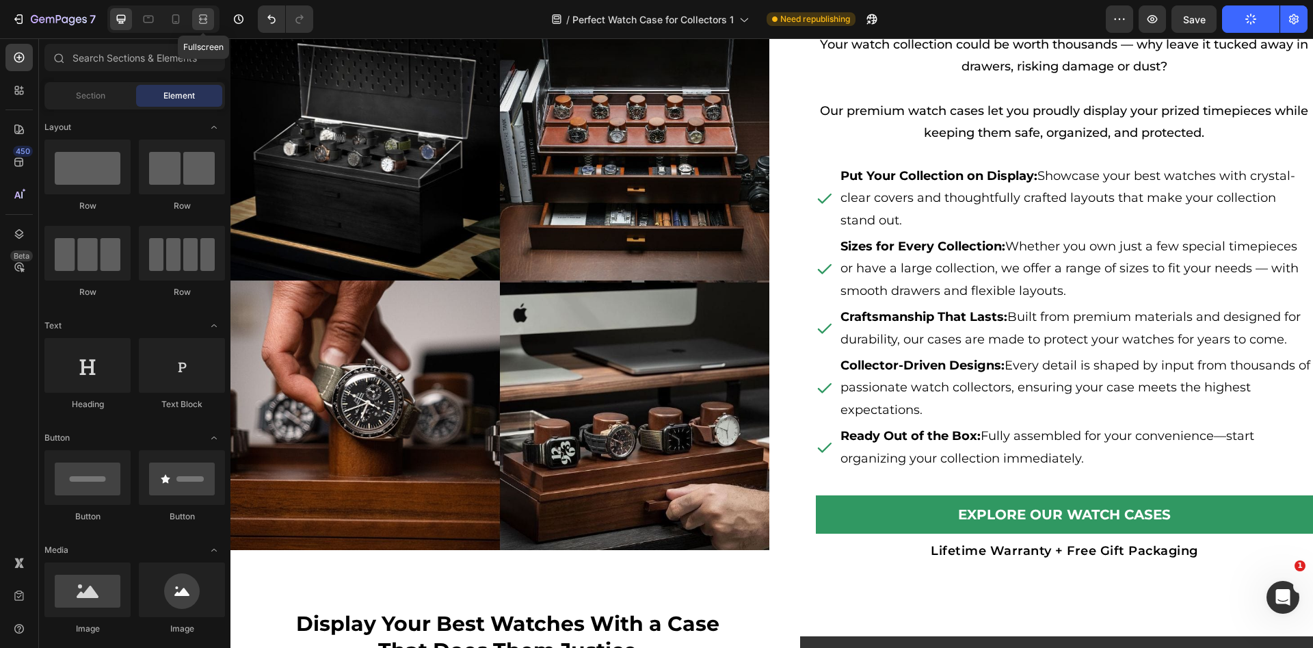
click at [207, 21] on icon at bounding box center [203, 22] width 8 height 3
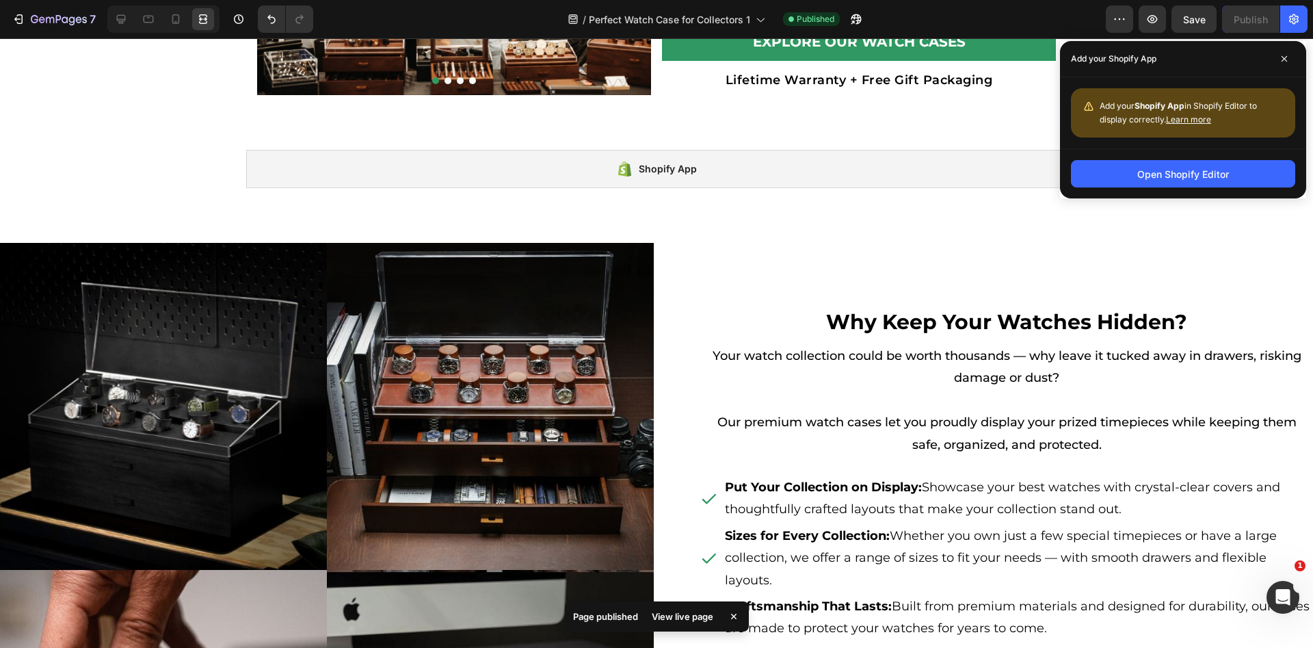
scroll to position [3837, 0]
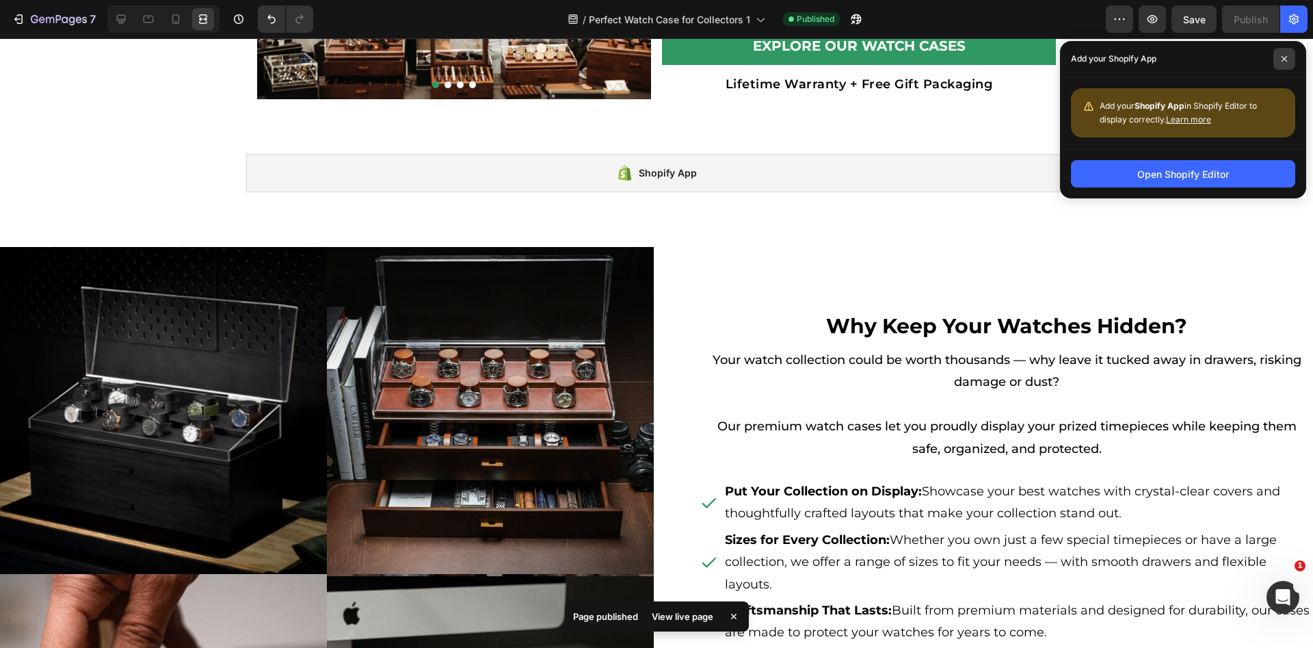
click at [1285, 53] on span at bounding box center [1284, 59] width 22 height 22
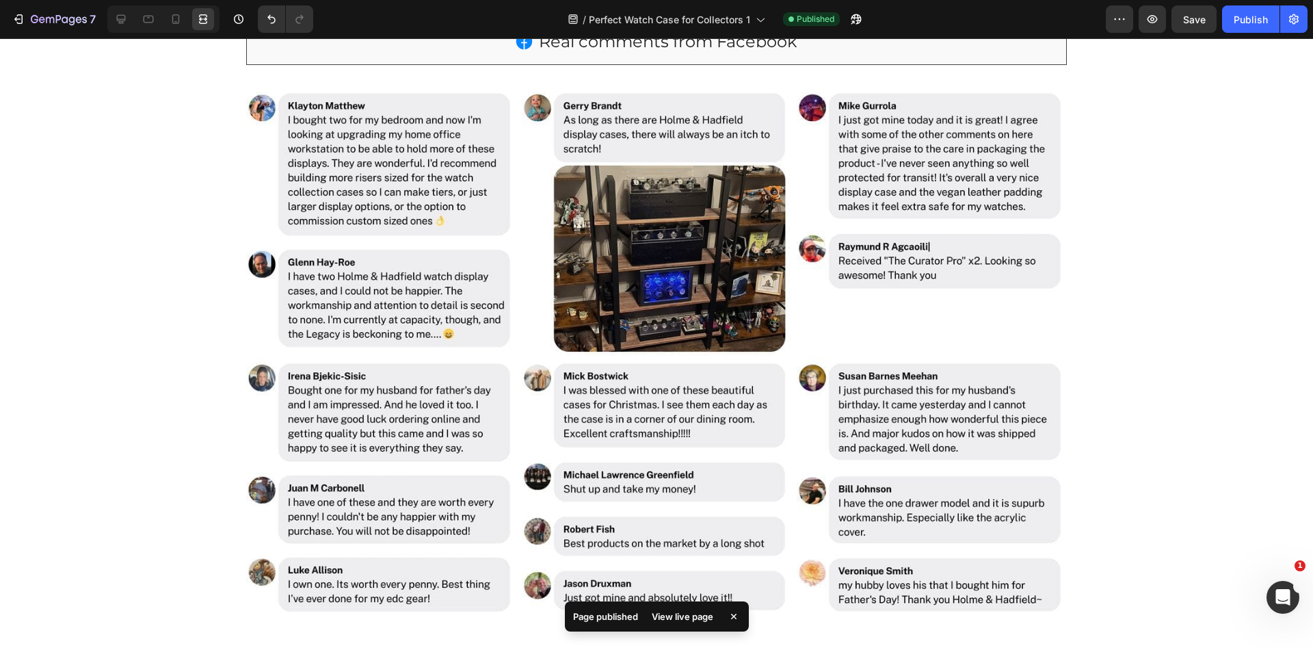
scroll to position [782, 0]
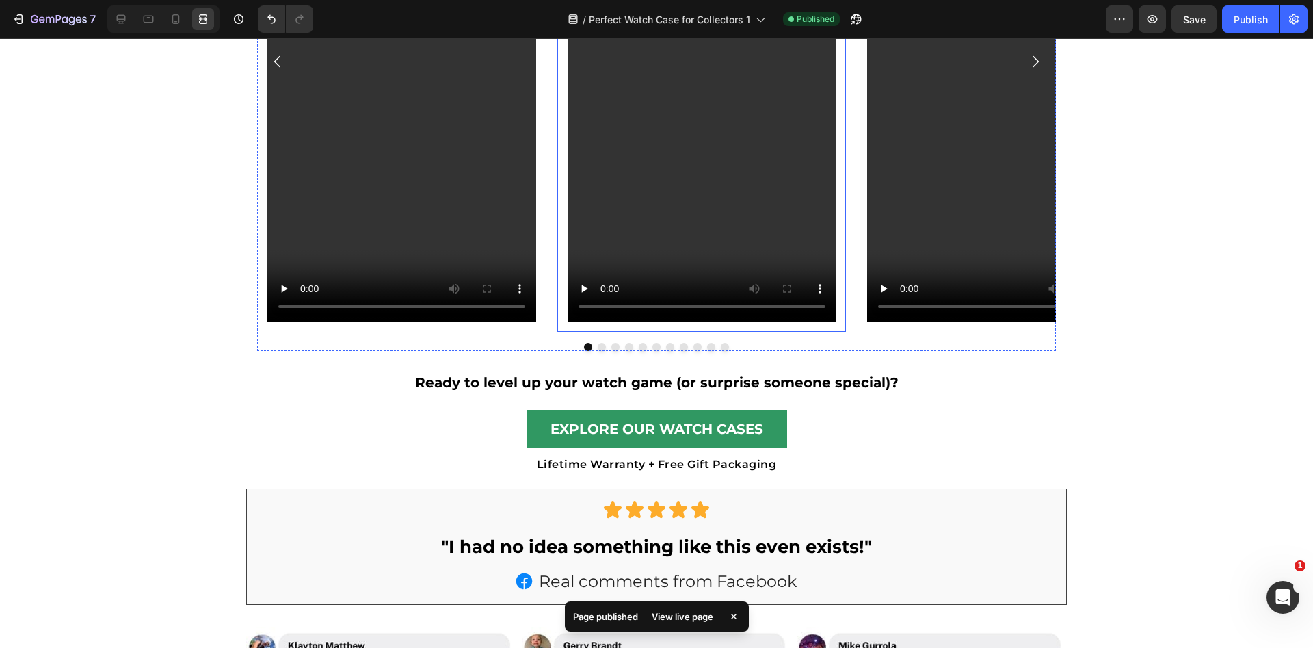
click at [703, 611] on div "View live page" at bounding box center [682, 616] width 78 height 19
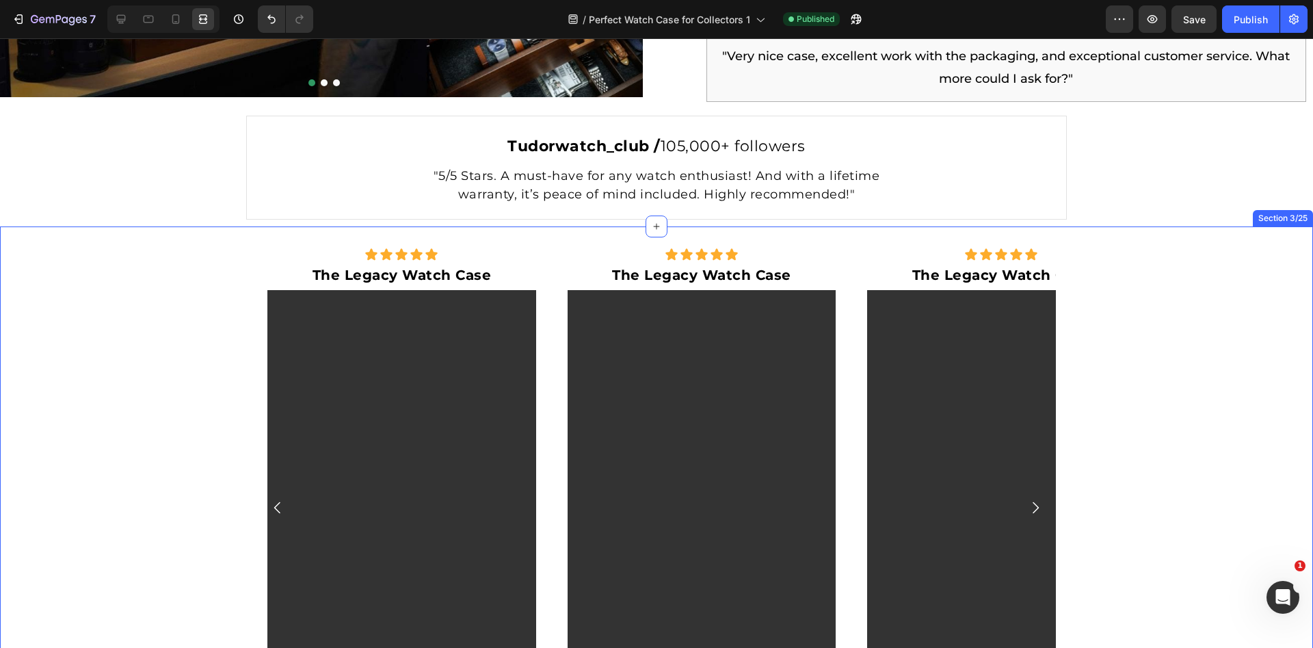
scroll to position [60, 0]
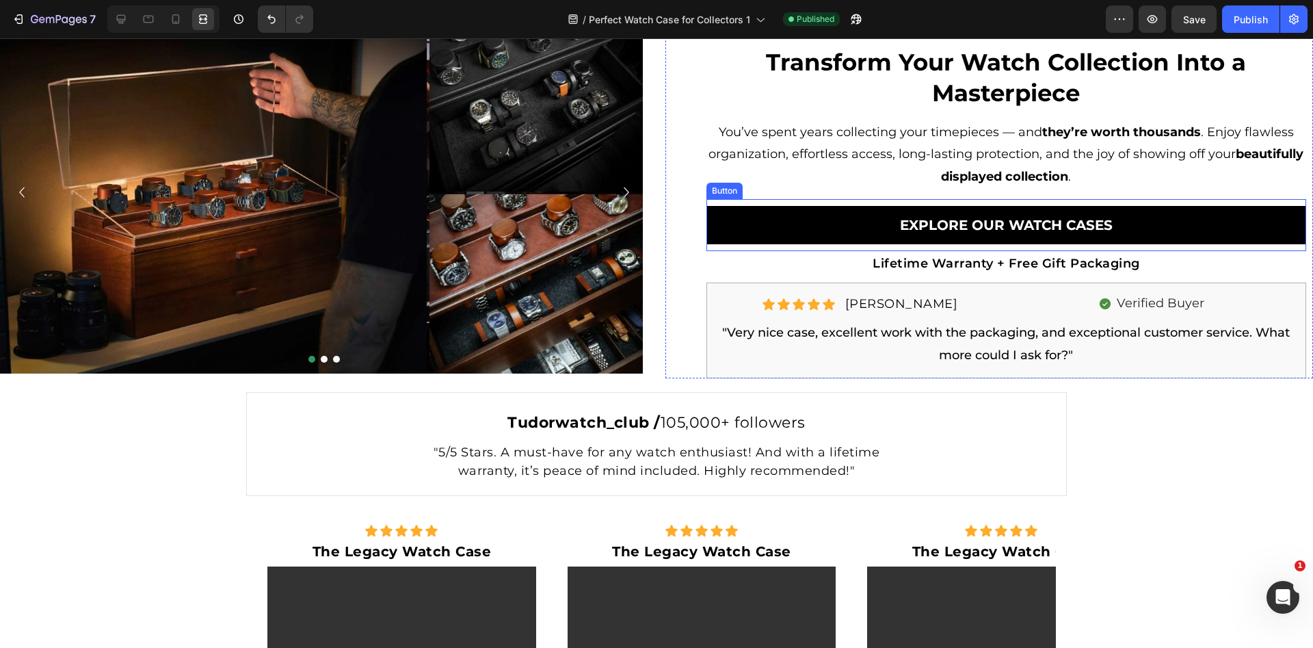
click at [859, 209] on link "Explore Our WATCH Cases" at bounding box center [1006, 225] width 600 height 38
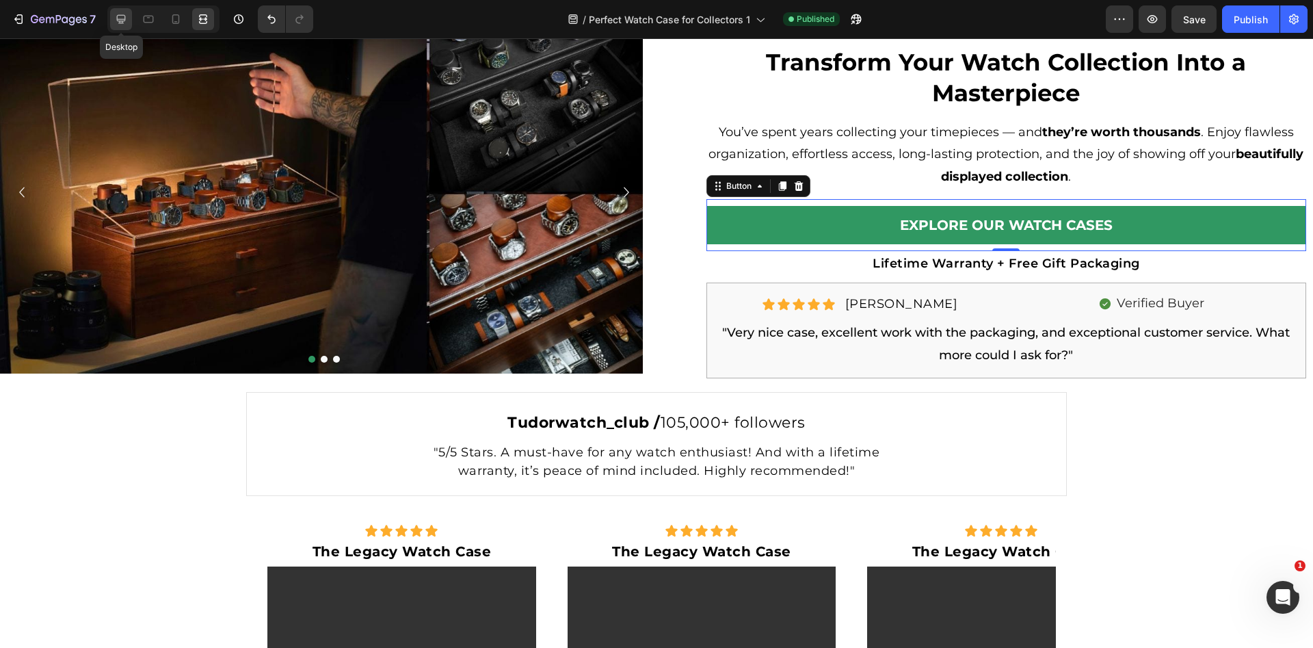
click at [127, 17] on icon at bounding box center [121, 19] width 14 height 14
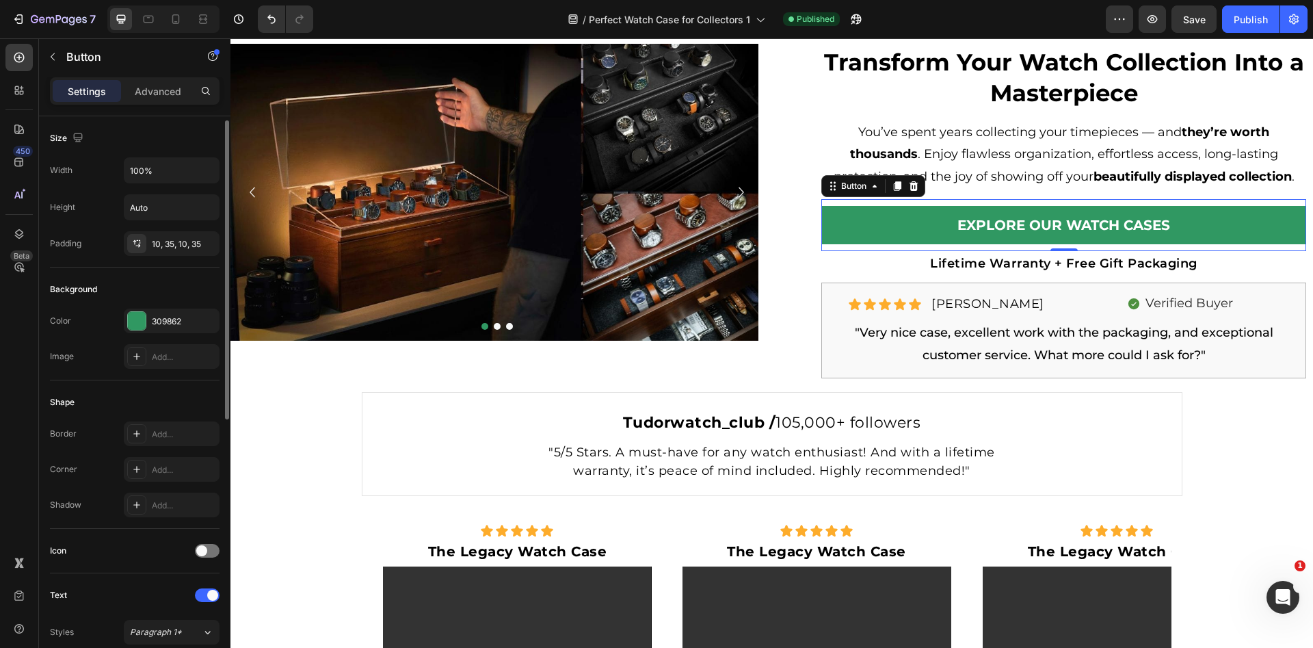
scroll to position [3, 0]
click at [196, 163] on button "button" at bounding box center [206, 167] width 25 height 25
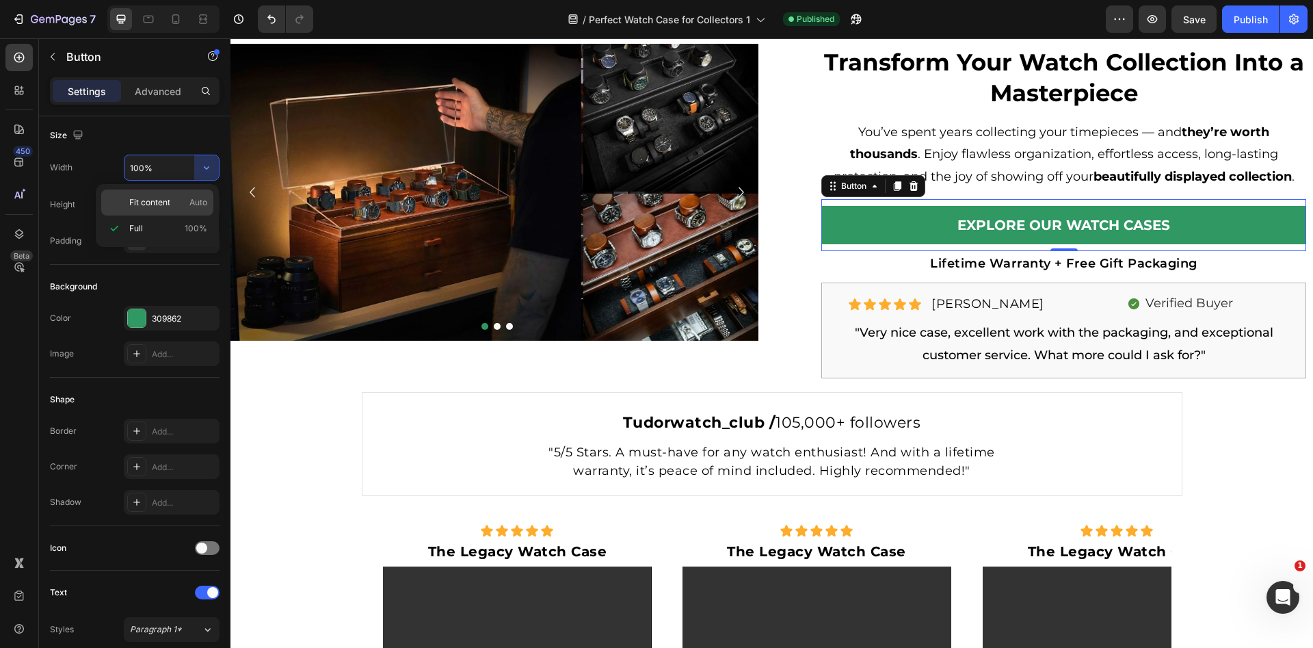
click at [170, 196] on p "Fit content Auto" at bounding box center [168, 202] width 78 height 12
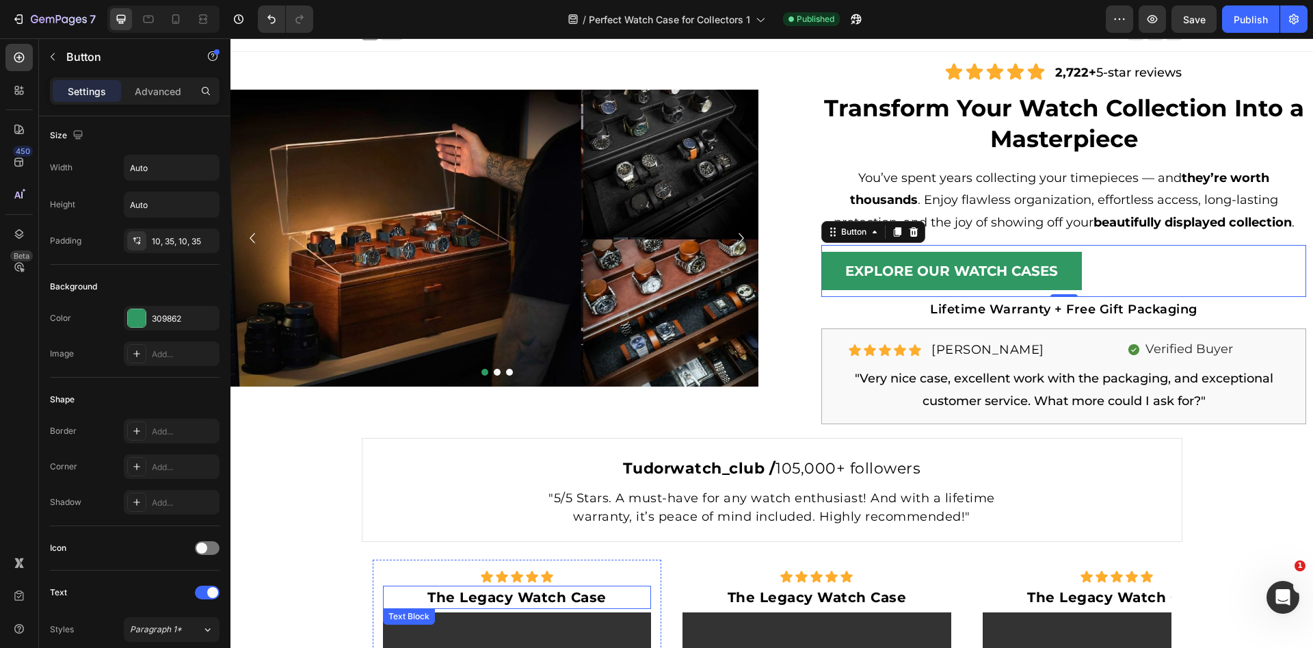
scroll to position [0, 0]
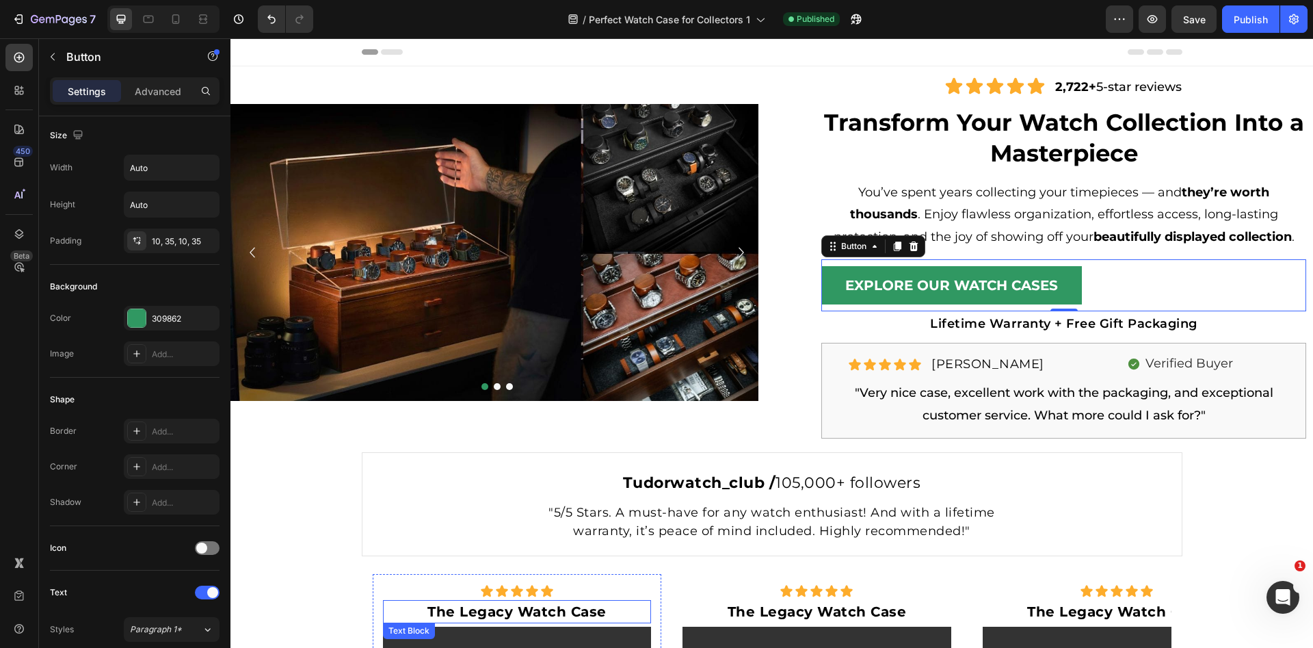
type input "100%"
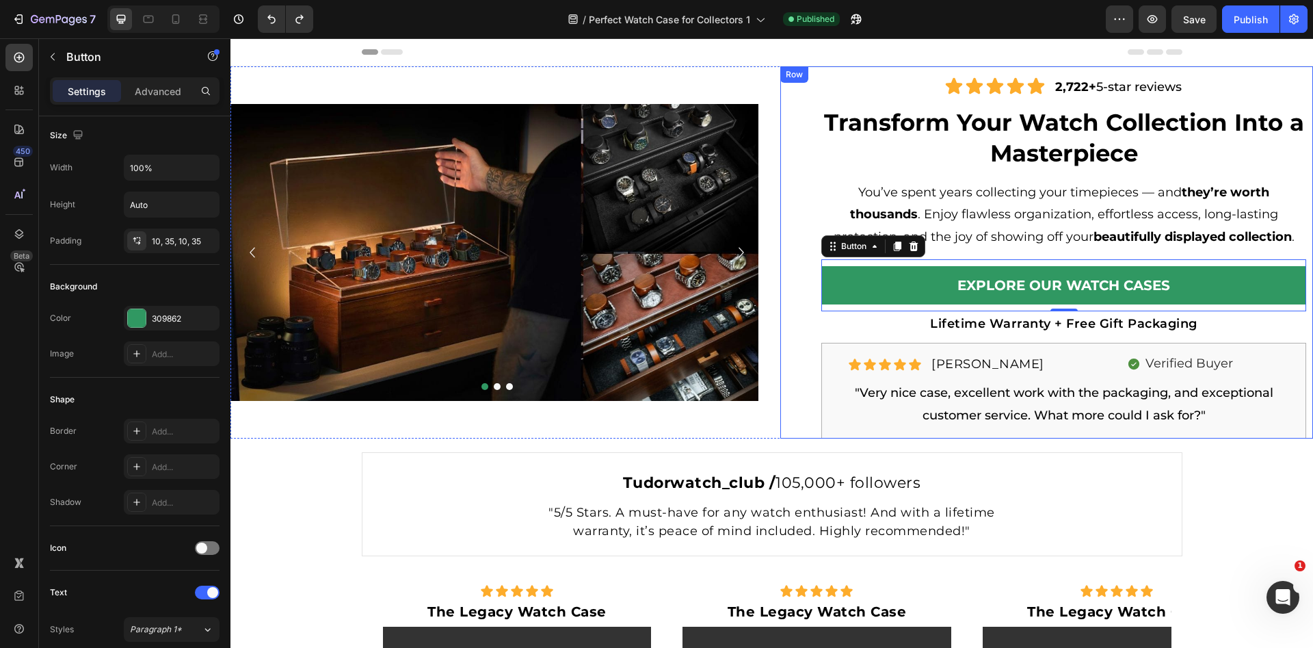
click at [1299, 200] on div "Icon Icon Icon Icon Icon Icon List 2,722+ 5-star reviews Text Block Row Transfo…" at bounding box center [1046, 252] width 533 height 372
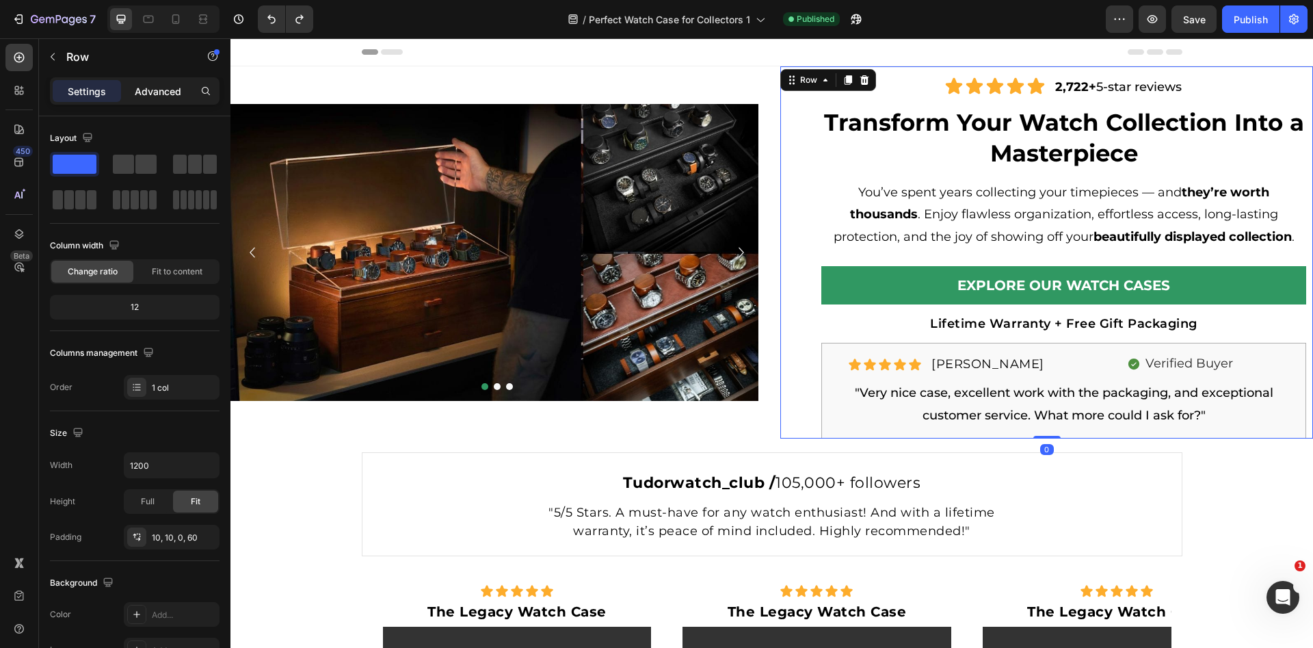
click at [161, 92] on p "Advanced" at bounding box center [158, 91] width 46 height 14
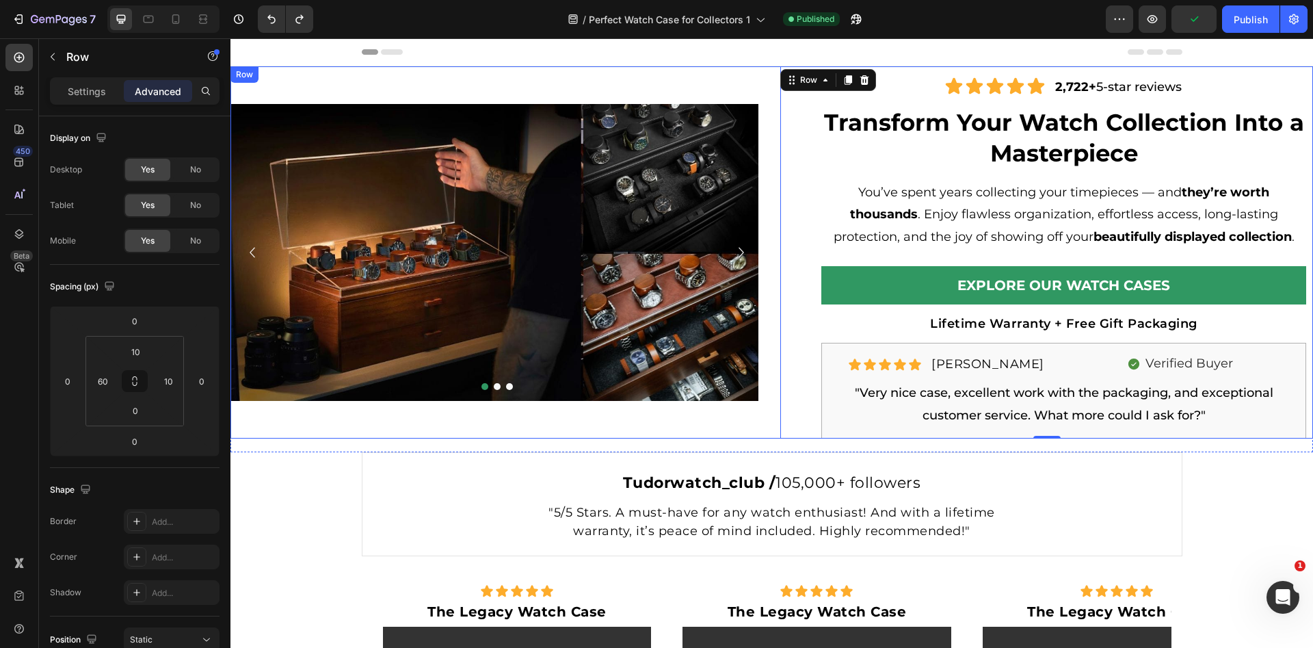
click at [765, 75] on div "Image Image Image Row Carousel Icon Icon Icon Icon Icon Icon List 2,722+ 5-star…" at bounding box center [771, 252] width 1082 height 372
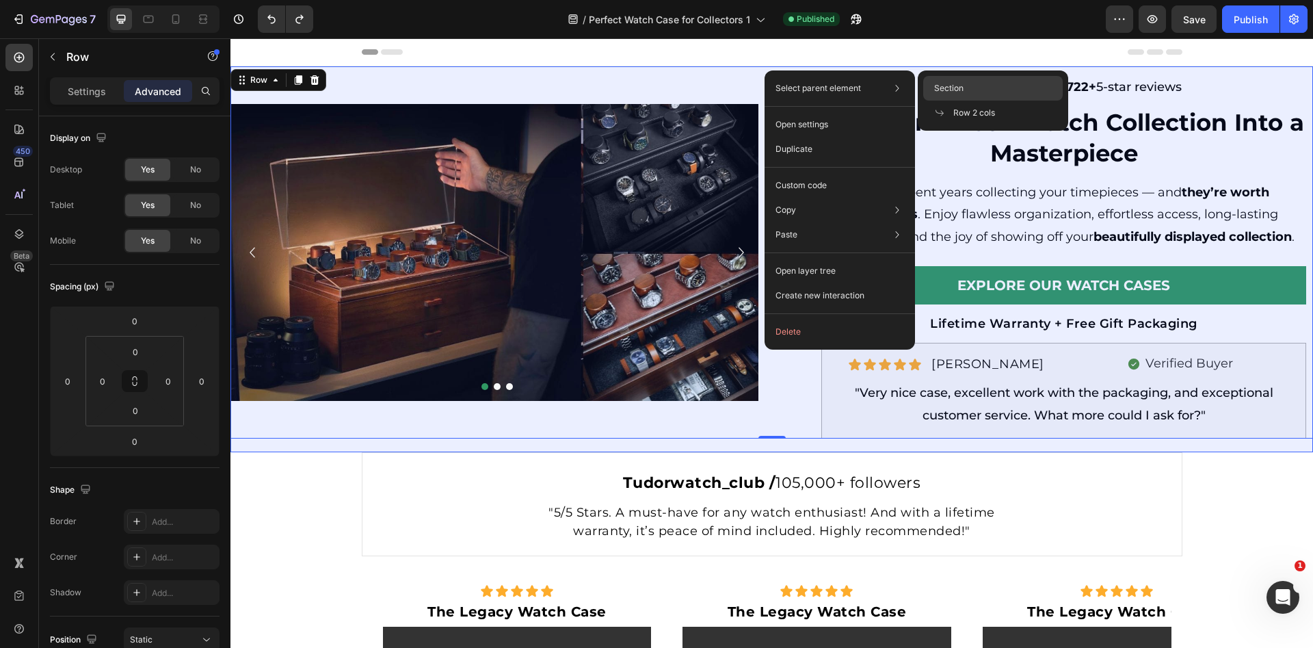
click at [983, 101] on div "Section" at bounding box center [992, 113] width 139 height 25
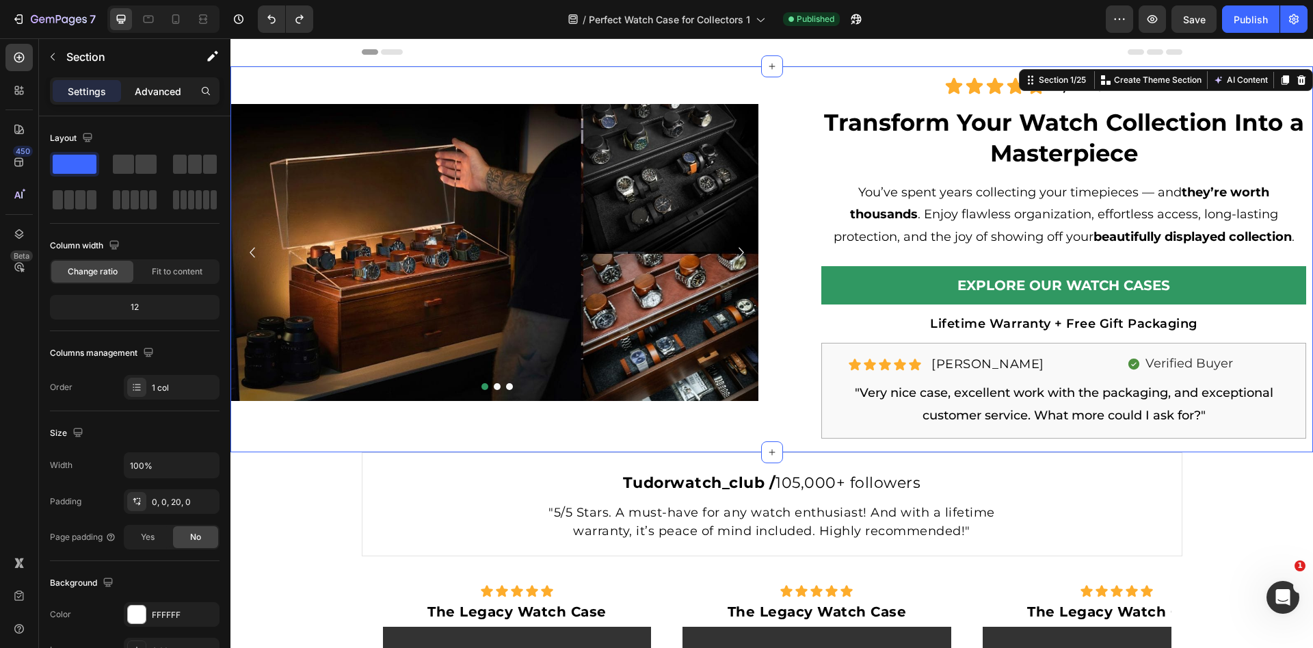
click at [152, 96] on p "Advanced" at bounding box center [158, 91] width 46 height 14
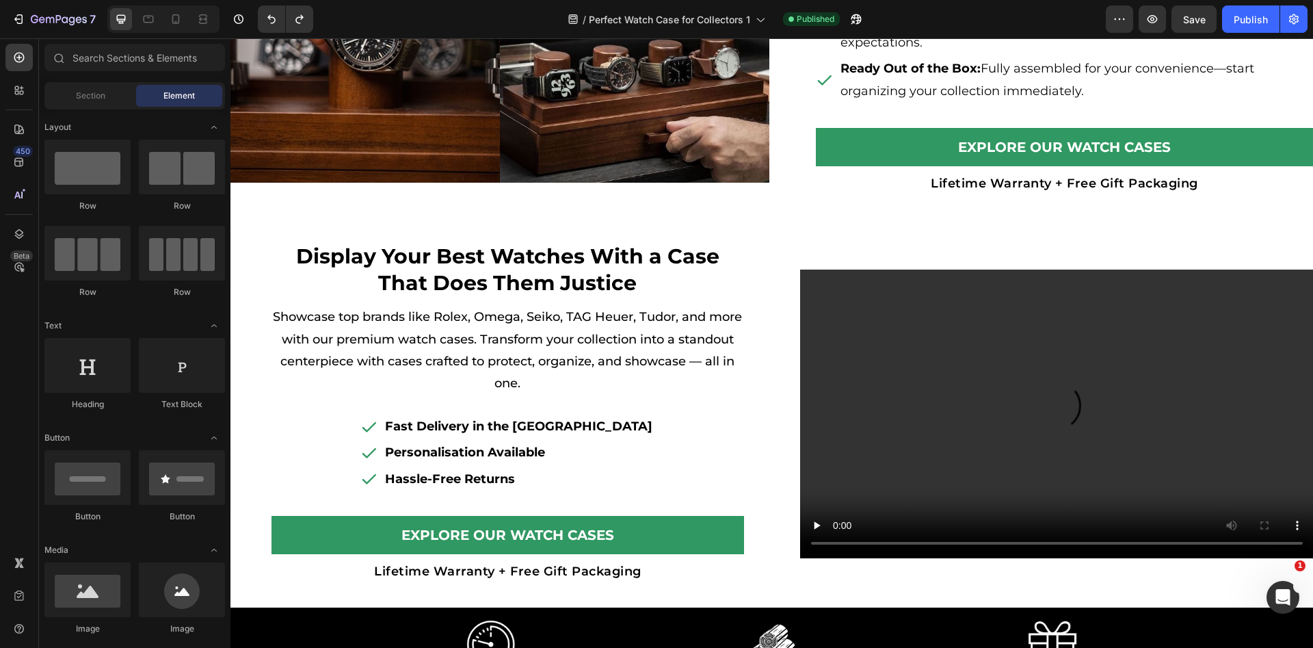
scroll to position [4344, 0]
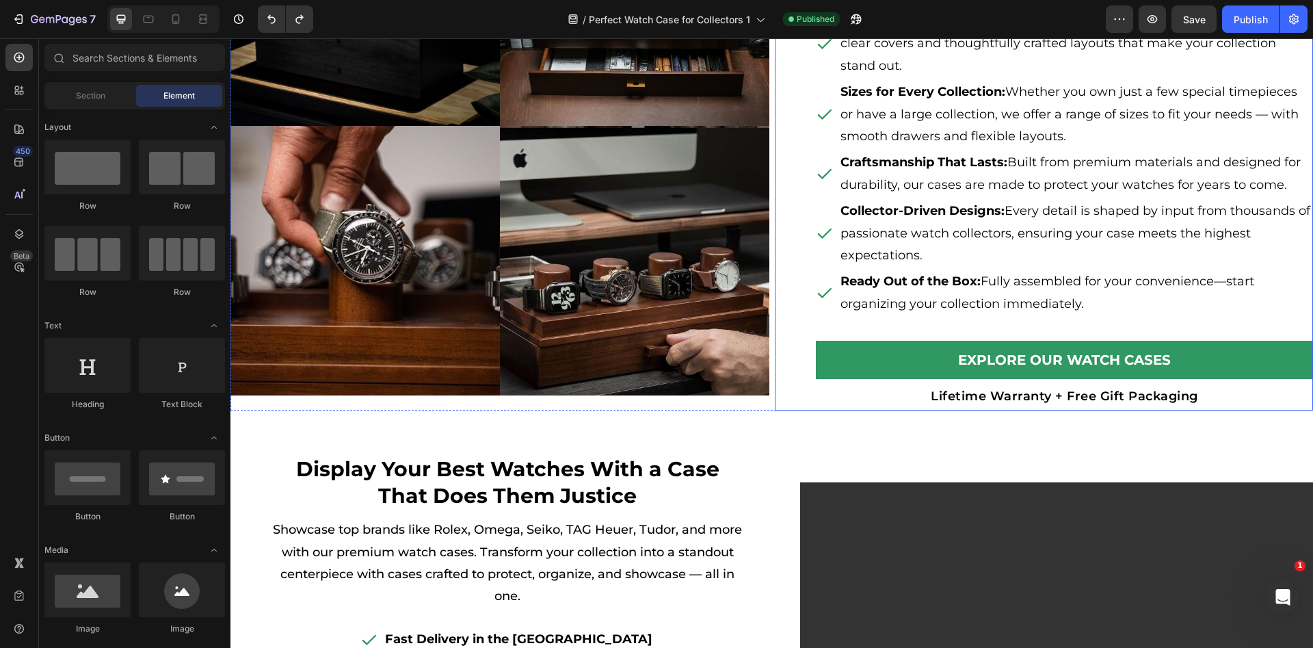
click at [778, 373] on div "Why Keep Your Watches Hidden? Heading Your watch collection could be worth thou…" at bounding box center [1044, 125] width 539 height 569
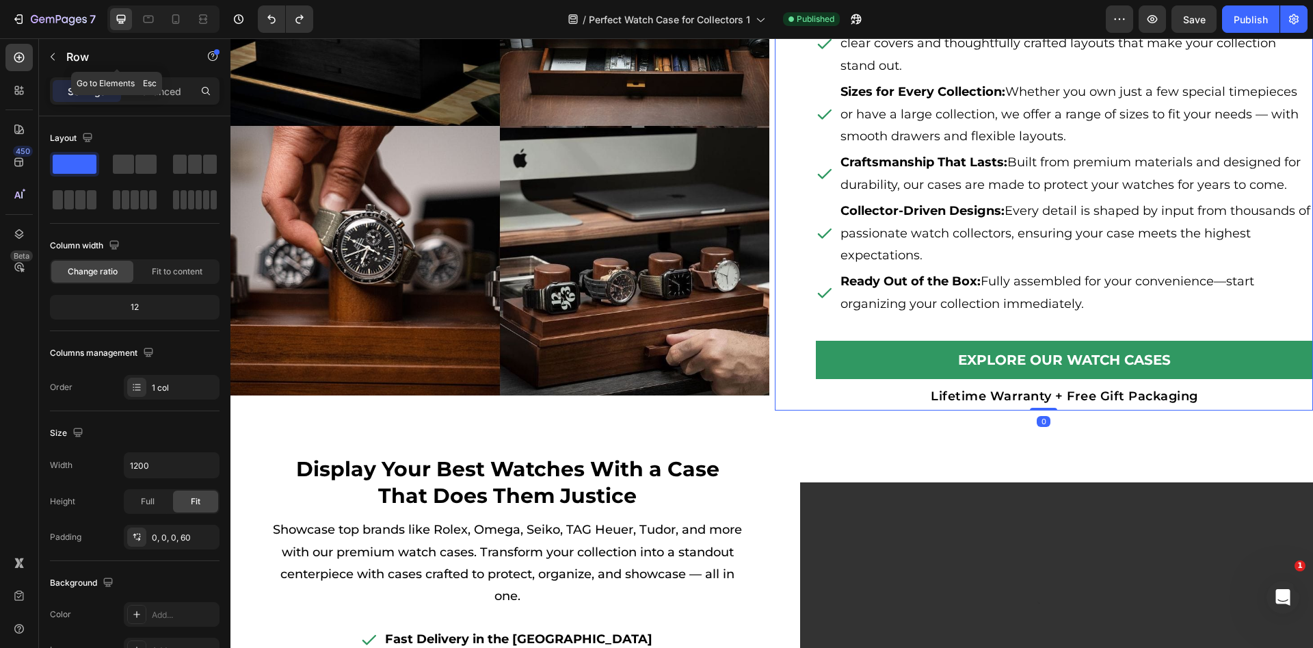
click at [138, 75] on div "Row" at bounding box center [117, 57] width 156 height 39
click at [162, 84] on p "Advanced" at bounding box center [158, 91] width 46 height 14
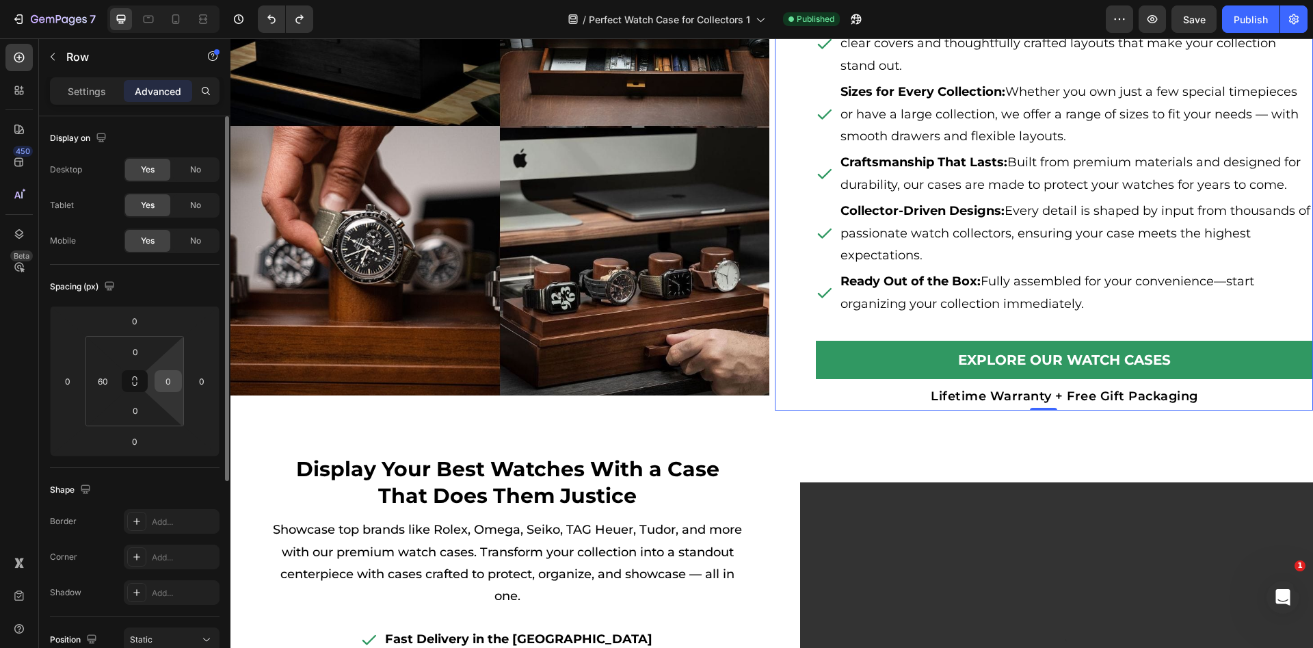
click at [169, 380] on input "0" at bounding box center [168, 381] width 21 height 21
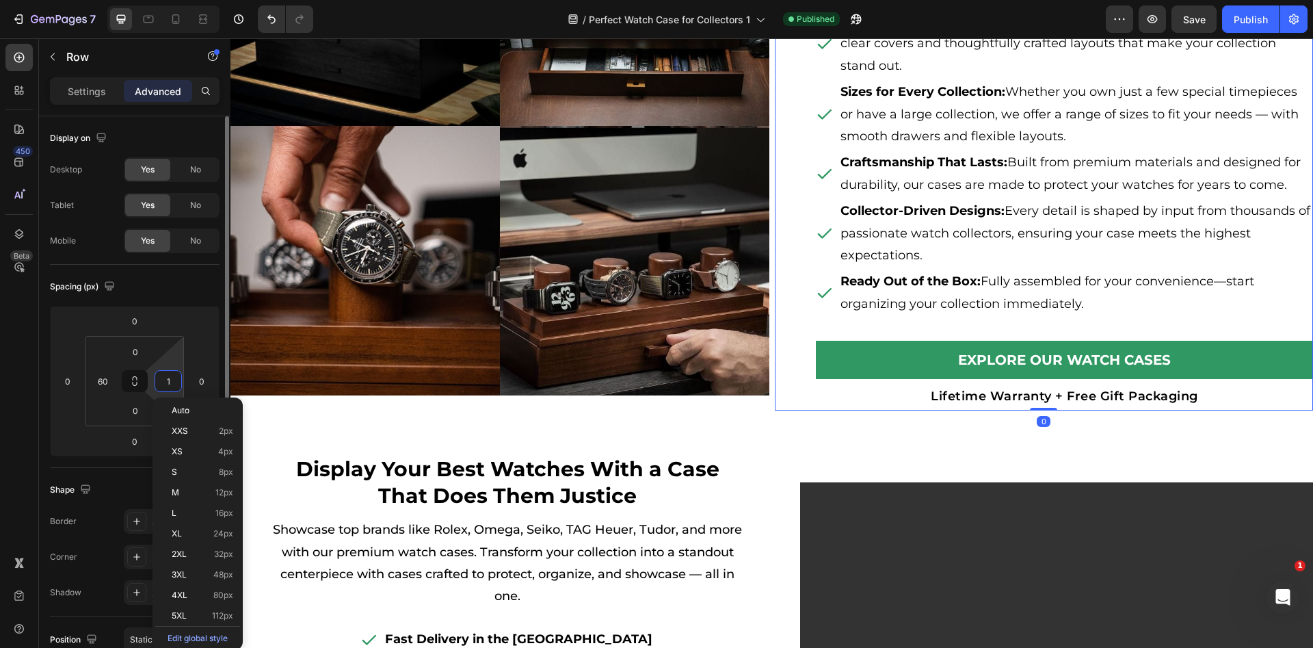
type input "10"
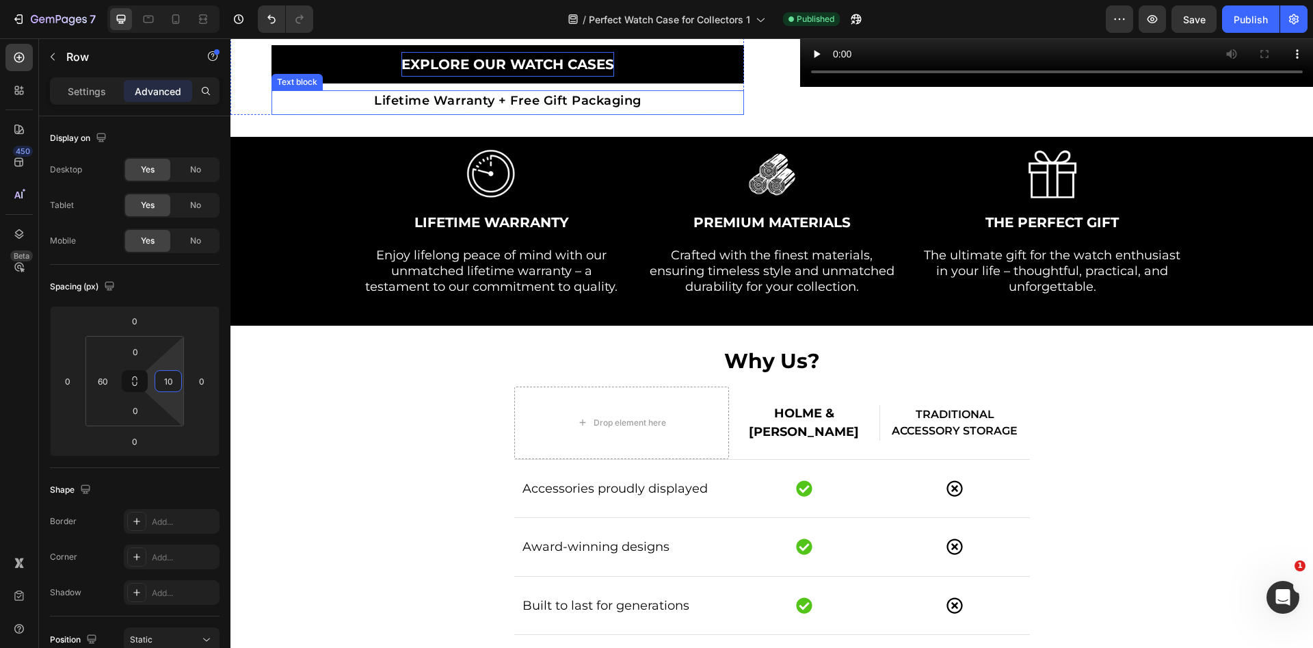
scroll to position [4843, 0]
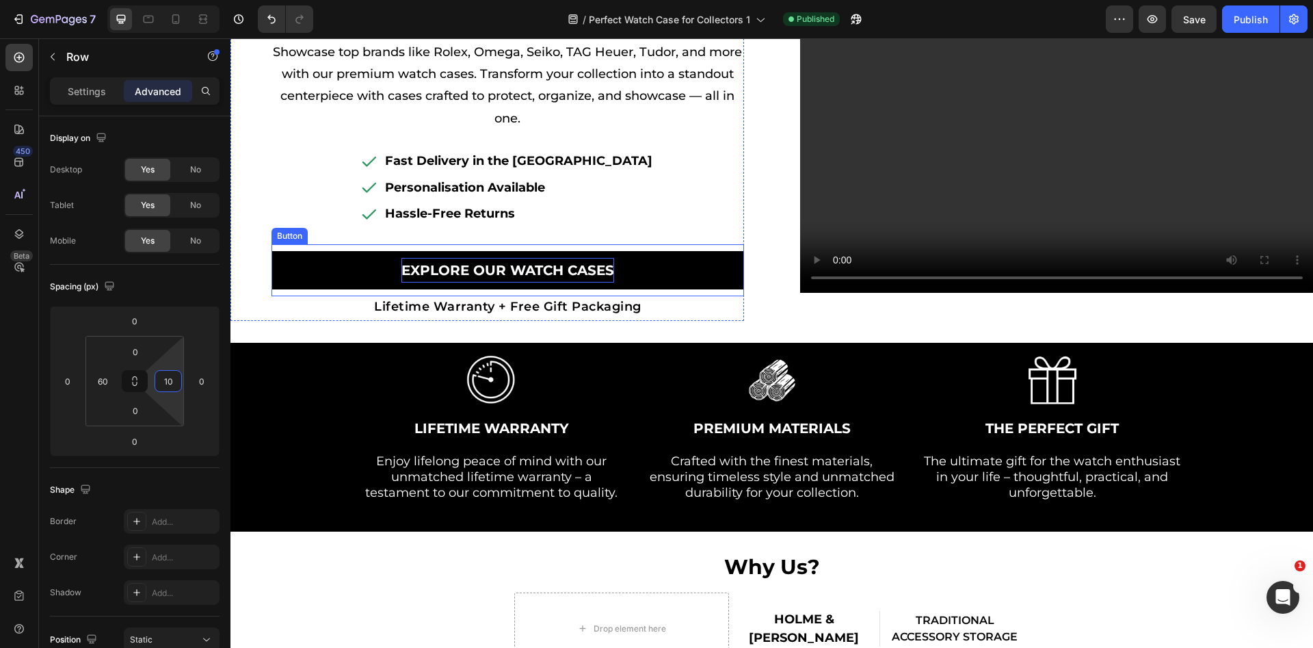
click at [524, 269] on p "Explore Our WATCH Cases" at bounding box center [507, 270] width 213 height 25
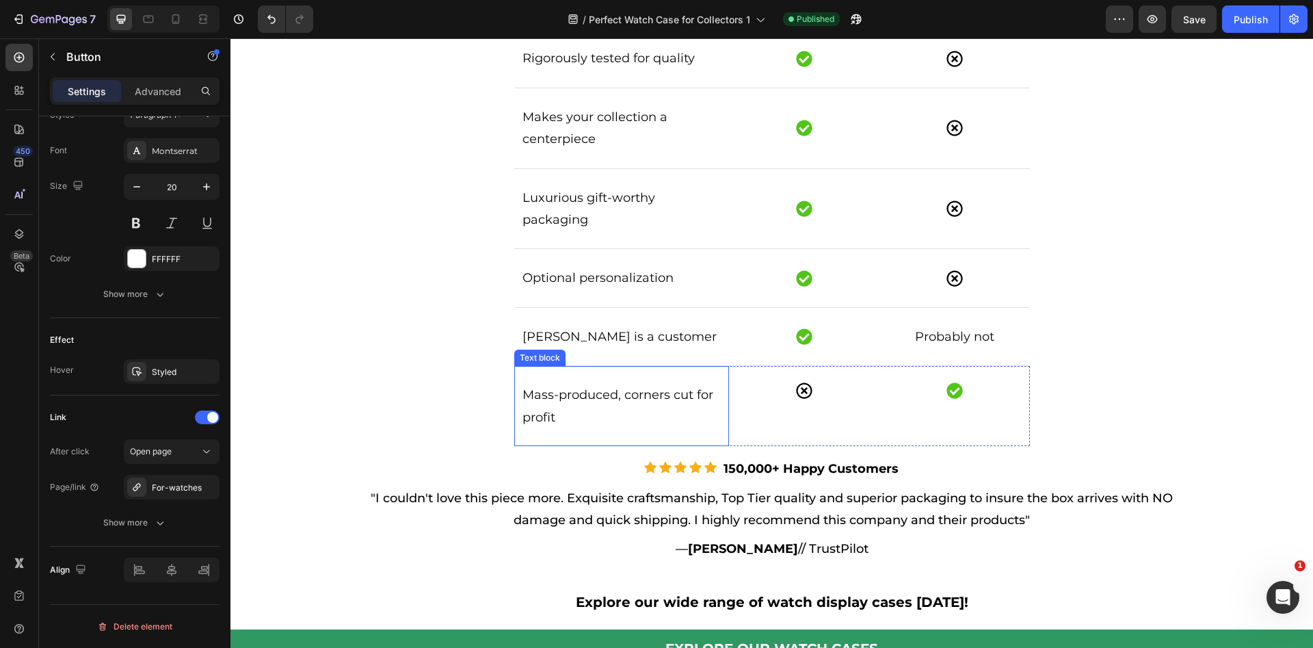
scroll to position [5972, 0]
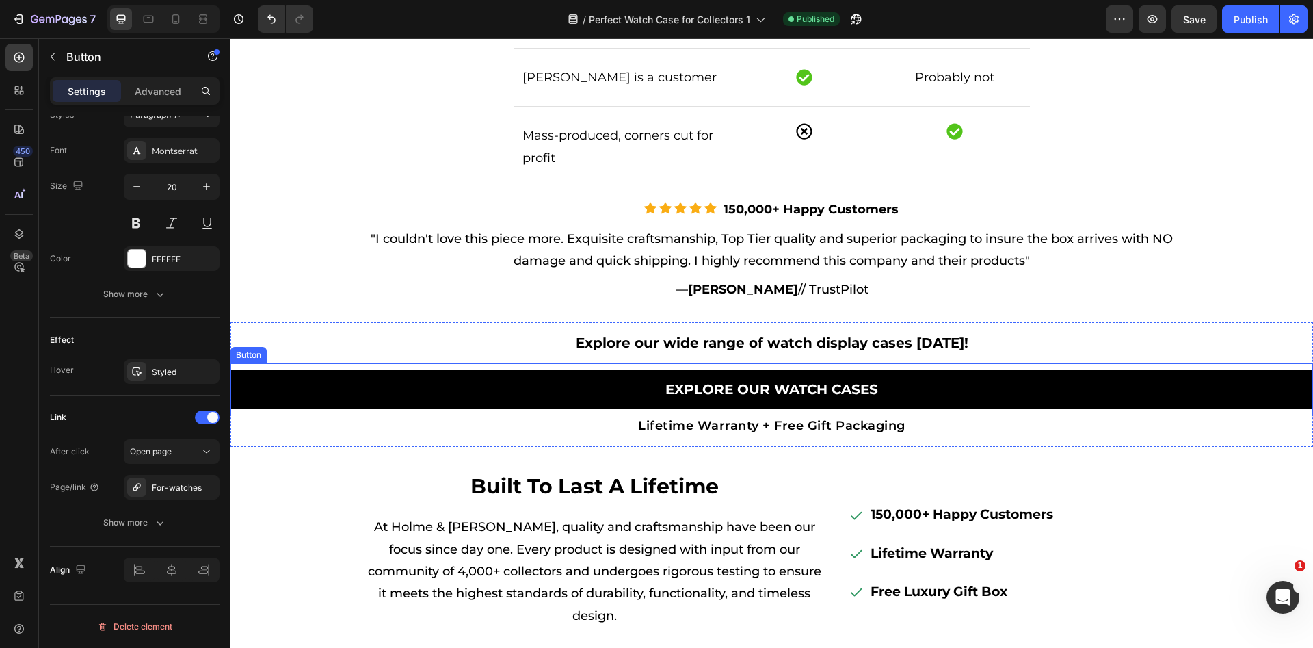
click at [423, 371] on link "Explore Our WATCH Cases" at bounding box center [771, 389] width 1082 height 38
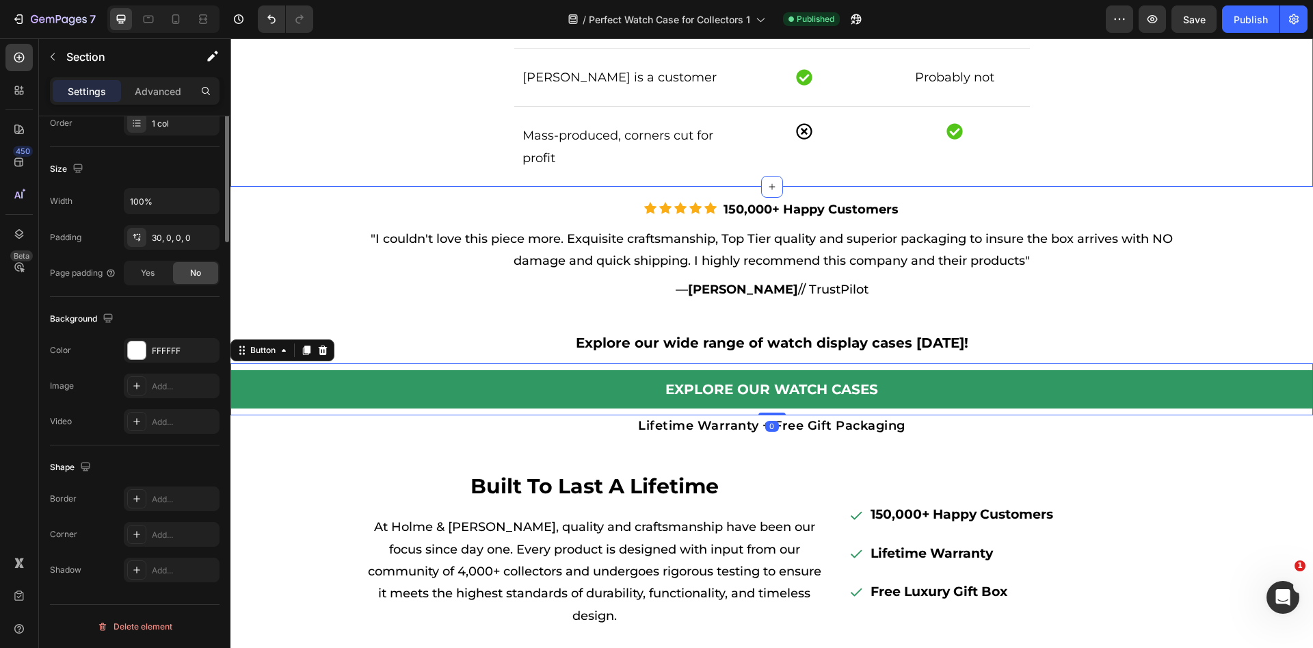
scroll to position [0, 0]
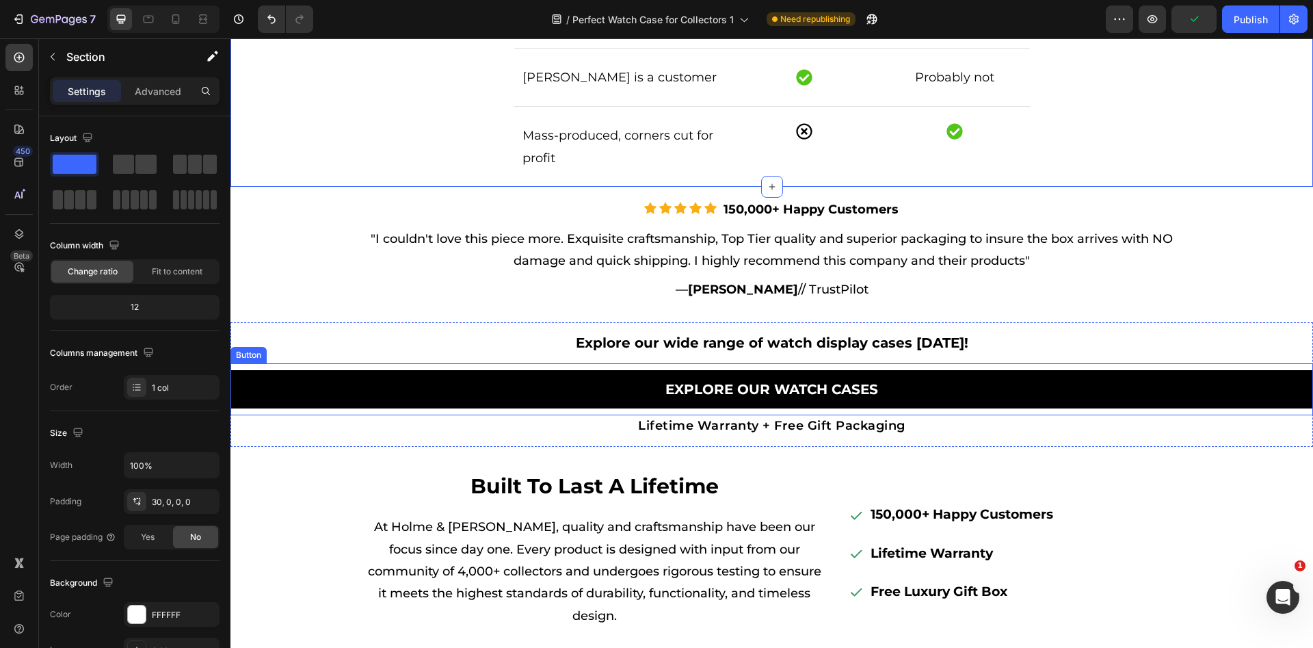
click at [419, 392] on link "Explore Our WATCH Cases" at bounding box center [771, 389] width 1082 height 38
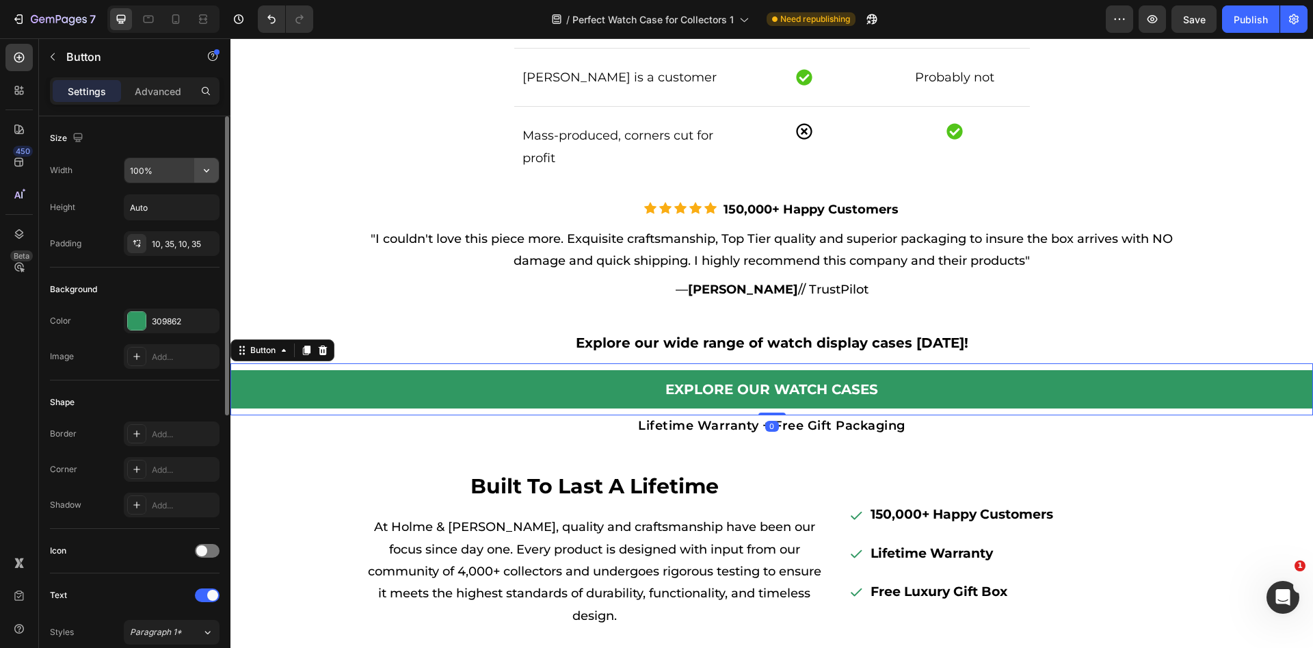
click at [204, 172] on icon "button" at bounding box center [207, 170] width 14 height 14
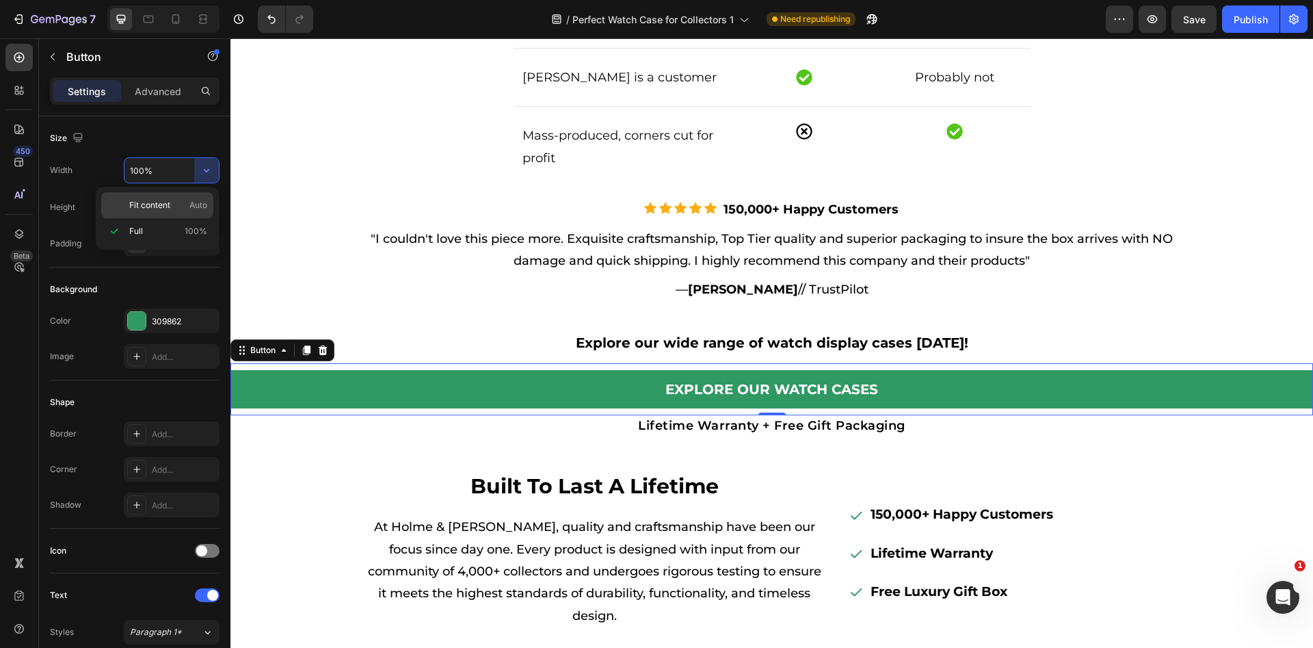
click at [176, 213] on div "Fit content Auto" at bounding box center [157, 205] width 112 height 26
type input "Auto"
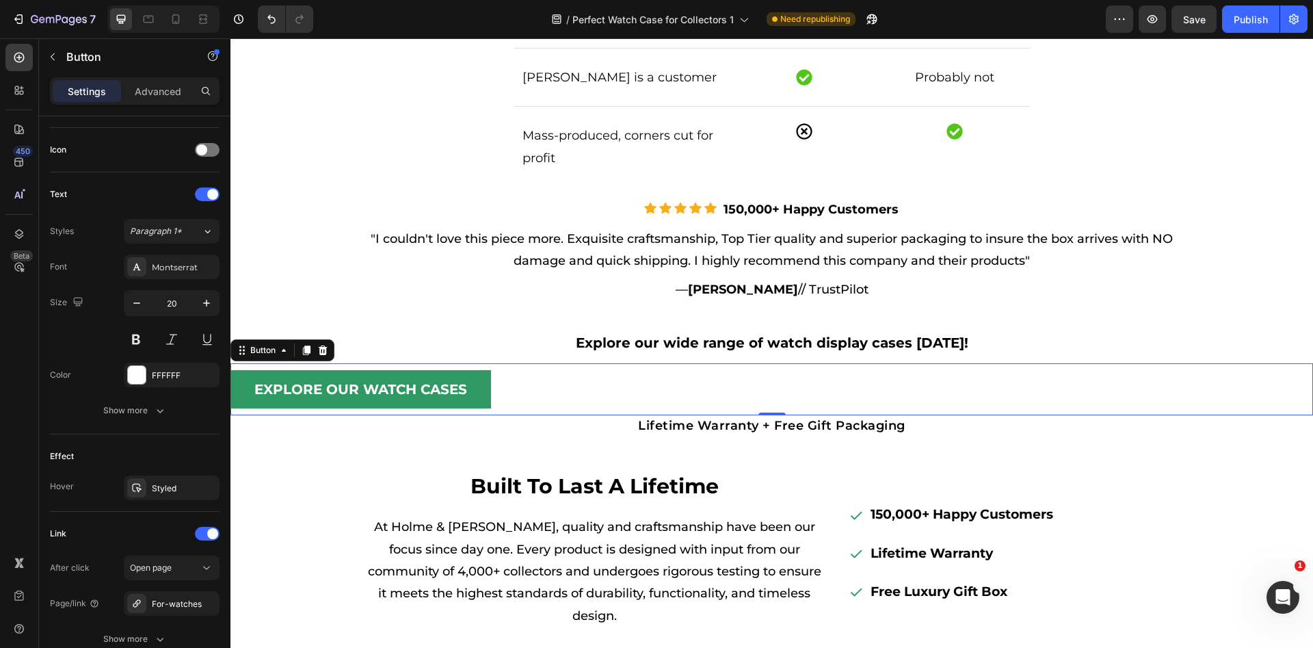
scroll to position [517, 0]
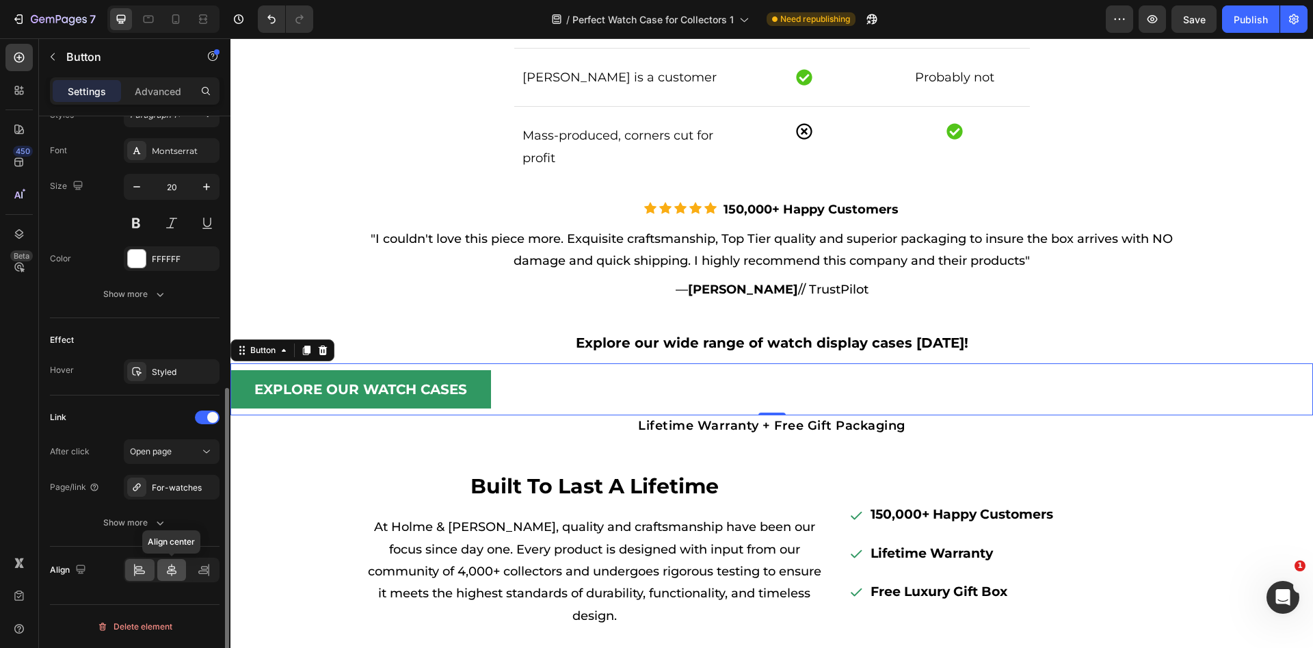
click at [177, 579] on div at bounding box center [171, 570] width 29 height 22
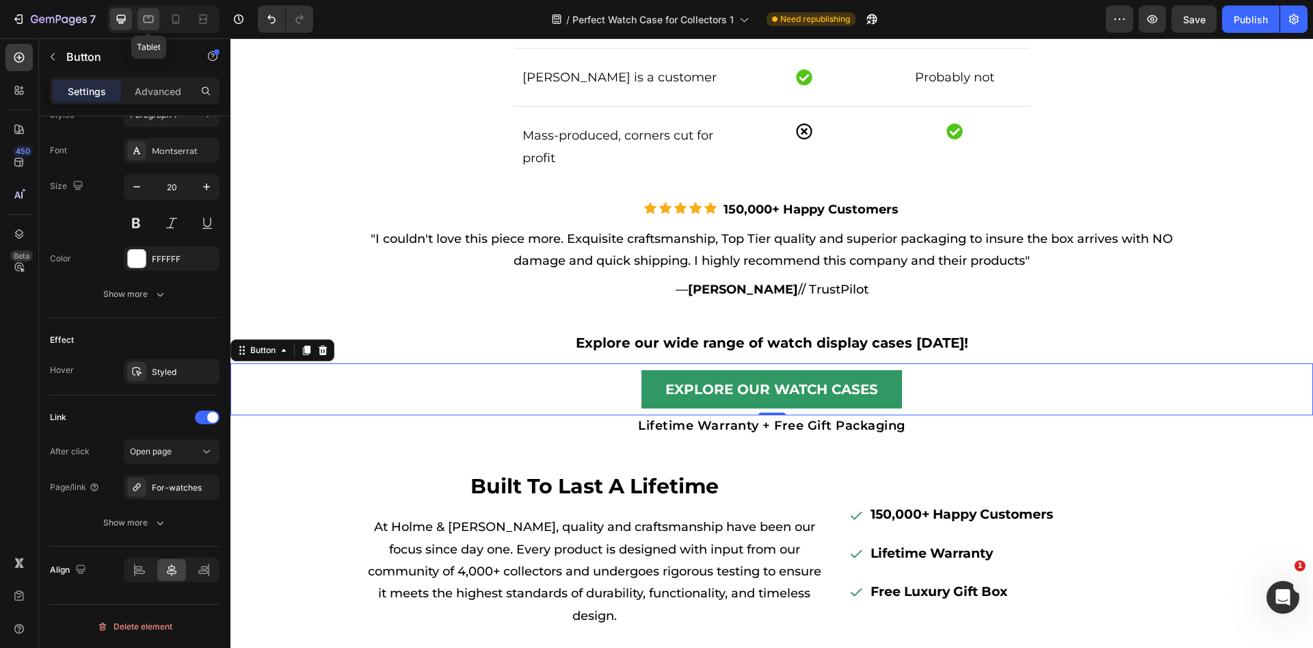
click at [150, 14] on icon at bounding box center [149, 19] width 14 height 14
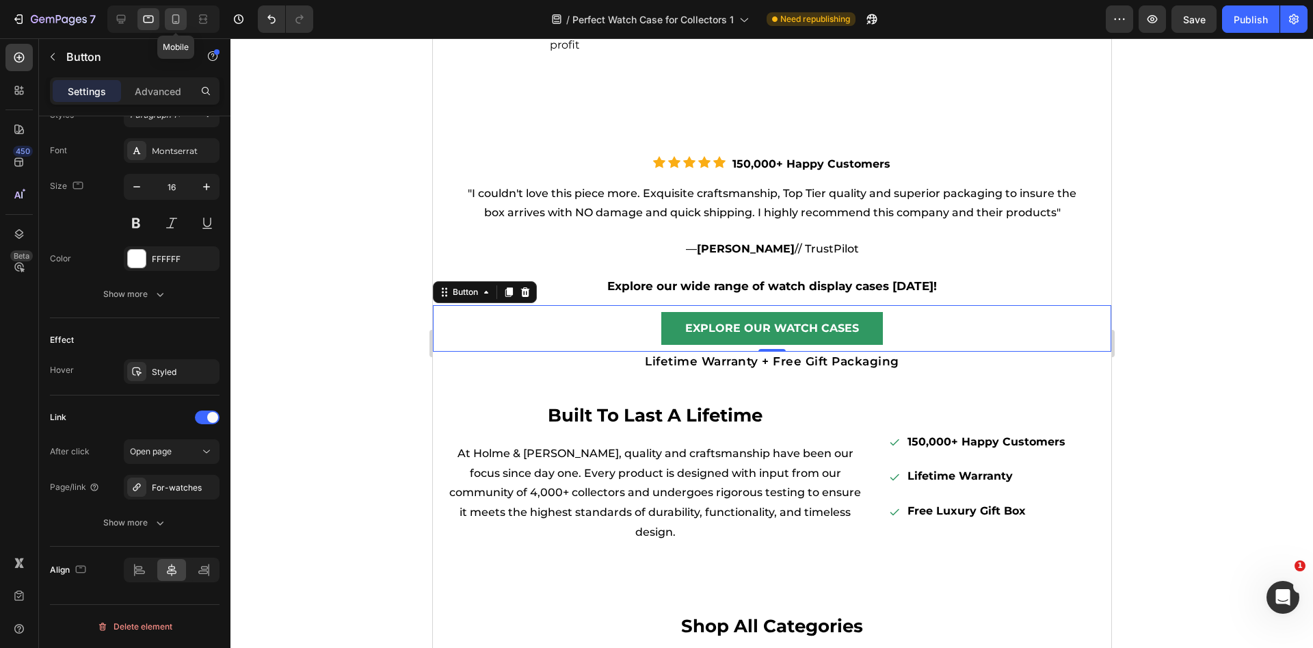
click at [172, 15] on icon at bounding box center [176, 19] width 14 height 14
type input "17"
type input "100%"
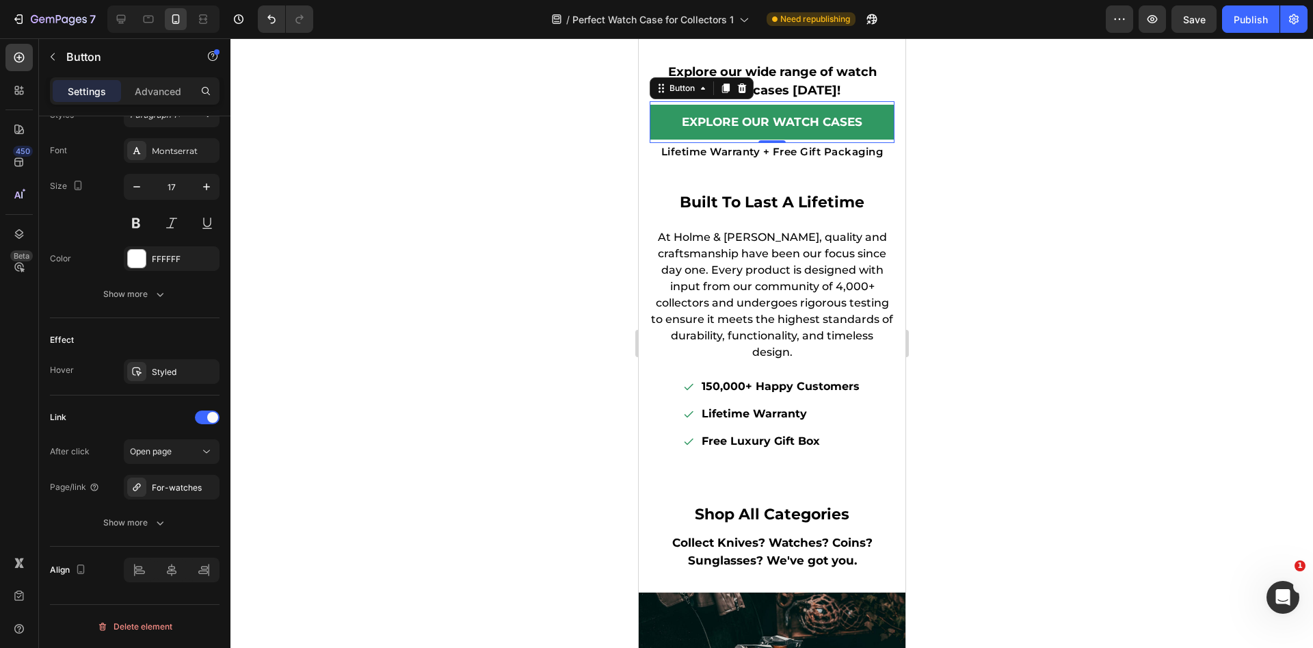
scroll to position [6304, 0]
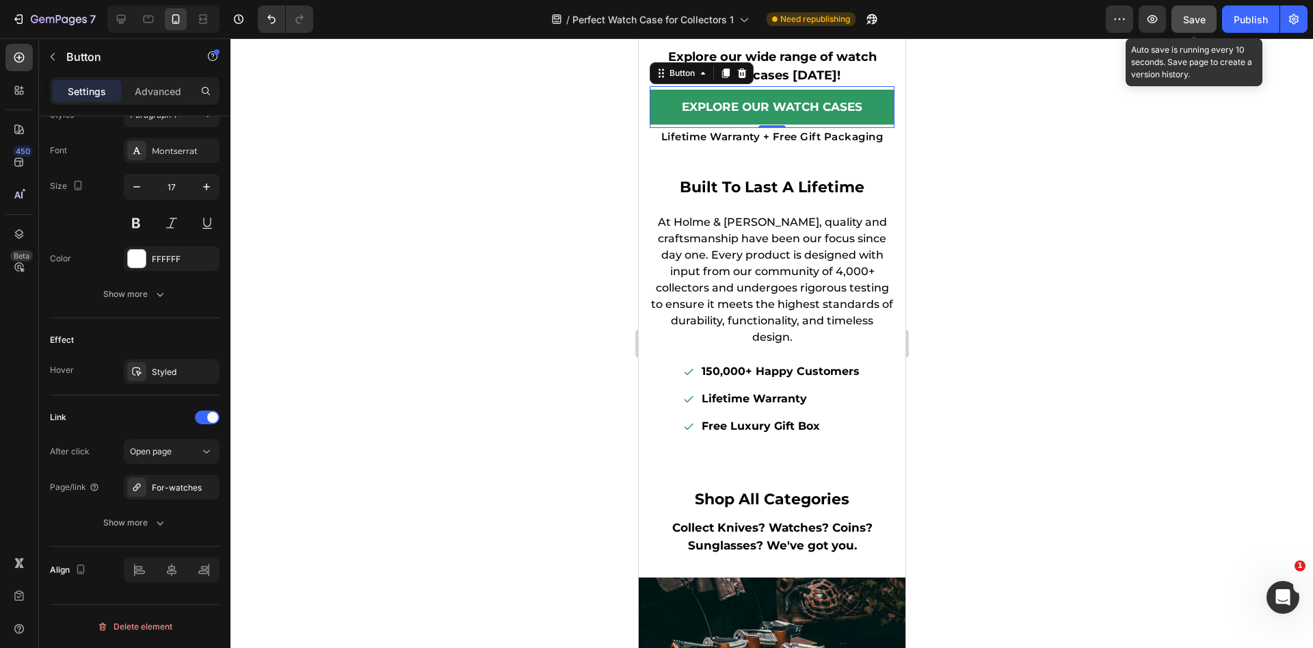
click at [1205, 25] on div "Save" at bounding box center [1194, 19] width 23 height 14
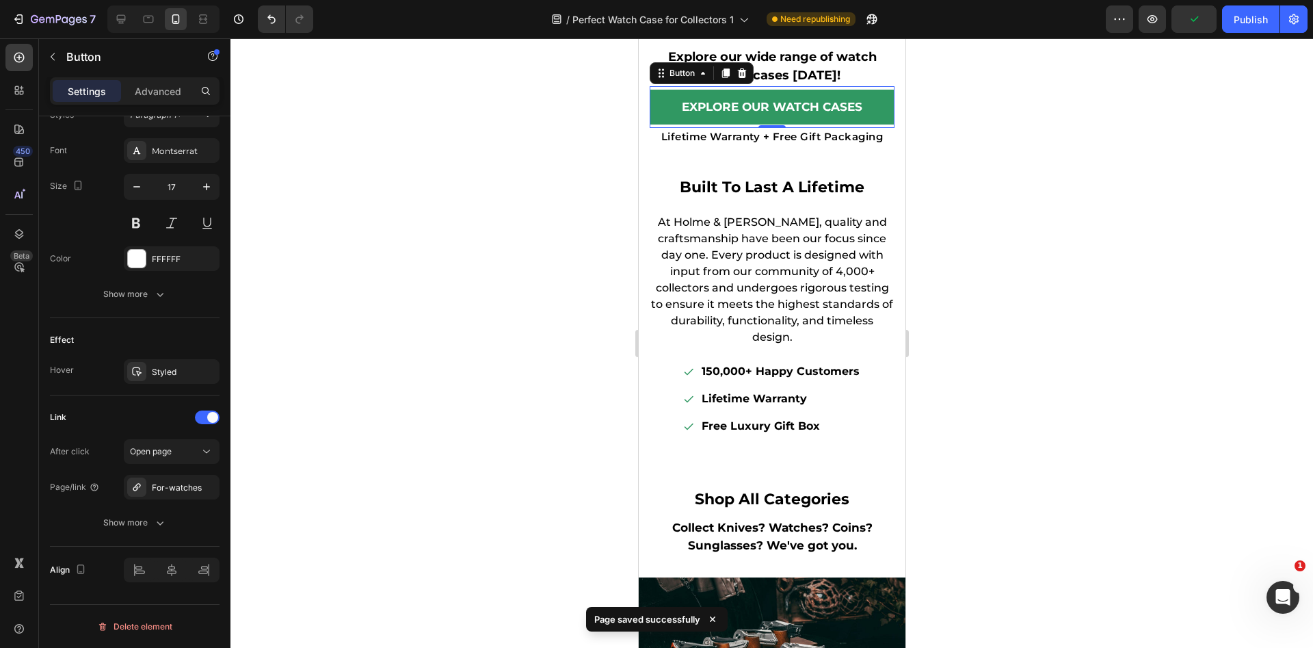
click at [1247, 22] on div "Publish" at bounding box center [1251, 19] width 34 height 14
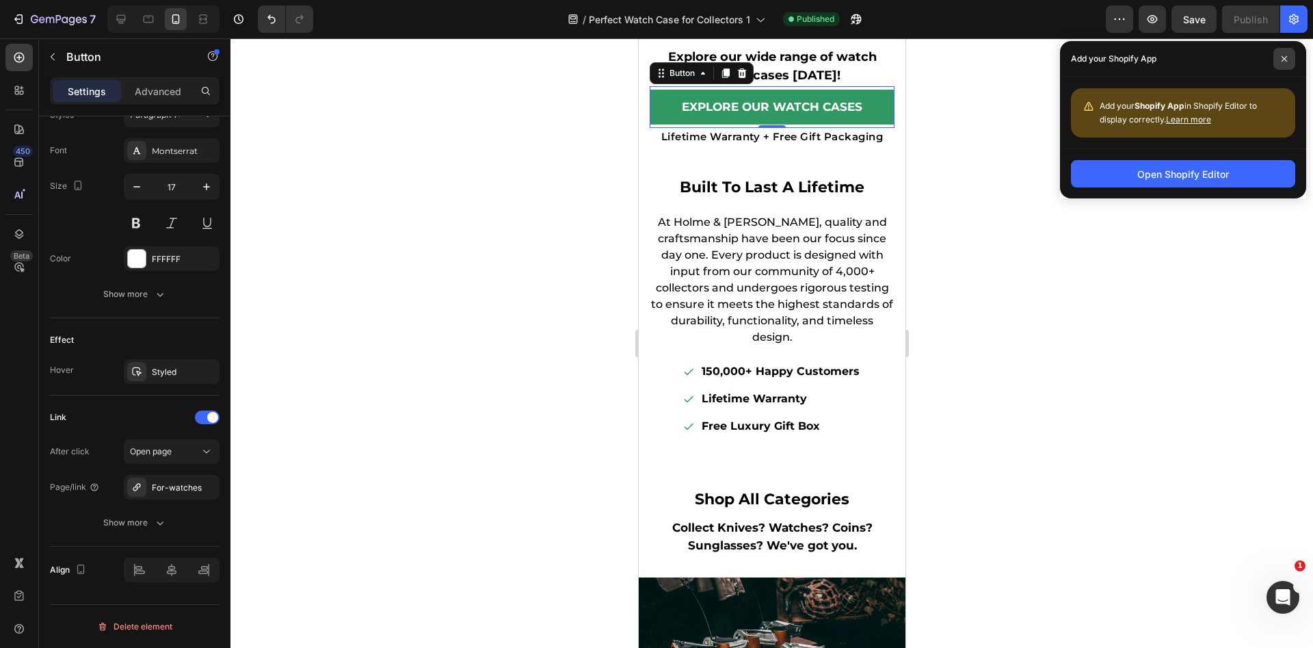
click at [1283, 53] on span at bounding box center [1284, 59] width 22 height 22
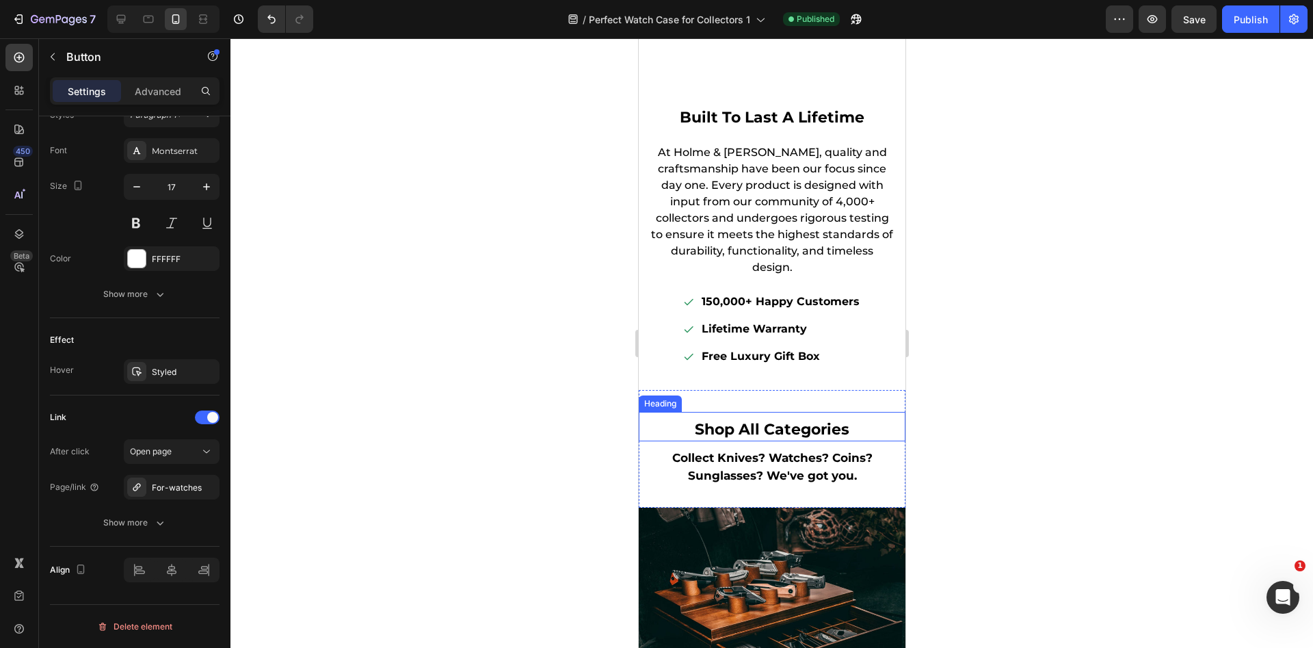
scroll to position [6479, 0]
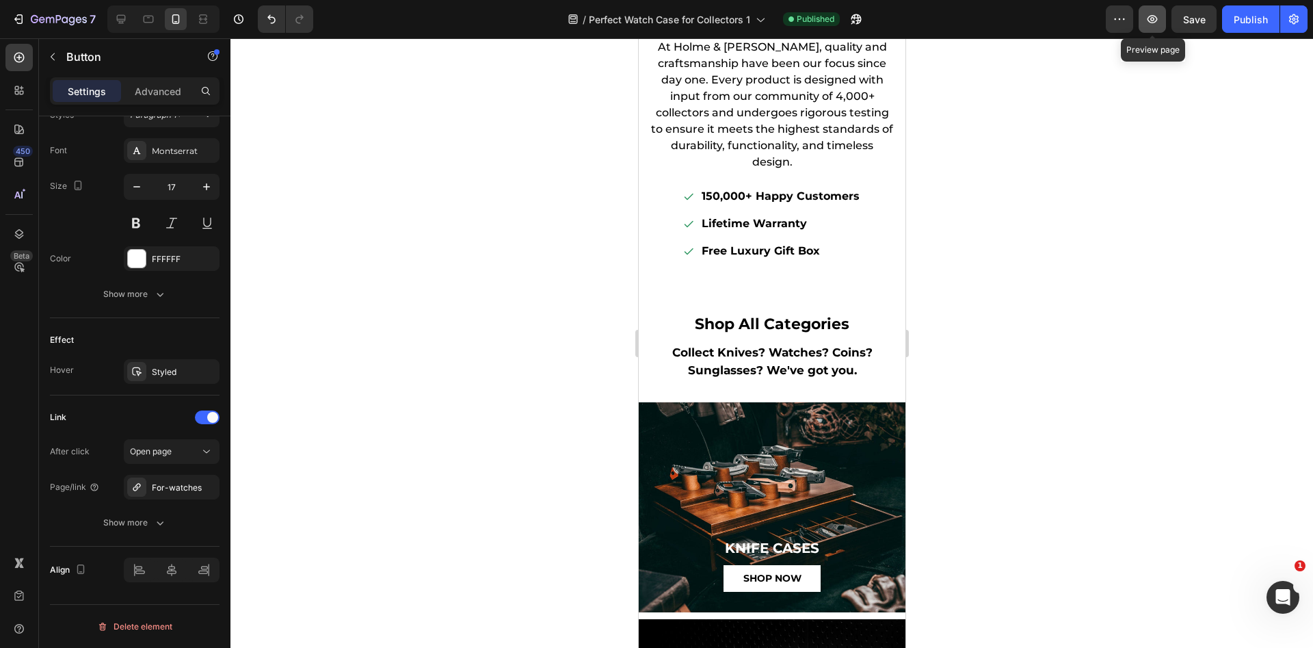
click at [1141, 22] on button "button" at bounding box center [1152, 18] width 27 height 27
